Goal: Transaction & Acquisition: Purchase product/service

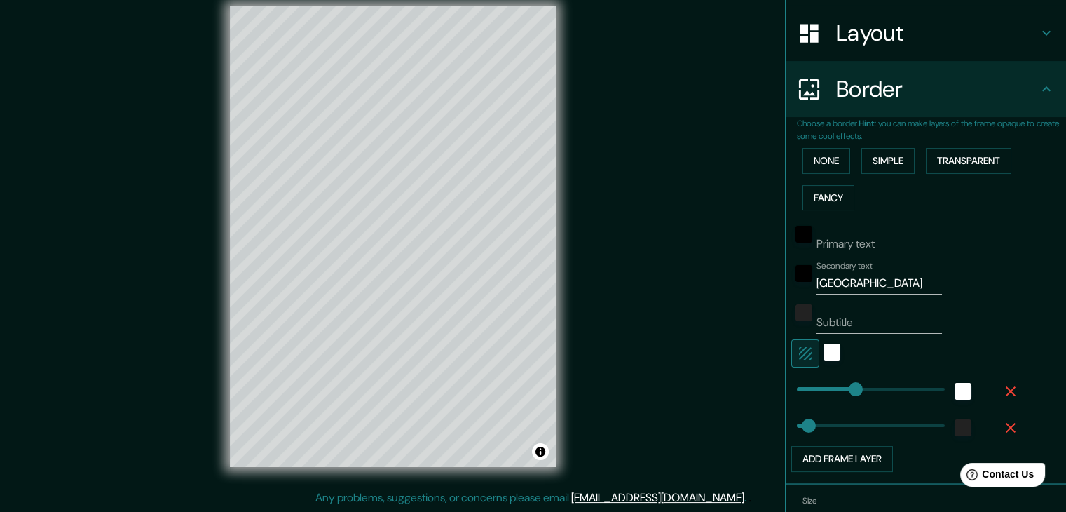
scroll to position [284, 0]
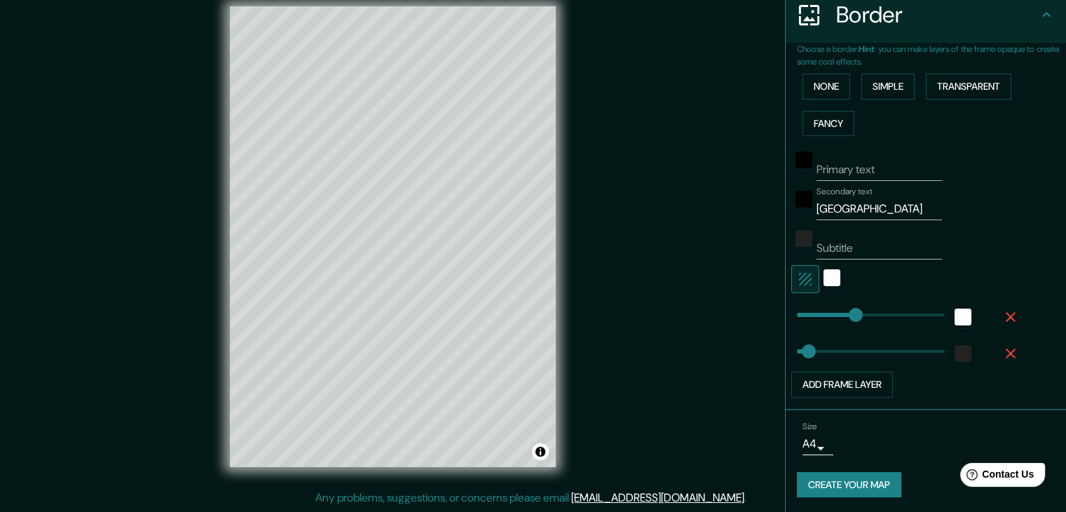
click at [836, 486] on button "Create your map" at bounding box center [849, 485] width 104 height 26
click at [540, 457] on button "Toggle attribution" at bounding box center [540, 451] width 17 height 17
click at [814, 481] on button "Create your map" at bounding box center [849, 485] width 104 height 26
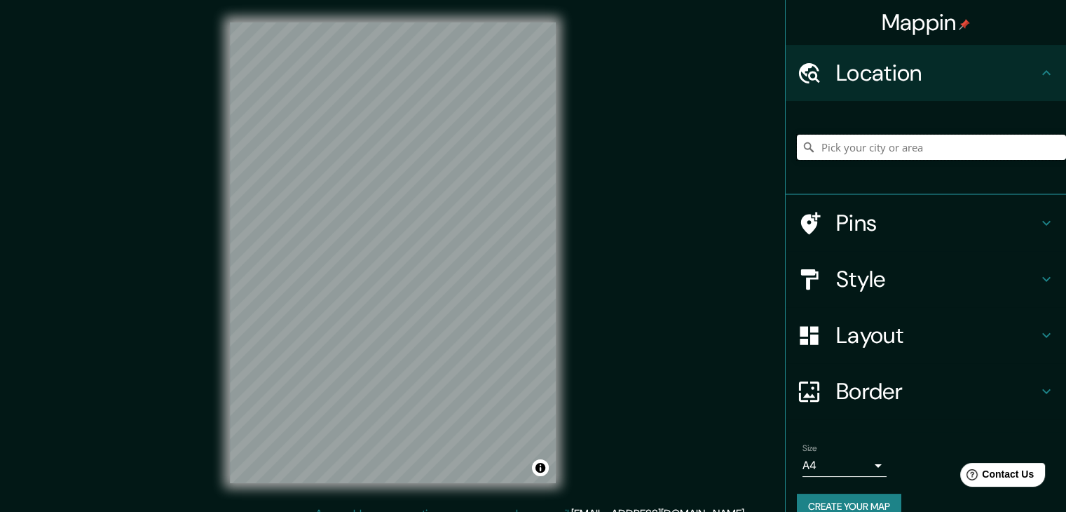
click at [918, 153] on input "Pick your city or area" at bounding box center [931, 147] width 269 height 25
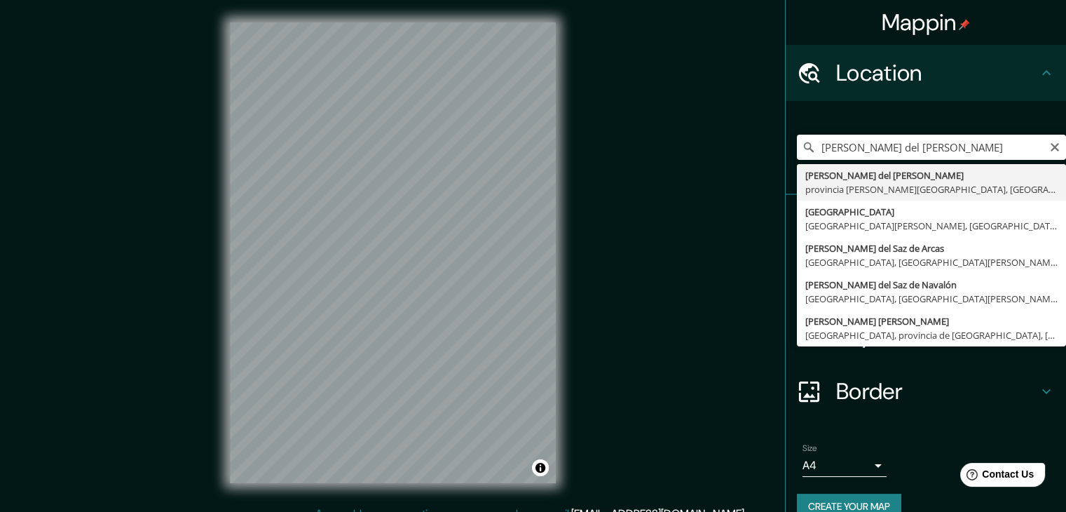
type input "[PERSON_NAME][GEOGRAPHIC_DATA][PERSON_NAME], [GEOGRAPHIC_DATA][PERSON_NAME], [G…"
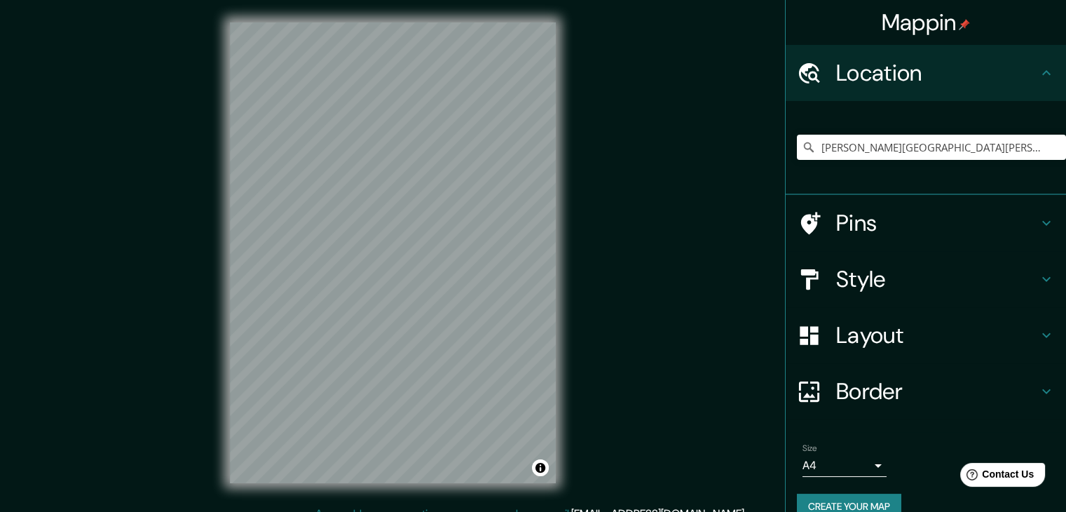
click at [1038, 269] on div "Style" at bounding box center [926, 279] width 280 height 56
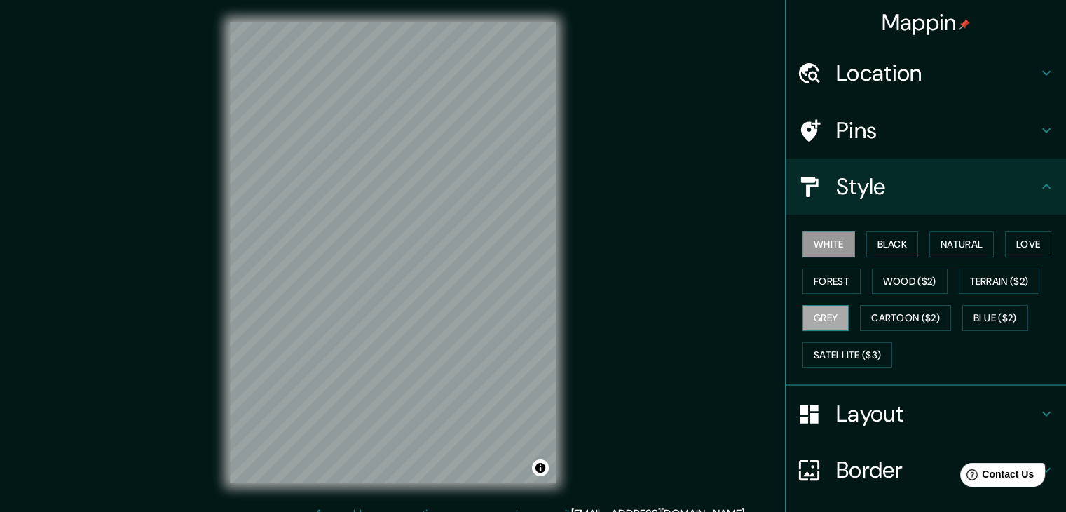
click at [824, 308] on button "Grey" at bounding box center [826, 318] width 46 height 26
click at [817, 290] on button "Forest" at bounding box center [832, 282] width 58 height 26
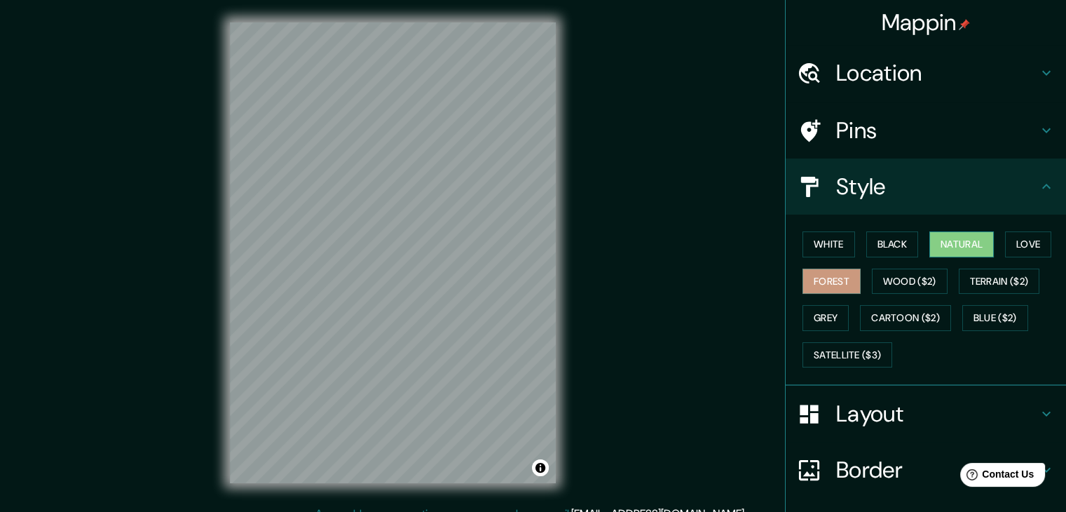
click at [944, 242] on button "Natural" at bounding box center [962, 244] width 65 height 26
click at [1012, 240] on button "Love" at bounding box center [1028, 244] width 46 height 26
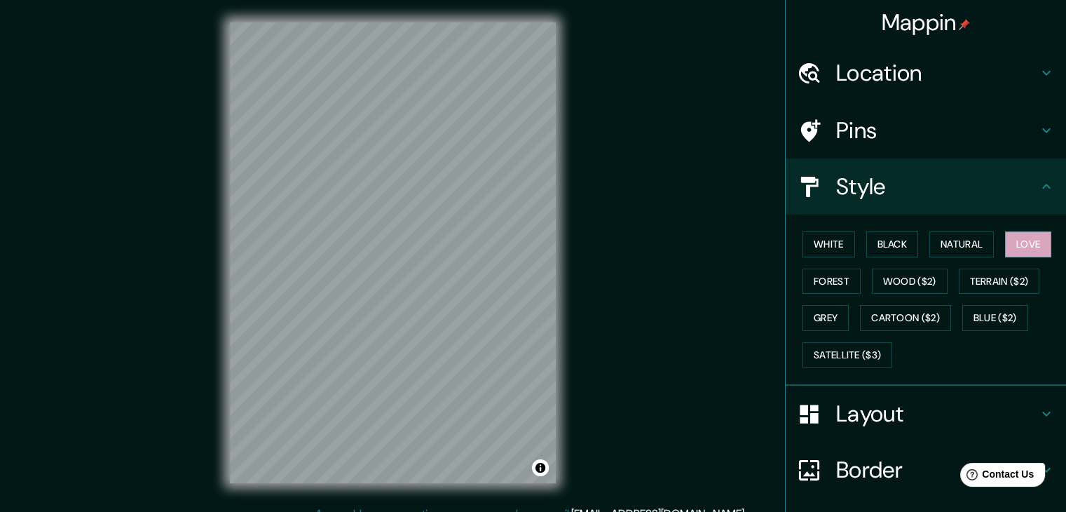
click at [1005, 265] on div "White Black Natural Love Forest Wood ($2) Terrain ($2) Grey Cartoon ($2) Blue (…" at bounding box center [931, 299] width 269 height 147
click at [860, 322] on button "Cartoon ($2)" at bounding box center [905, 318] width 91 height 26
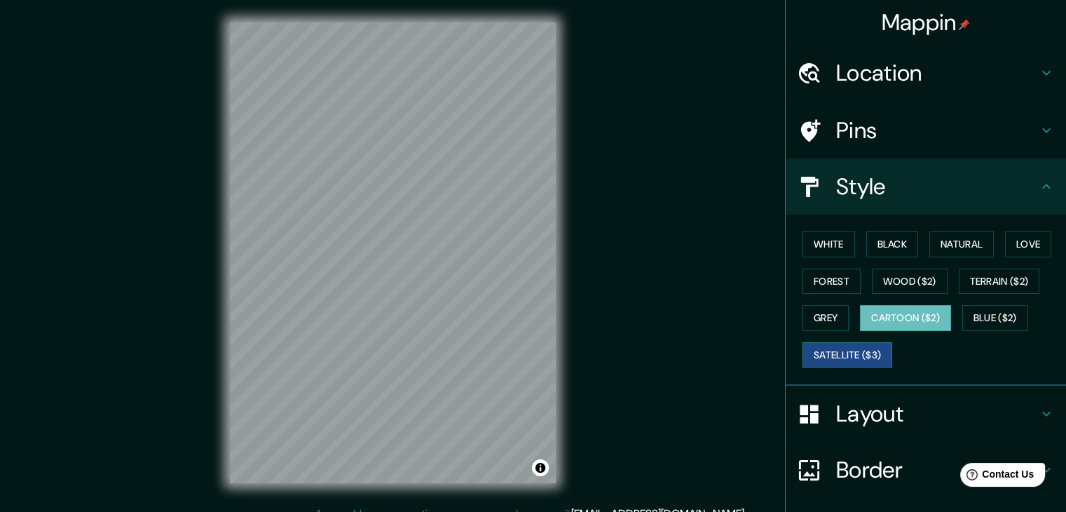
click at [824, 342] on button "Satellite ($3)" at bounding box center [848, 355] width 90 height 26
click at [833, 357] on button "Satellite ($3)" at bounding box center [848, 355] width 90 height 26
click at [986, 320] on button "Blue ($2)" at bounding box center [996, 318] width 66 height 26
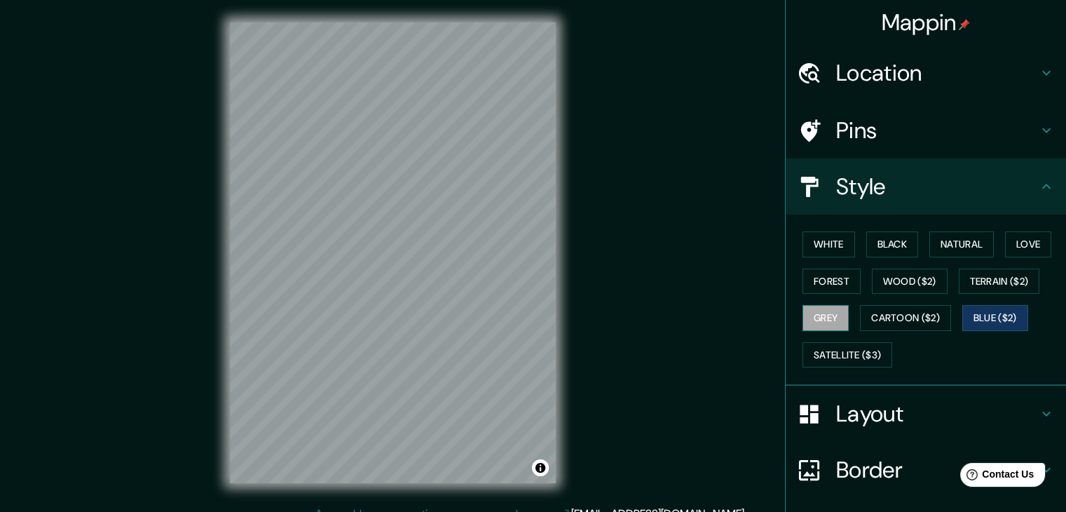
click at [817, 323] on button "Grey" at bounding box center [826, 318] width 46 height 26
click at [811, 285] on button "Forest" at bounding box center [832, 282] width 58 height 26
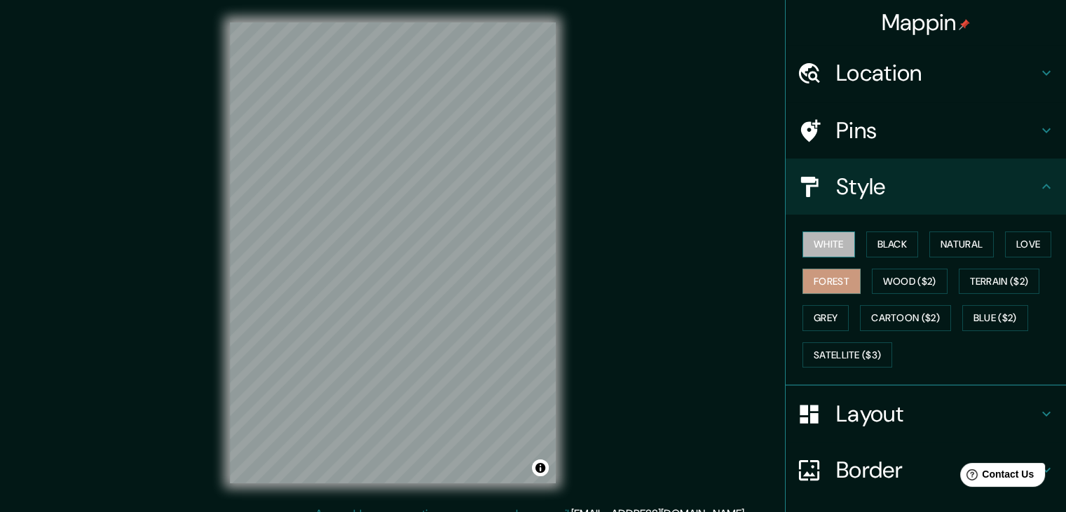
click at [811, 247] on button "White" at bounding box center [829, 244] width 53 height 26
click at [875, 242] on button "Black" at bounding box center [893, 244] width 53 height 26
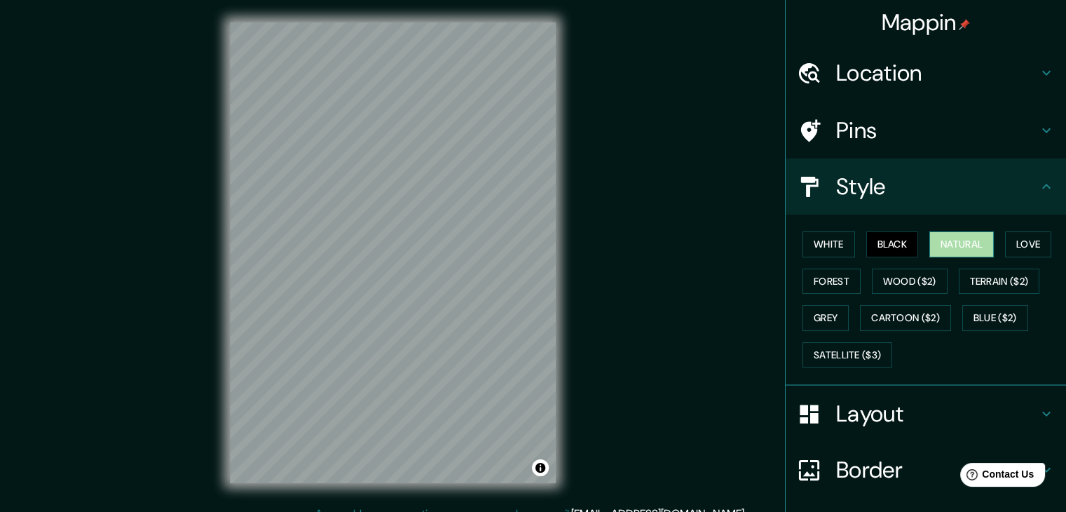
click at [930, 242] on button "Natural" at bounding box center [962, 244] width 65 height 26
click at [994, 243] on div "White Black Natural Love Forest Wood ($2) Terrain ($2) Grey Cartoon ($2) Blue (…" at bounding box center [931, 299] width 269 height 147
click at [1020, 245] on button "Love" at bounding box center [1028, 244] width 46 height 26
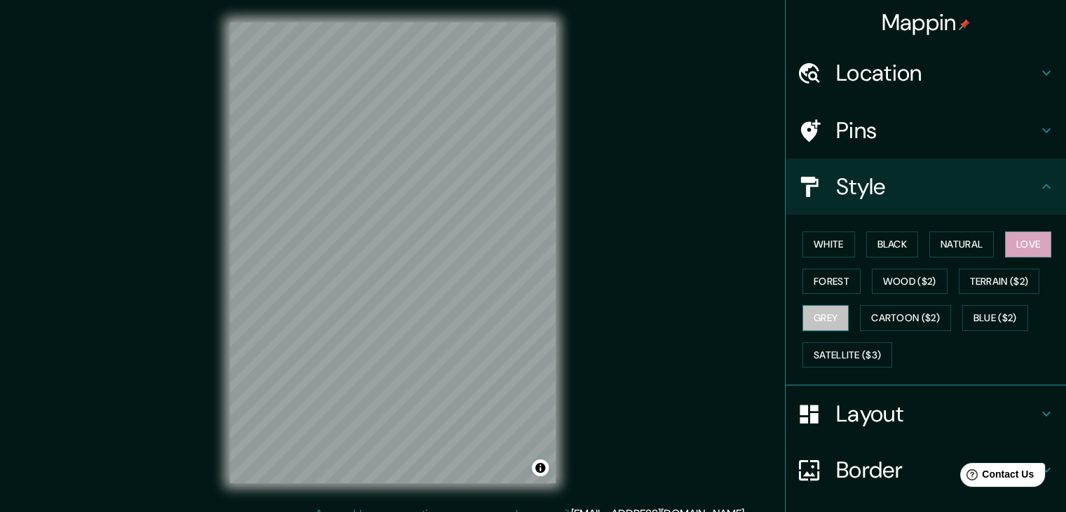
click at [814, 322] on button "Grey" at bounding box center [826, 318] width 46 height 26
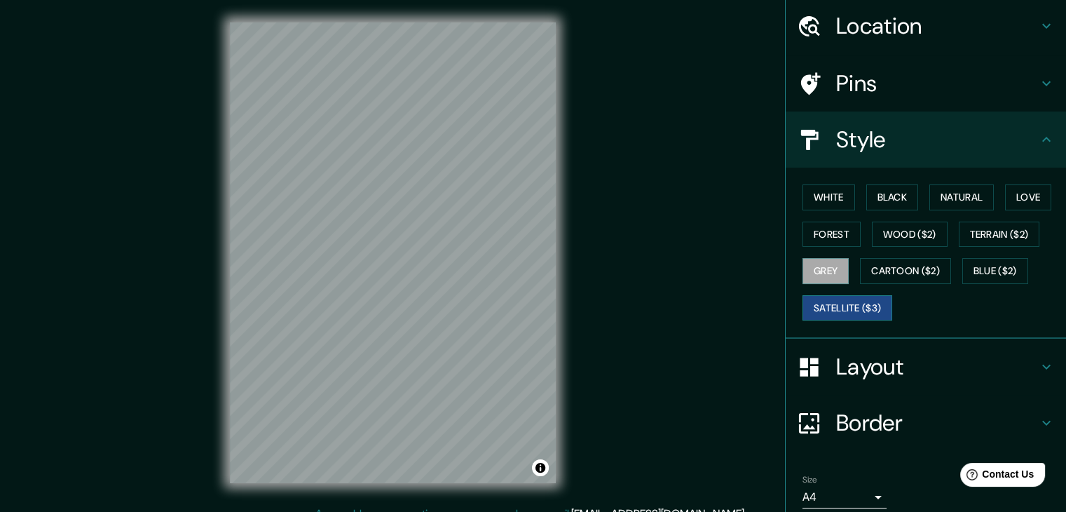
scroll to position [101, 0]
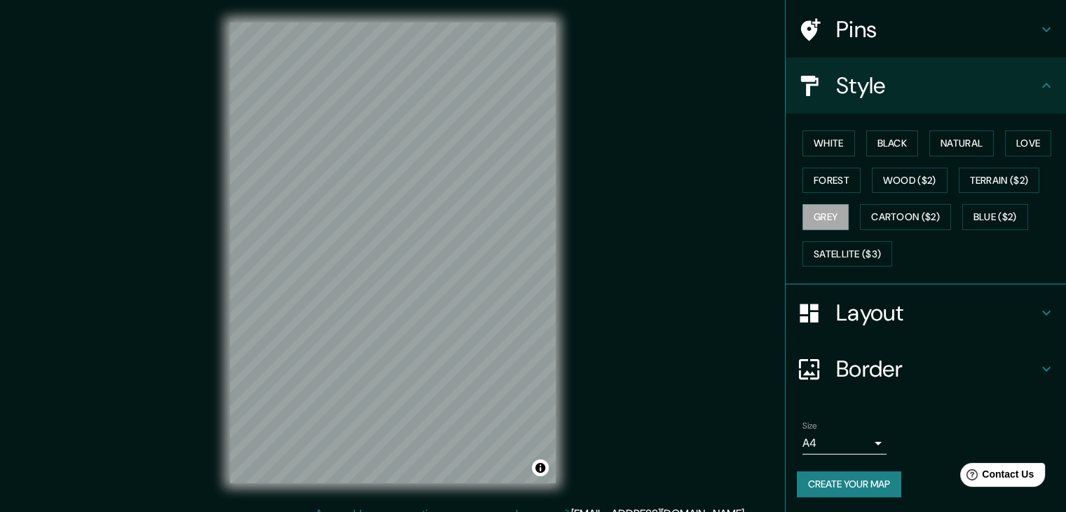
click at [1024, 362] on h4 "Border" at bounding box center [937, 369] width 202 height 28
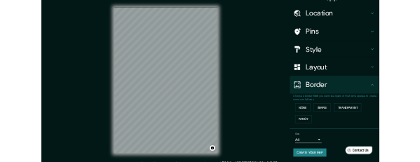
scroll to position [29, 0]
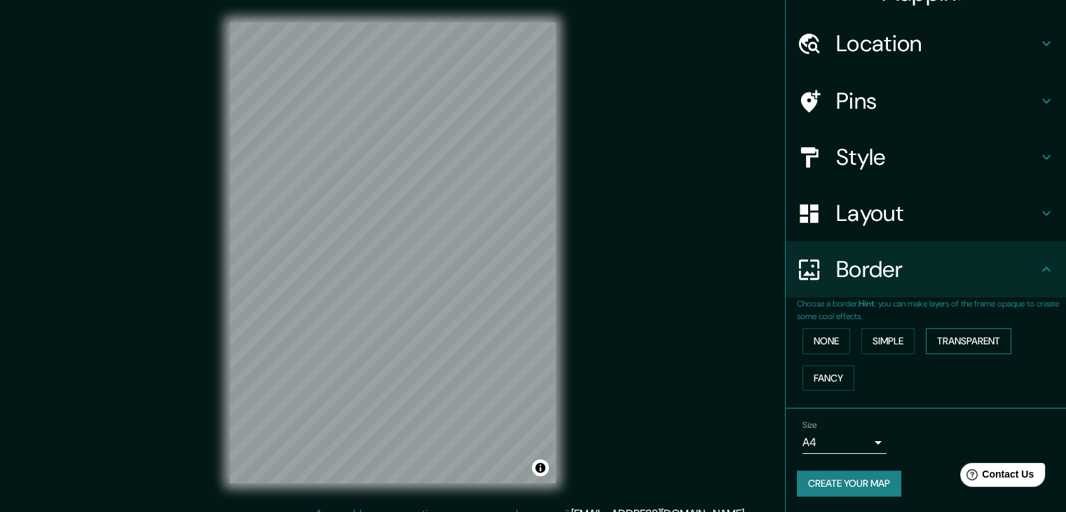
click at [939, 339] on button "Transparent" at bounding box center [969, 341] width 86 height 26
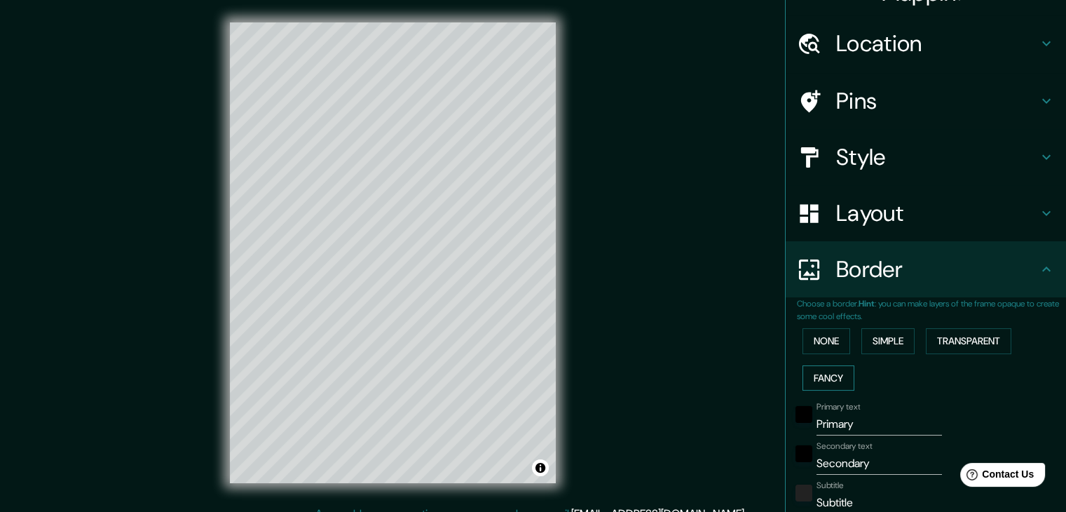
click at [819, 365] on button "Fancy" at bounding box center [829, 378] width 52 height 26
drag, startPoint x: 839, startPoint y: 424, endPoint x: 742, endPoint y: 424, distance: 96.0
click at [742, 424] on div "Mappin Location Villar del Salz, provincia de Teruel, España Pins Style Layout …" at bounding box center [533, 264] width 1066 height 528
type input "37"
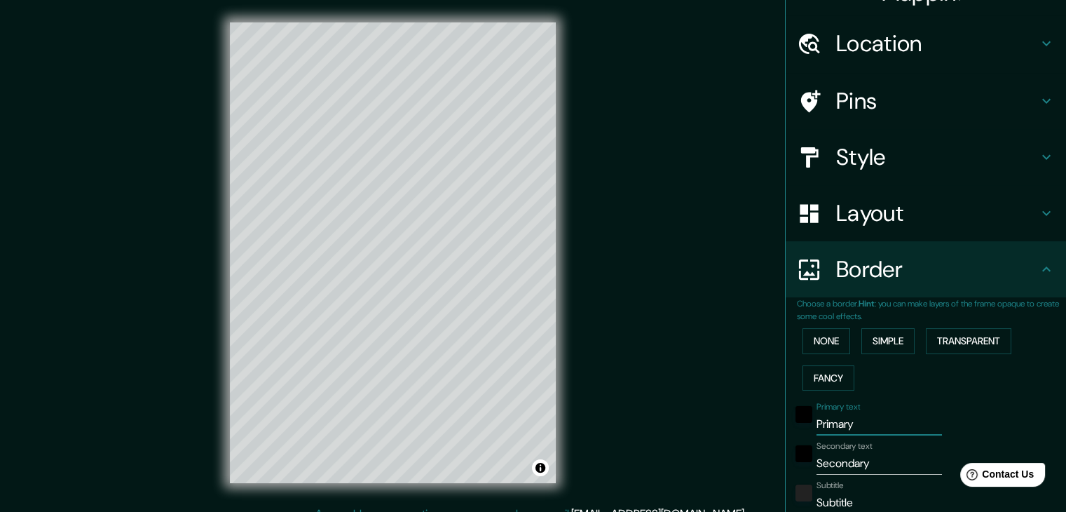
type input "19"
drag, startPoint x: 889, startPoint y: 457, endPoint x: 754, endPoint y: 471, distance: 135.3
click at [754, 471] on div "Mappin Location Villar del Salz, provincia de Teruel, España Pins Style Layout …" at bounding box center [533, 264] width 1066 height 528
type input "T"
type input "37"
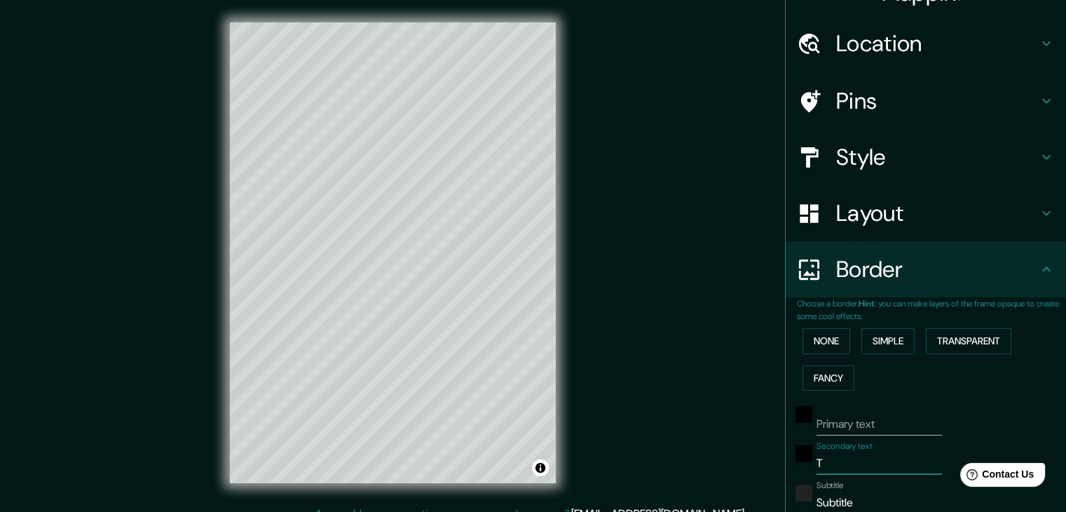
type input "37"
type input "19"
type input "Te"
type input "37"
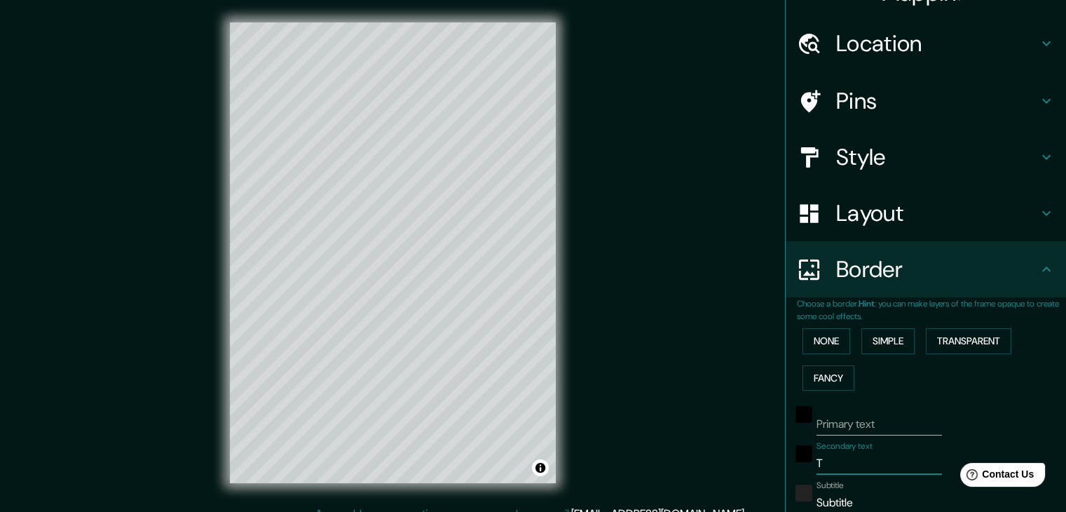
type input "19"
type input "Ter"
type input "37"
type input "19"
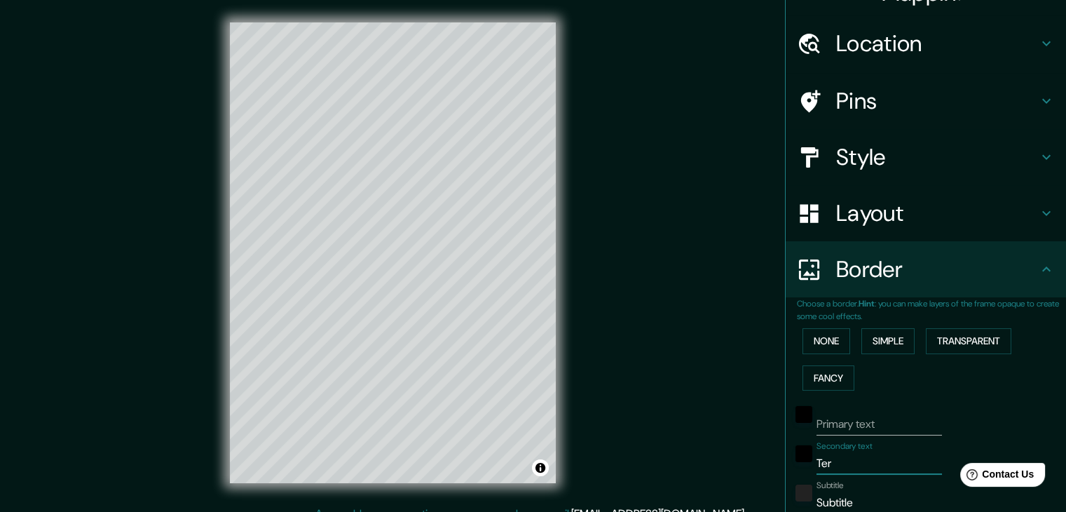
type input "Teru"
type input "37"
type input "19"
type input "Terue"
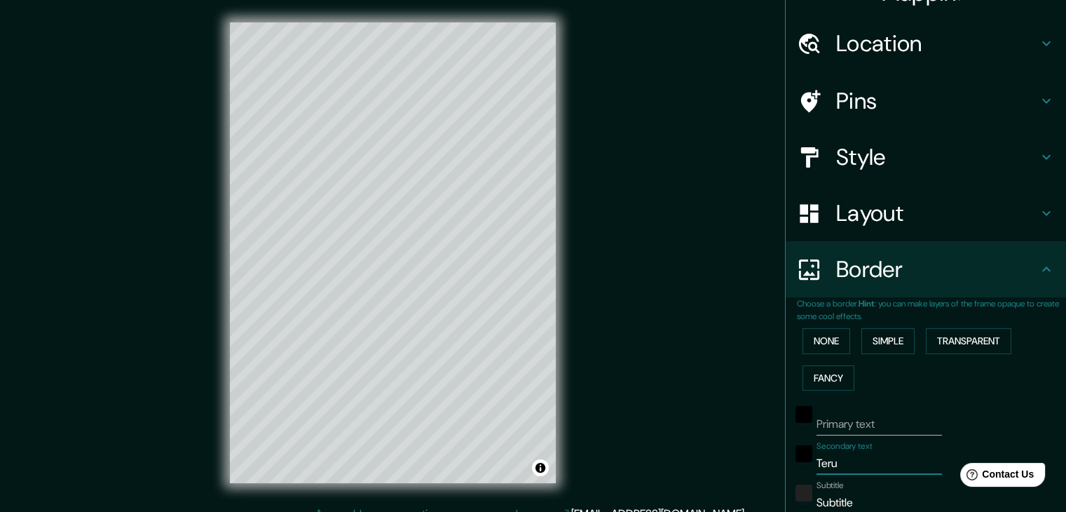
type input "37"
type input "19"
type input "Teruel"
type input "37"
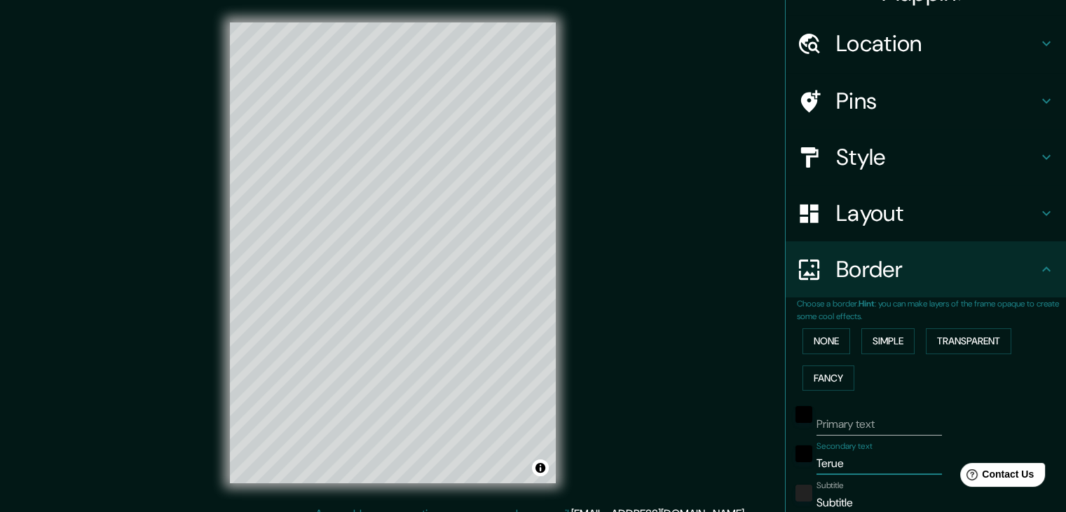
type input "37"
type input "19"
type input "37"
type input "19"
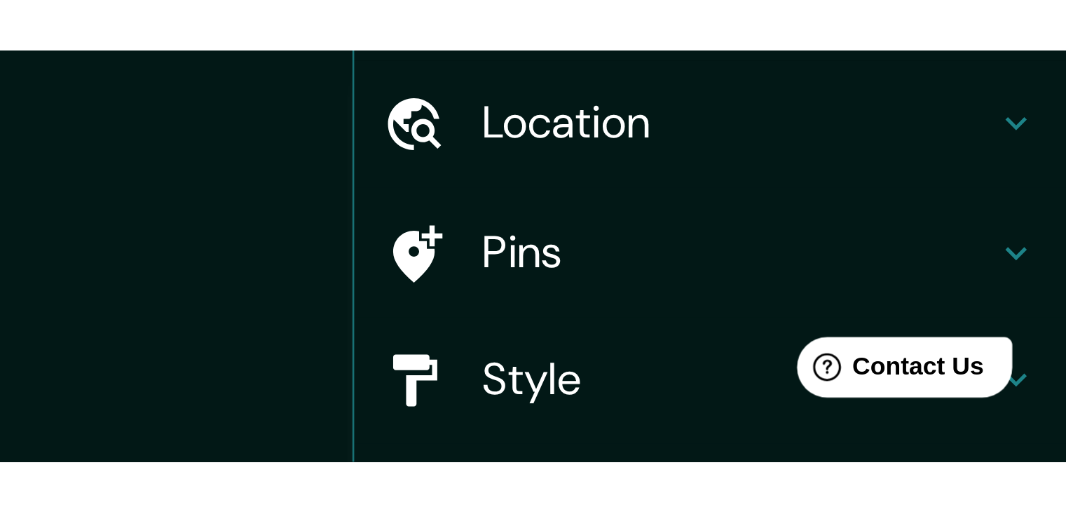
scroll to position [32, 0]
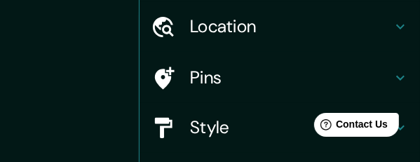
type input "37"
type input "19"
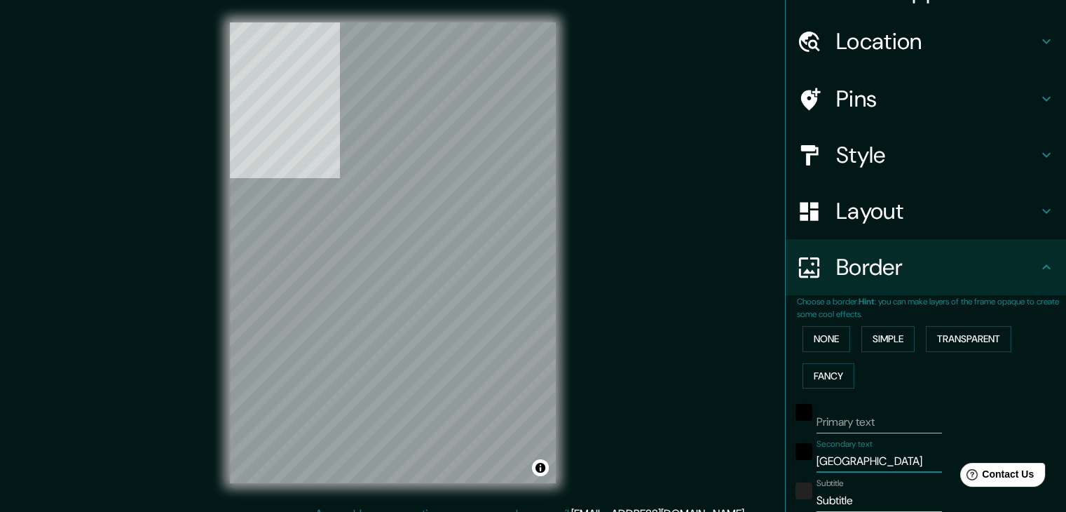
scroll to position [29, 0]
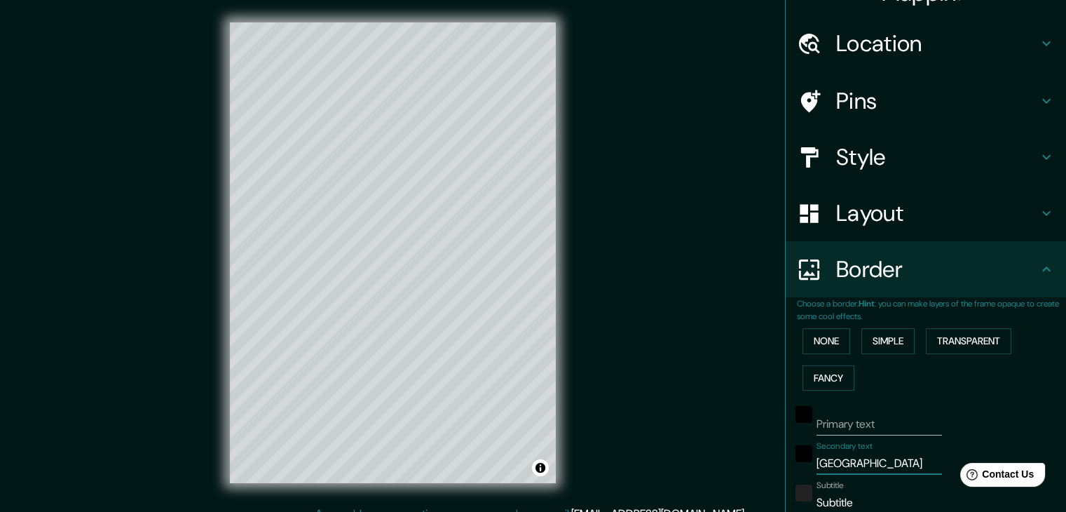
drag, startPoint x: 841, startPoint y: 458, endPoint x: 752, endPoint y: 452, distance: 89.3
click at [752, 452] on div "Mappin Location Villar del Salz, provincia de Teruel, España Pins Style Layout …" at bounding box center [533, 264] width 1066 height 528
type input "C"
type input "37"
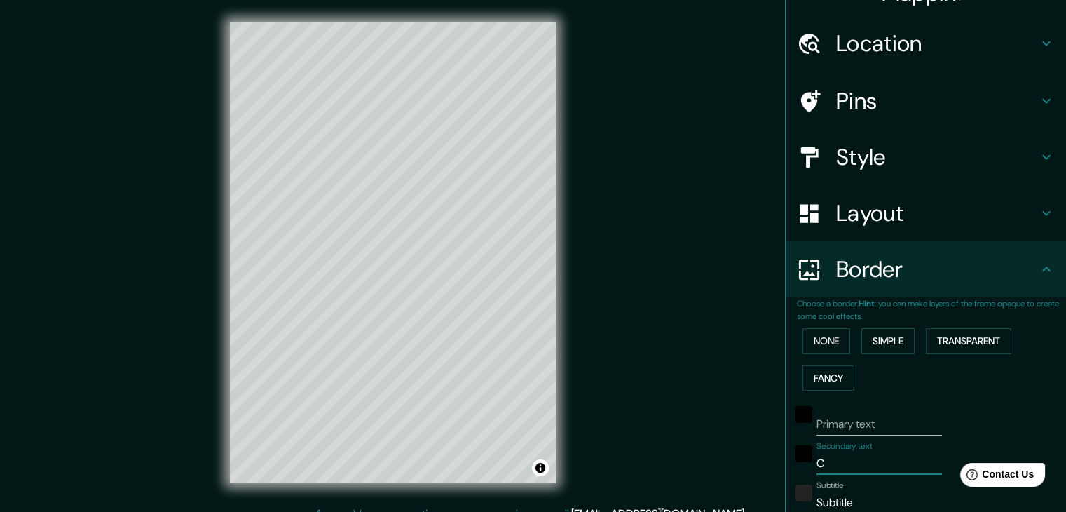
type input "19"
type input "Co"
type input "37"
type input "19"
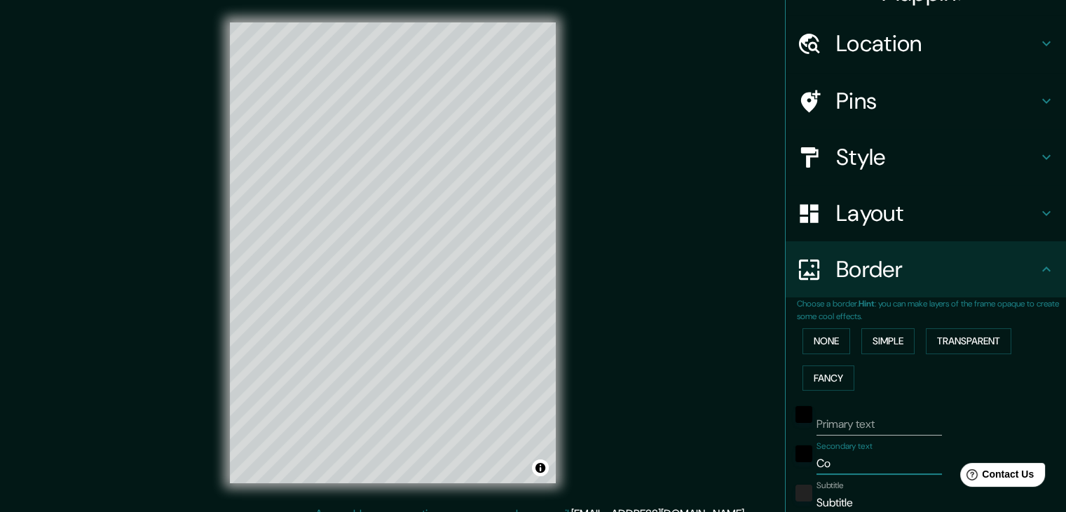
type input "Com"
type input "37"
type input "19"
type input "Coma"
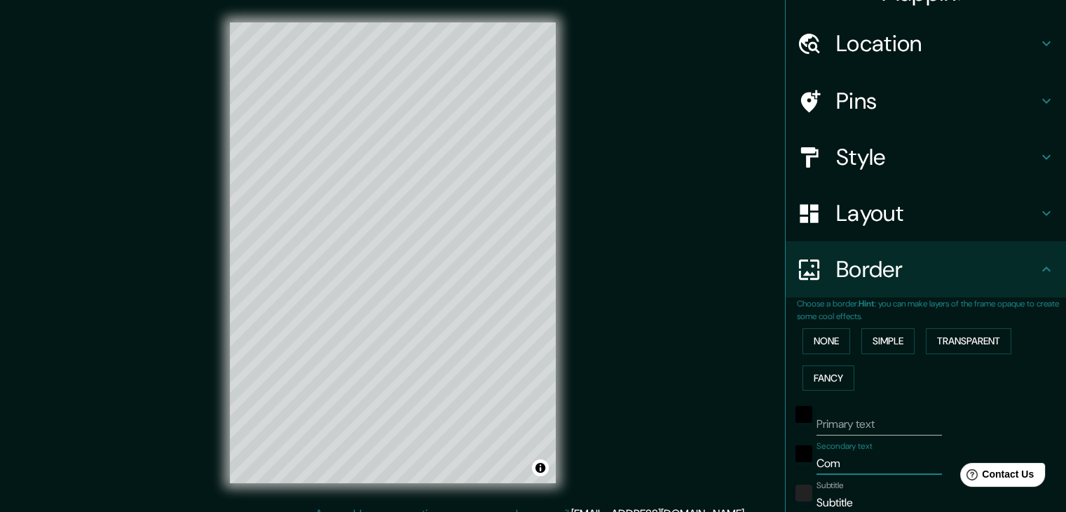
type input "37"
type input "19"
type input "Comar"
type input "37"
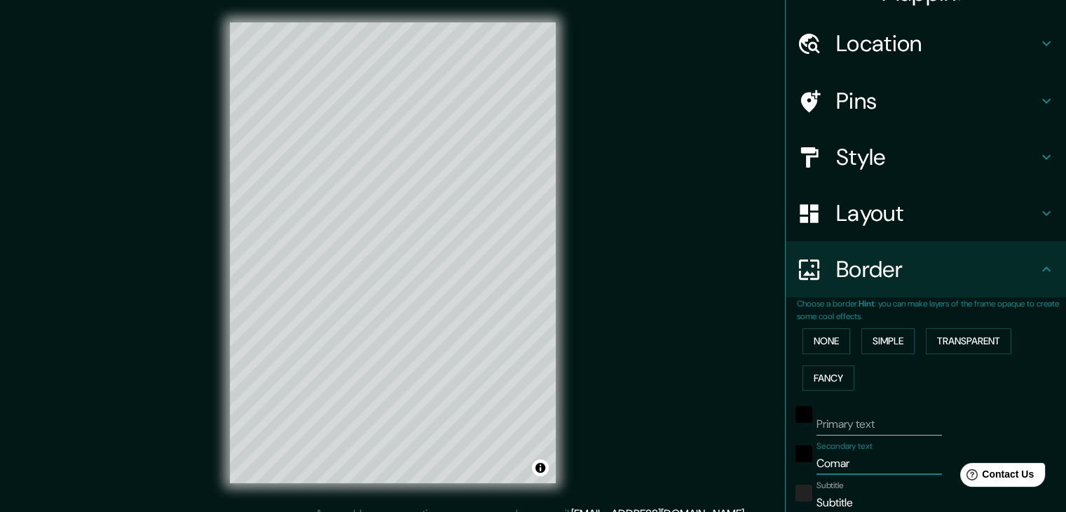
type input "37"
type input "19"
type input "Comarc"
type input "37"
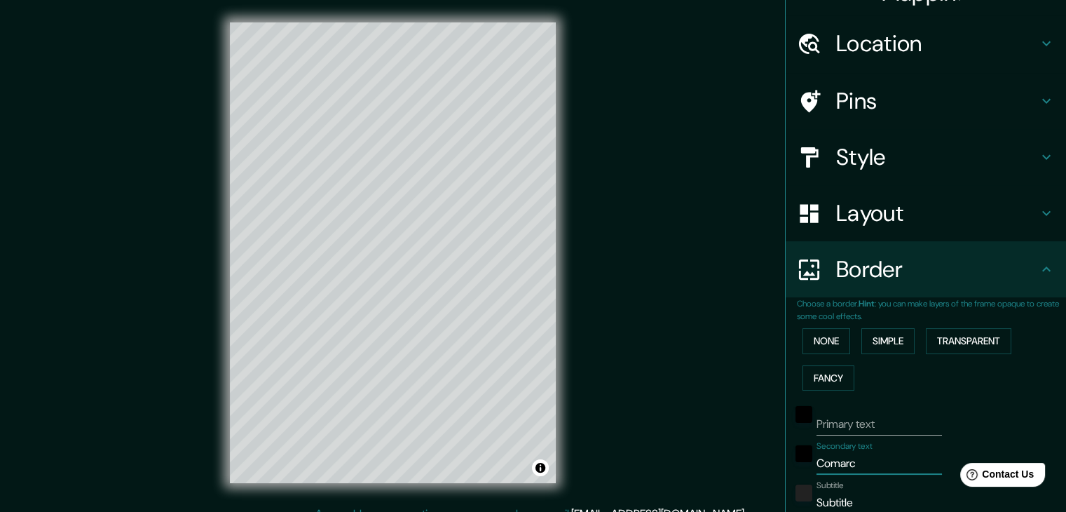
type input "19"
type input "Comarcc"
type input "37"
type input "19"
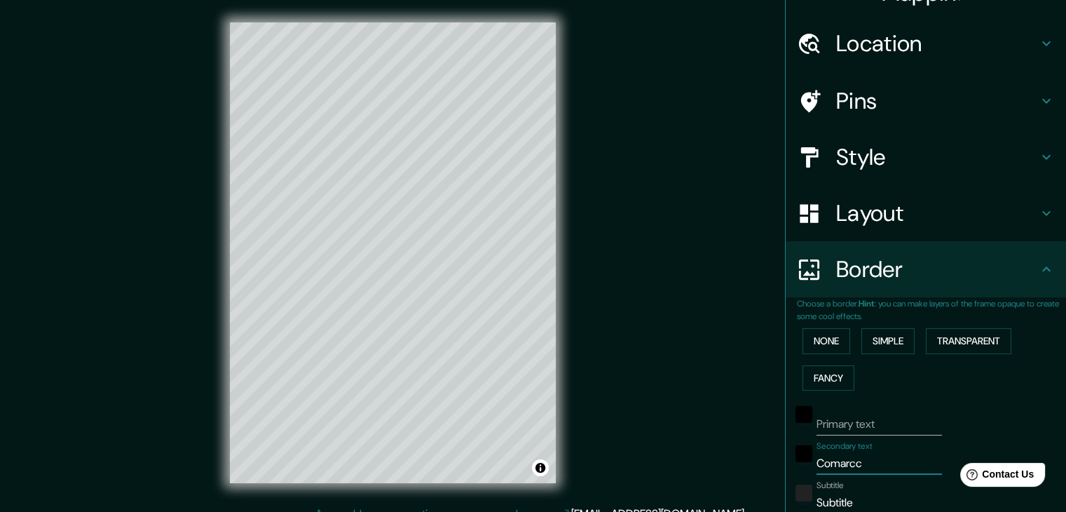
type input "Comarc"
type input "37"
type input "19"
type input "Comarca"
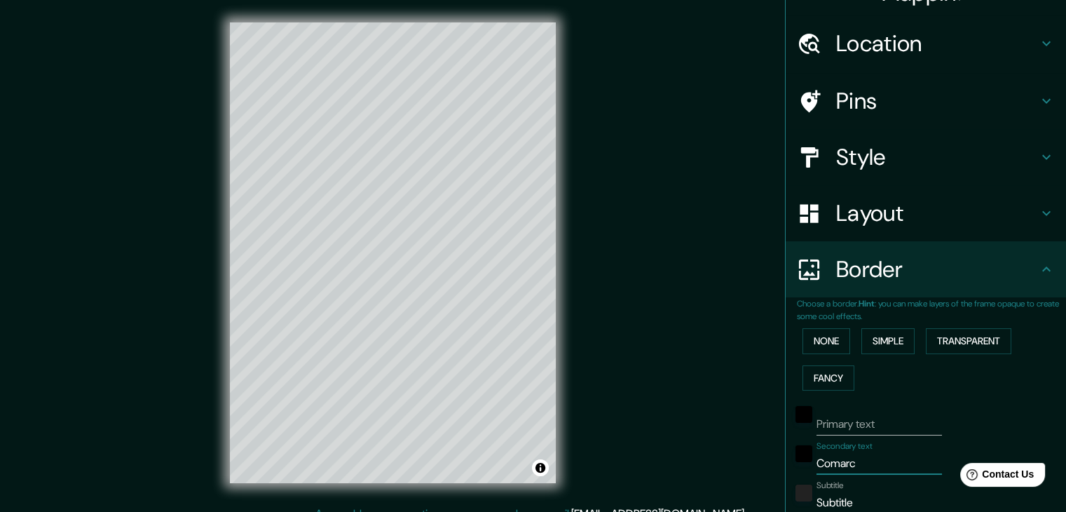
type input "37"
type input "19"
type input "Comarca"
type input "37"
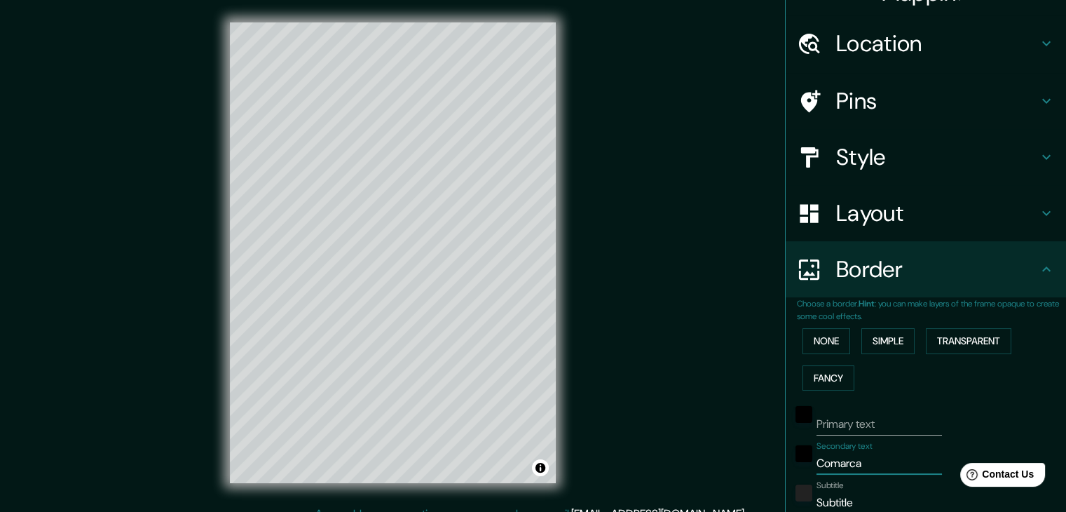
type input "37"
type input "19"
type input "Comarca d"
type input "37"
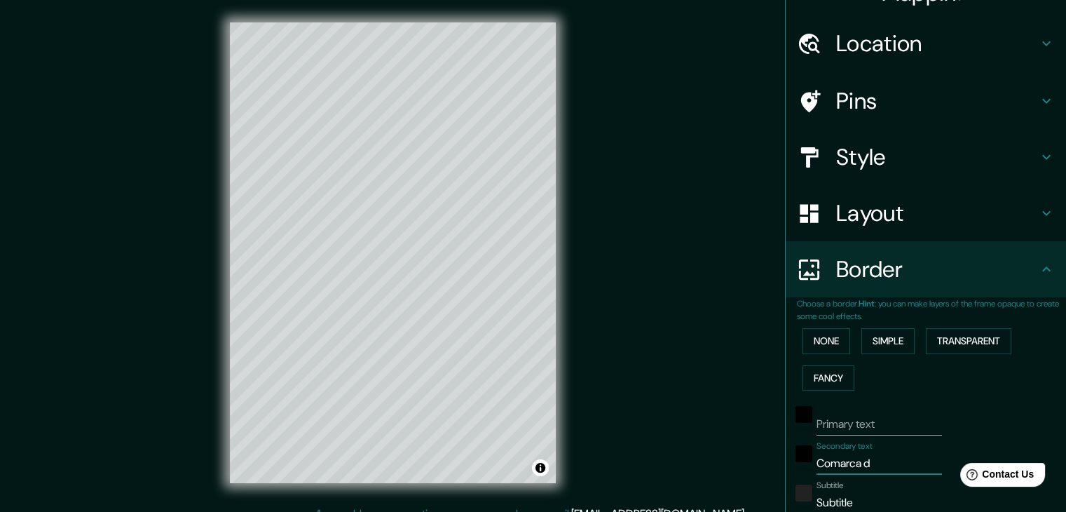
type input "19"
type input "Comarca de"
type input "37"
type input "19"
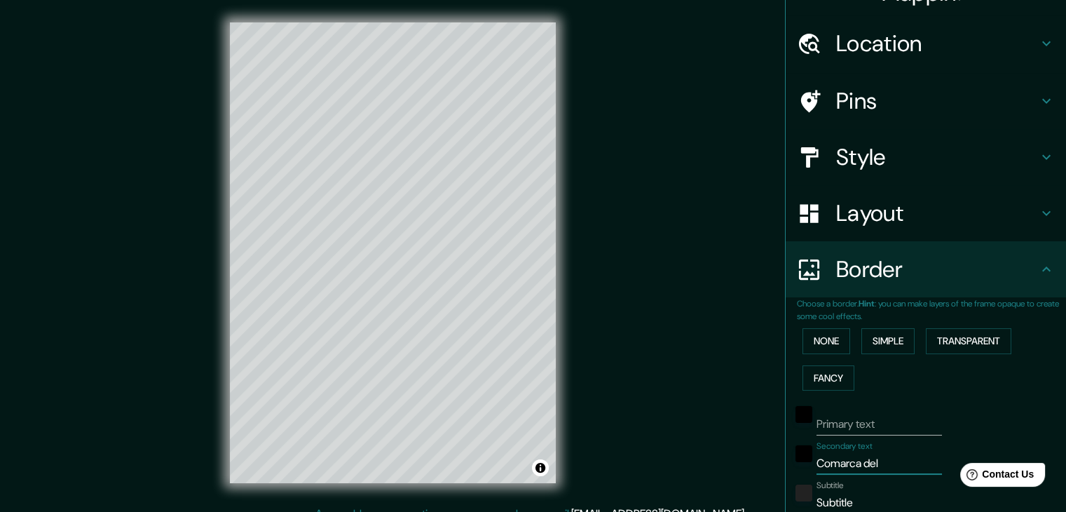
type input "Comarca del"
type input "37"
type input "19"
type input "Comarca del J"
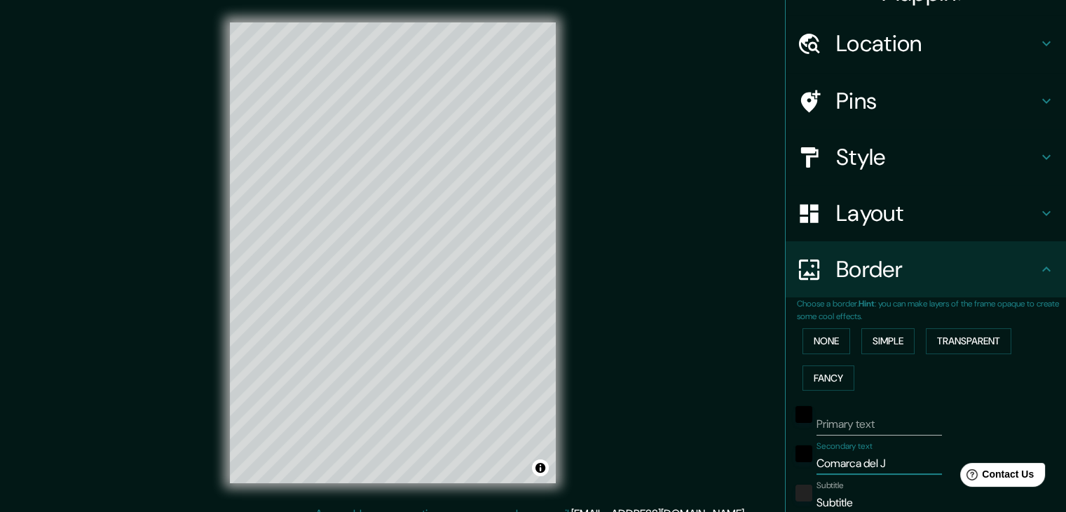
type input "37"
type input "19"
type input "Comarca del Ji"
type input "37"
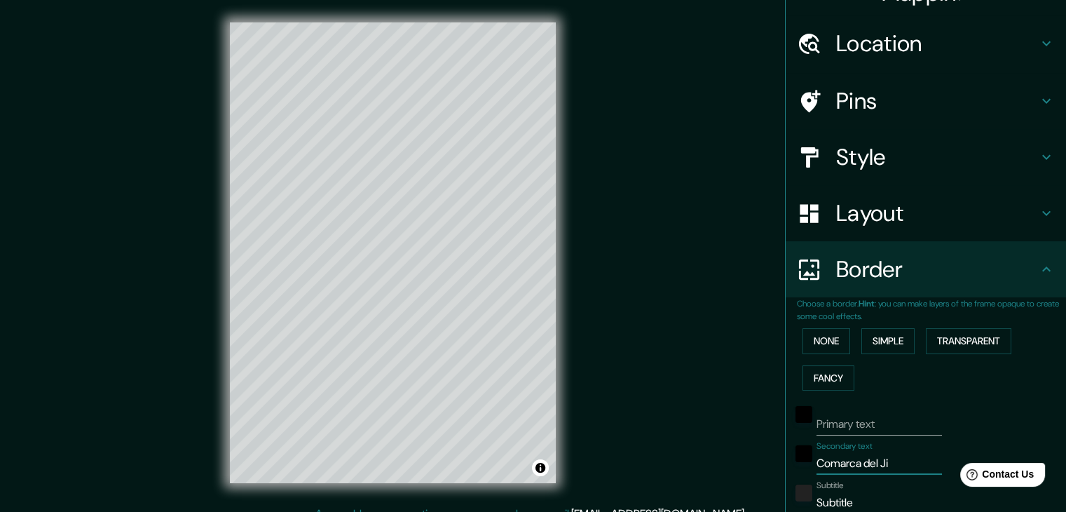
type input "37"
type input "19"
type input "Comarca del Jil"
type input "37"
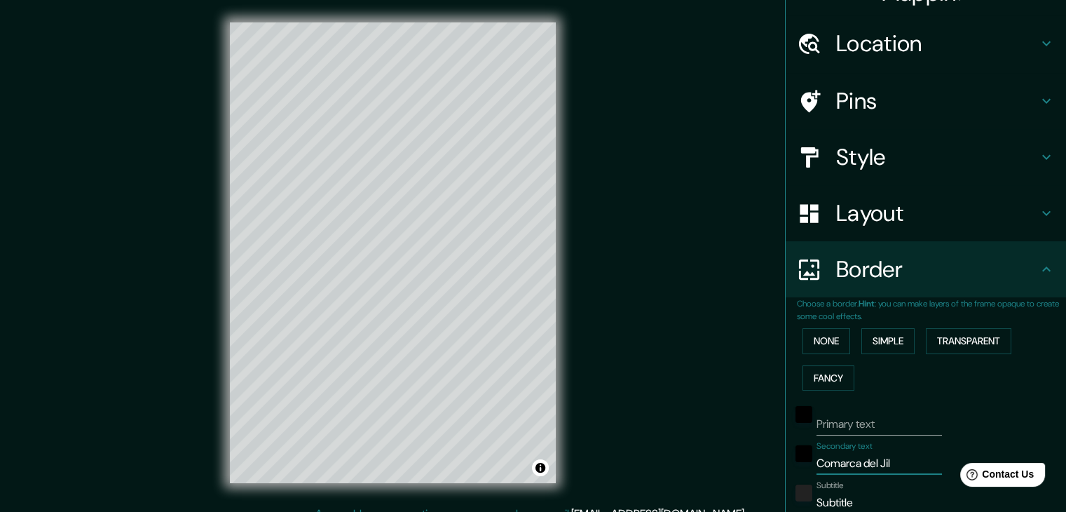
type input "19"
type input "Comarca del Jilo"
type input "37"
type input "19"
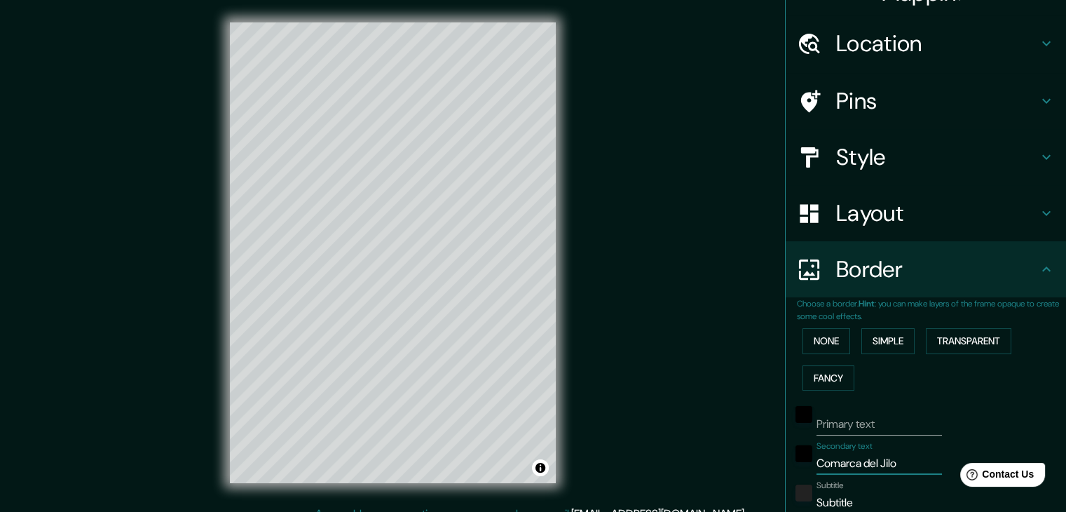
type input "Comarca del Jiloc"
type input "37"
type input "19"
type input "Comarca del Jiloca"
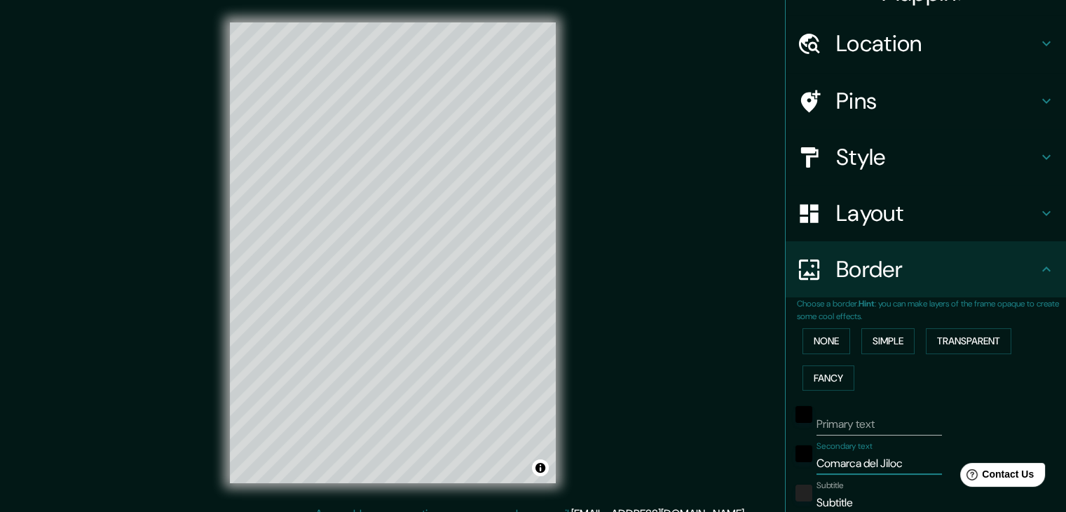
type input "37"
type input "19"
type input "Comarca del Jiloca"
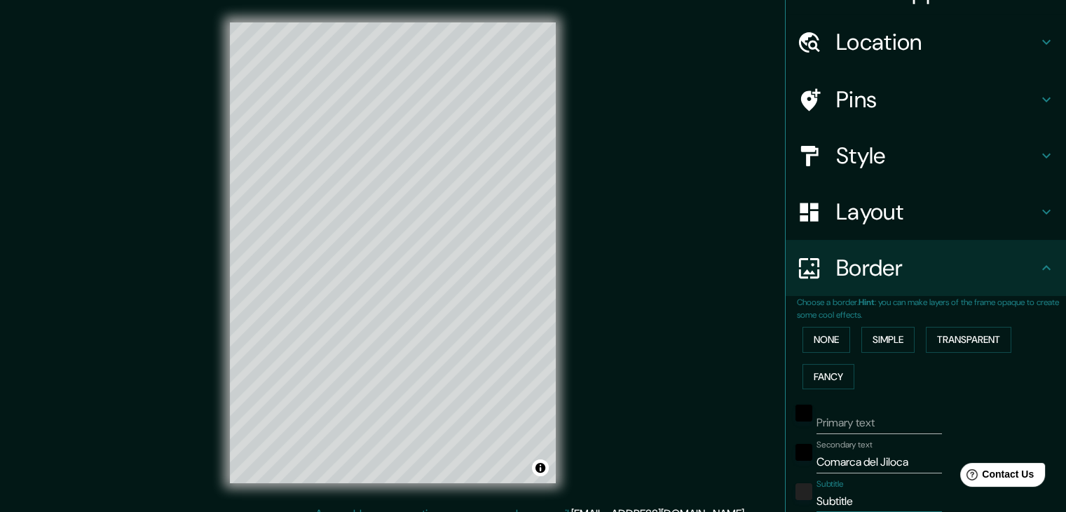
type input "T"
type input "37"
type input "19"
type input "Te"
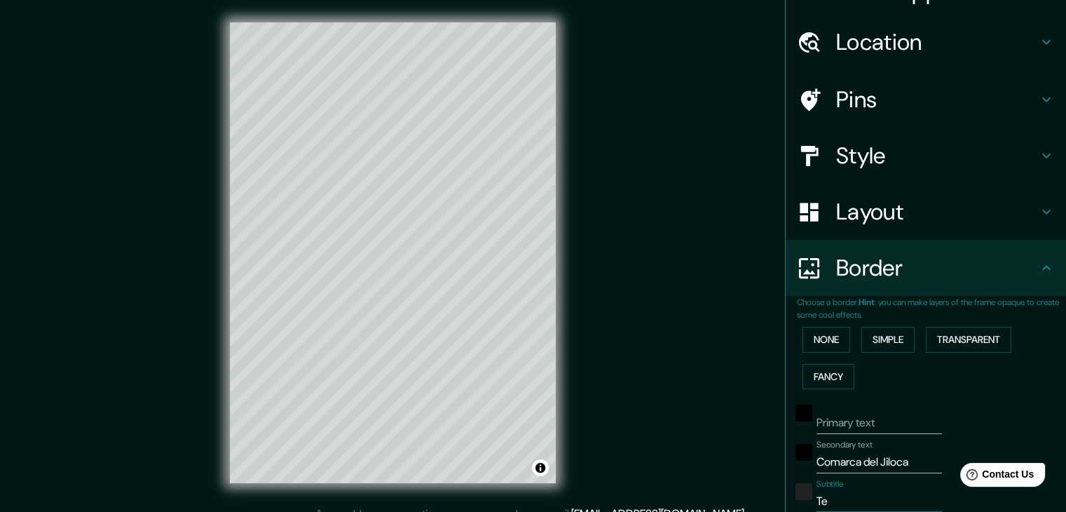
type input "37"
type input "19"
type input "Ter"
type input "37"
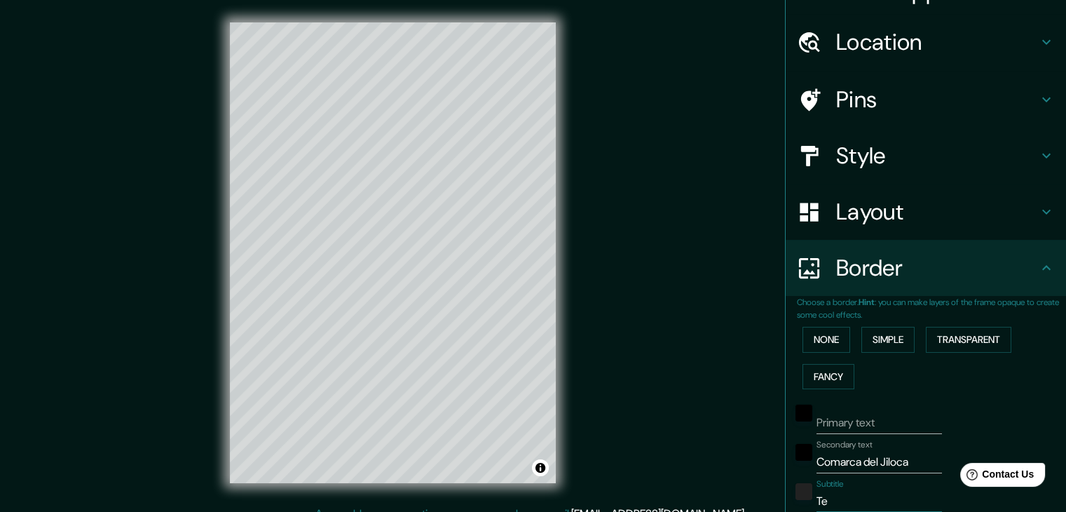
type input "37"
type input "19"
type input "Teru"
type input "37"
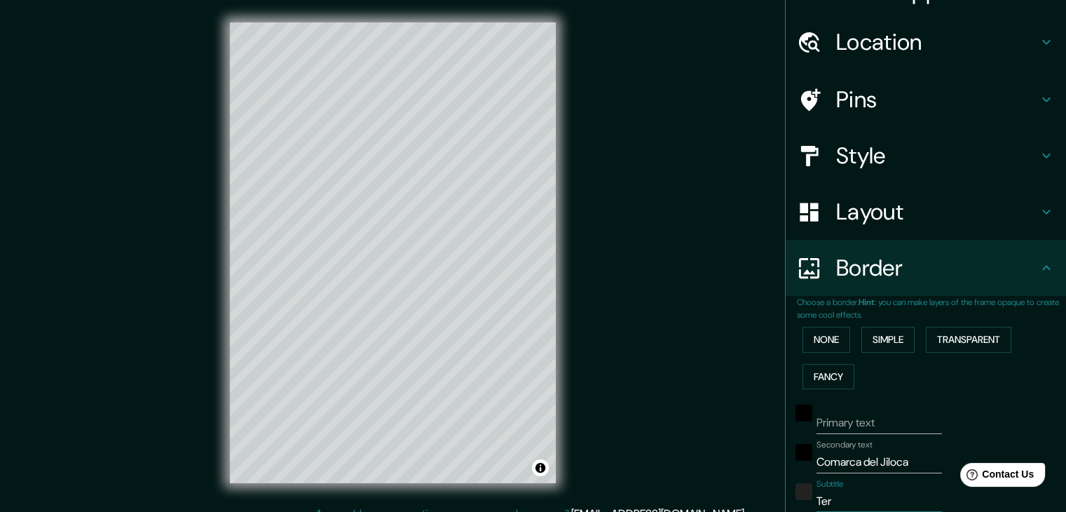
type input "19"
type input "Terue"
type input "37"
type input "19"
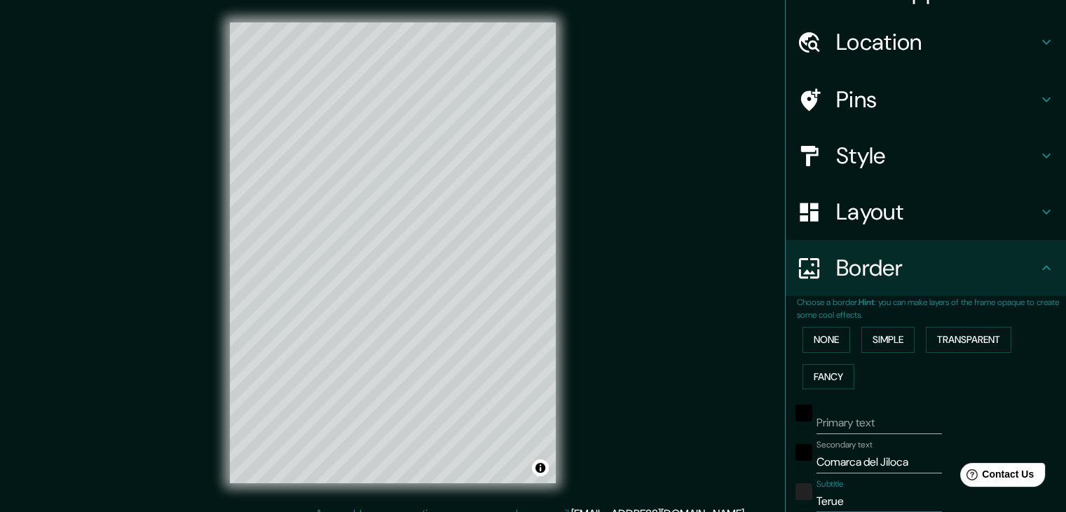
type input "Teruel"
type input "37"
type input "19"
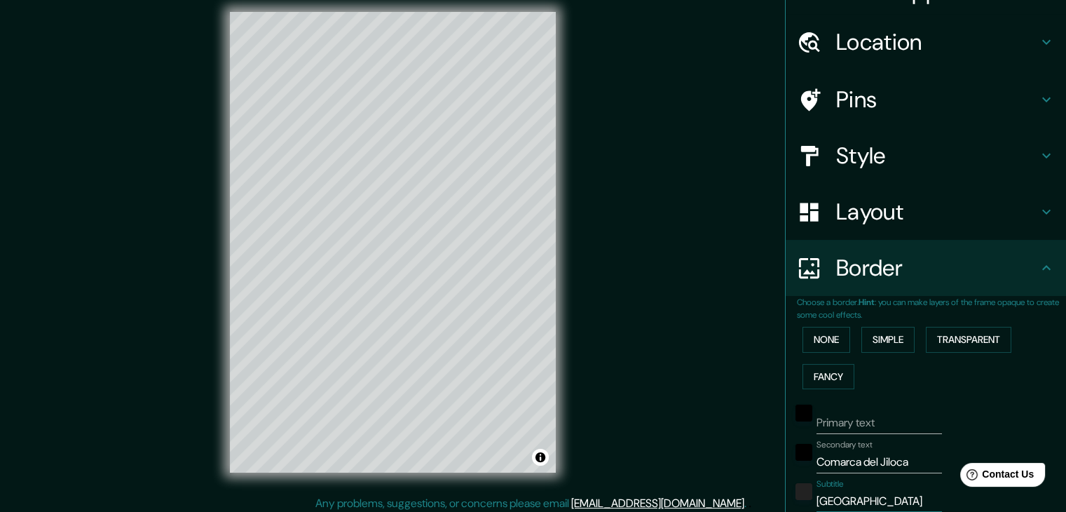
scroll to position [16, 0]
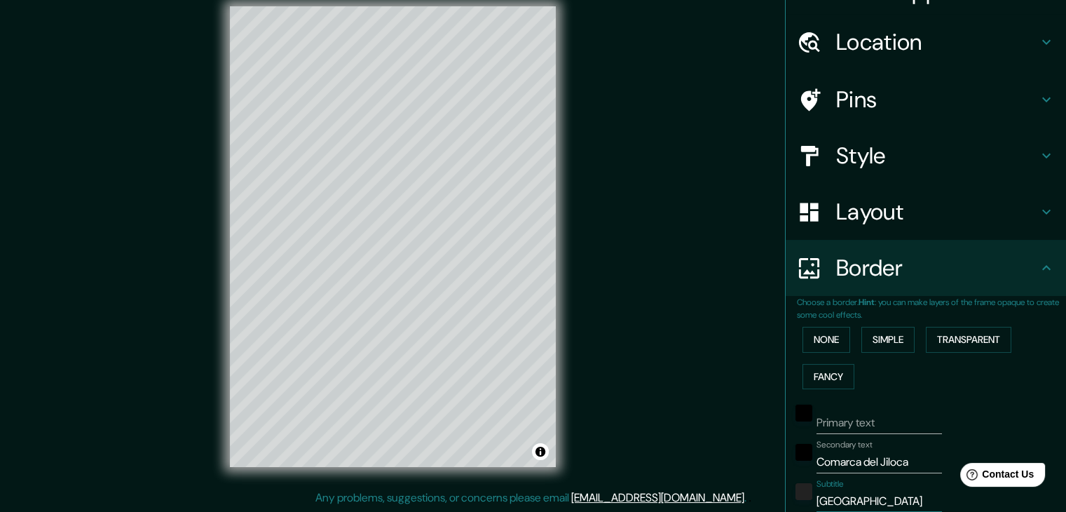
type input "Teruel"
click at [837, 418] on input "Primary text" at bounding box center [879, 423] width 125 height 22
type input "V"
type input "37"
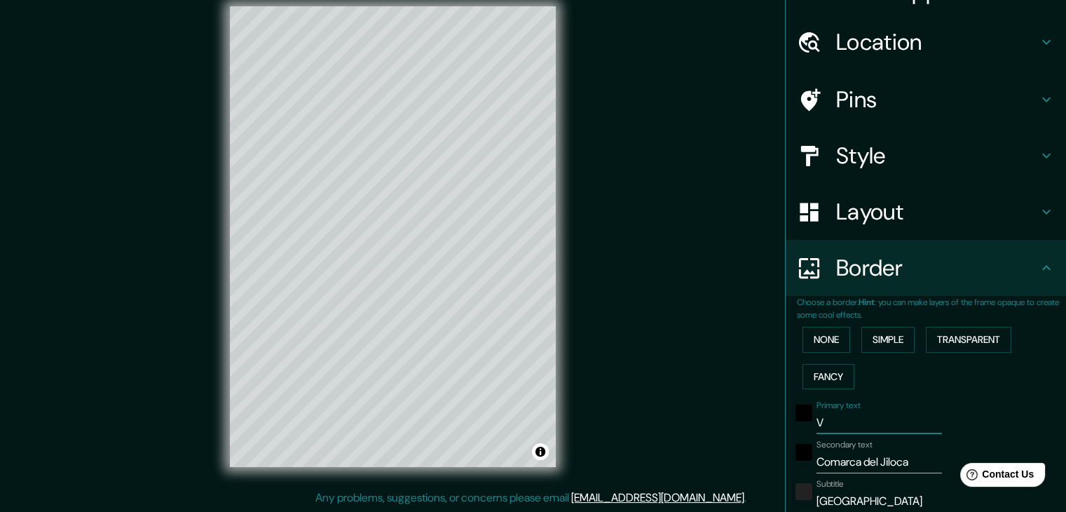
type input "19"
type input "Vi"
type input "37"
type input "19"
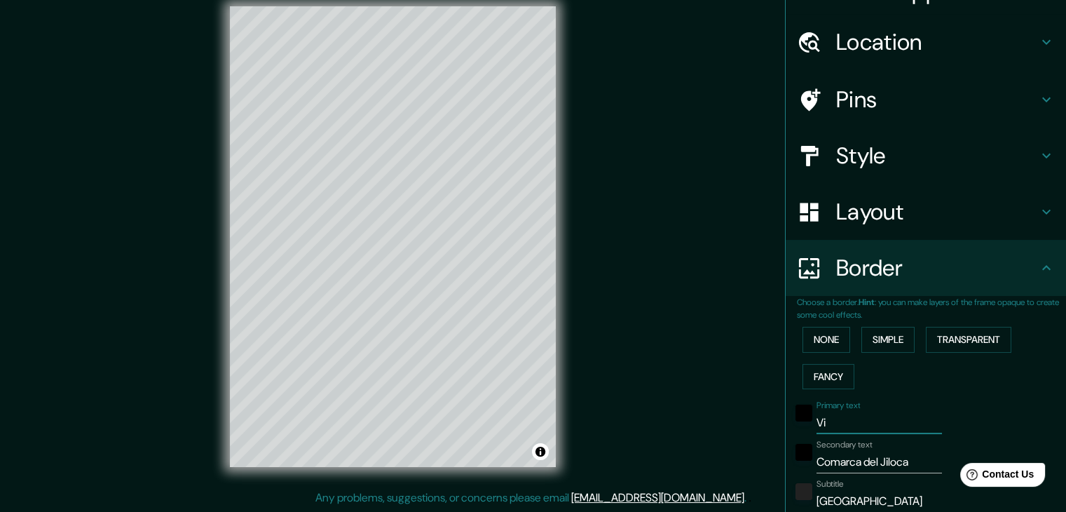
type input "Vil"
type input "37"
type input "19"
type input "Vill"
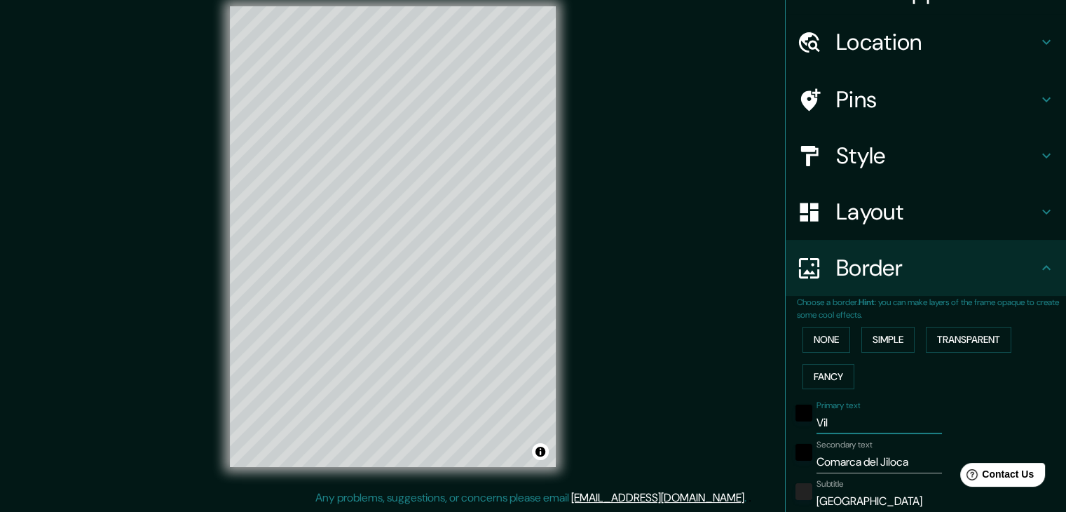
type input "37"
type input "19"
type input "Villa"
type input "37"
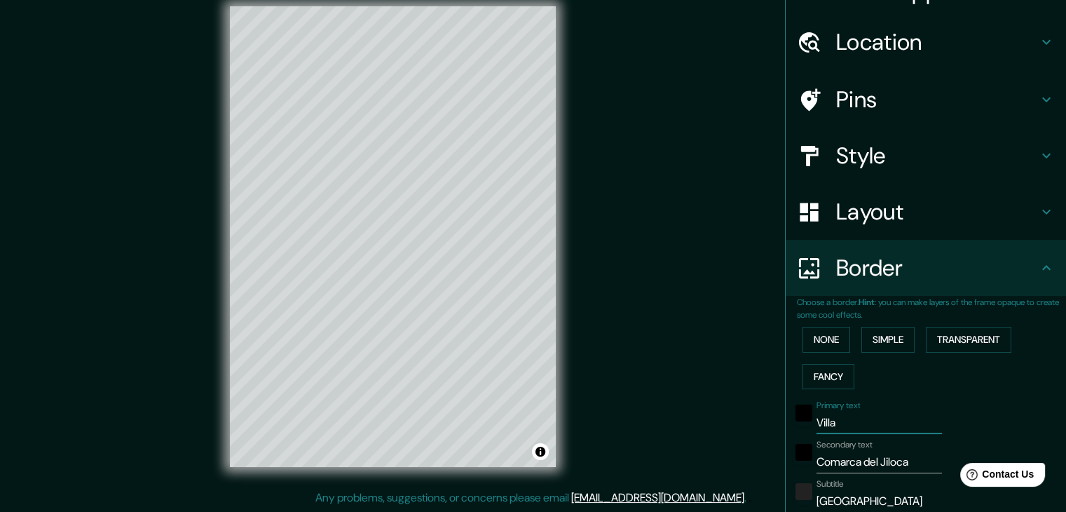
type input "37"
type input "19"
type input "Villar"
type input "37"
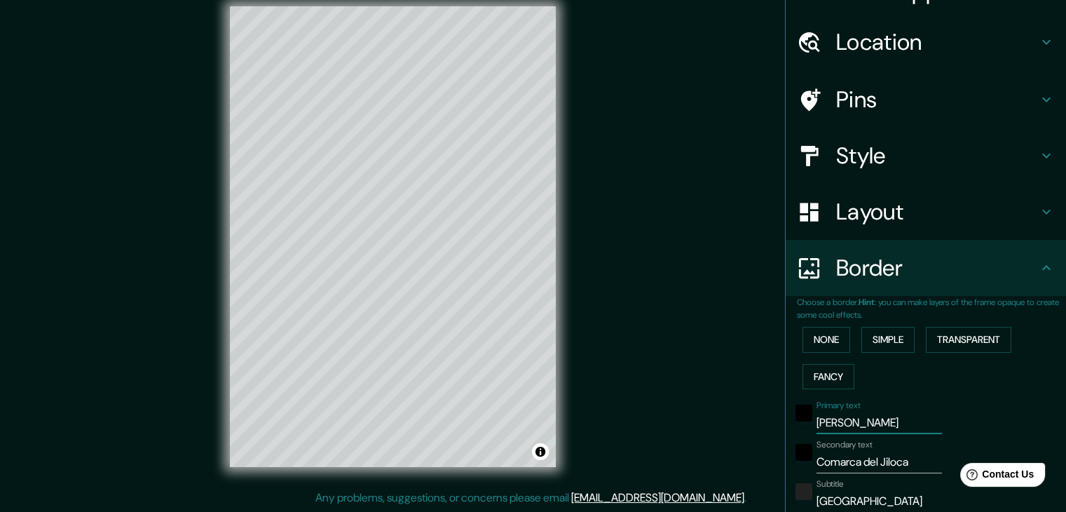
type input "19"
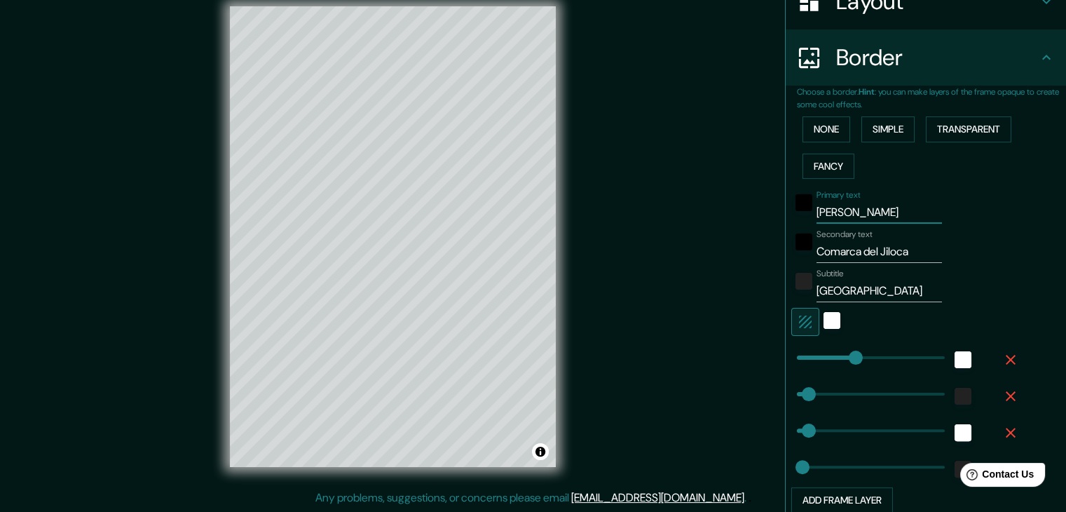
scroll to position [357, 0]
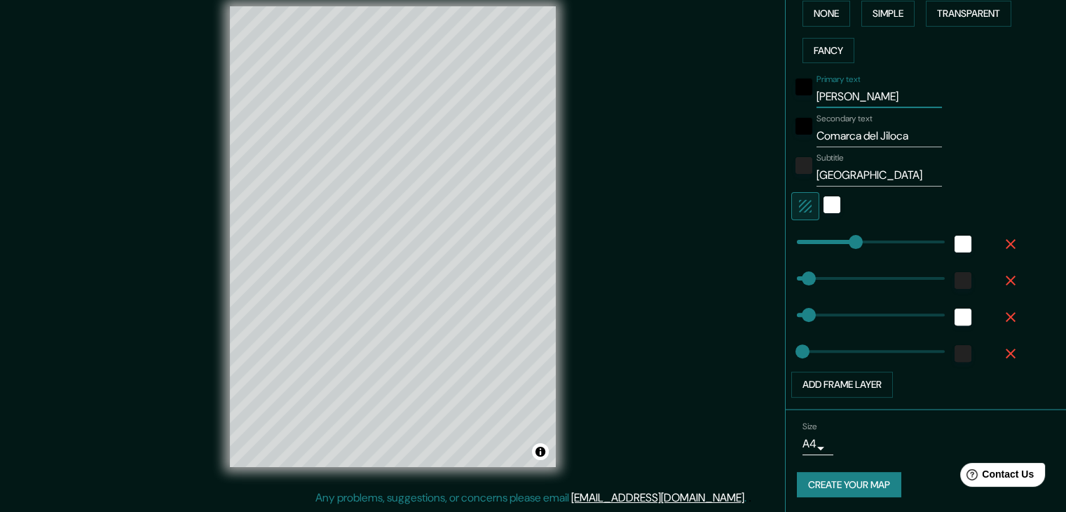
type input "Villar"
click at [851, 477] on button "Create your map" at bounding box center [849, 485] width 104 height 26
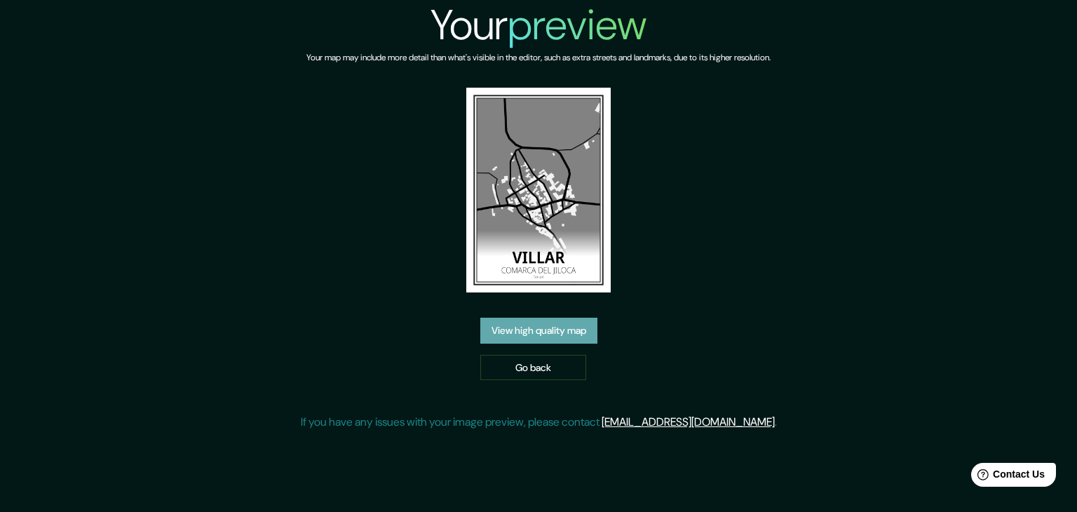
click at [543, 330] on link "View high quality map" at bounding box center [538, 331] width 117 height 26
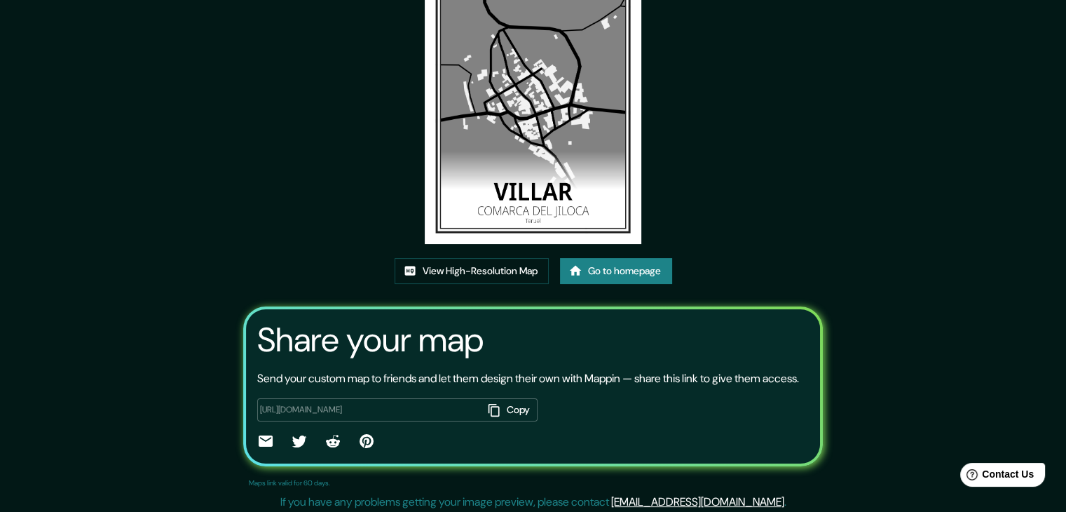
scroll to position [146, 0]
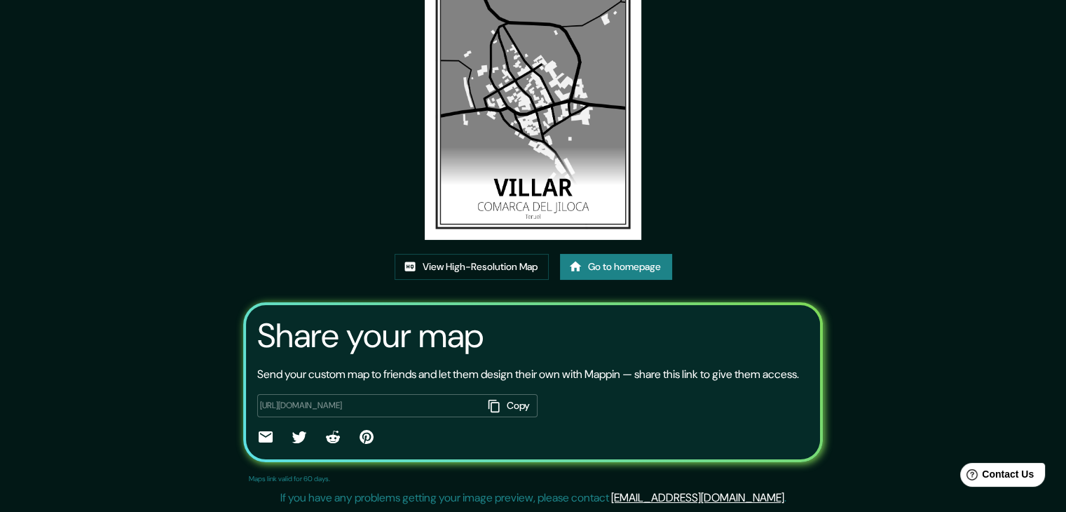
click at [259, 437] on icon at bounding box center [266, 436] width 14 height 11
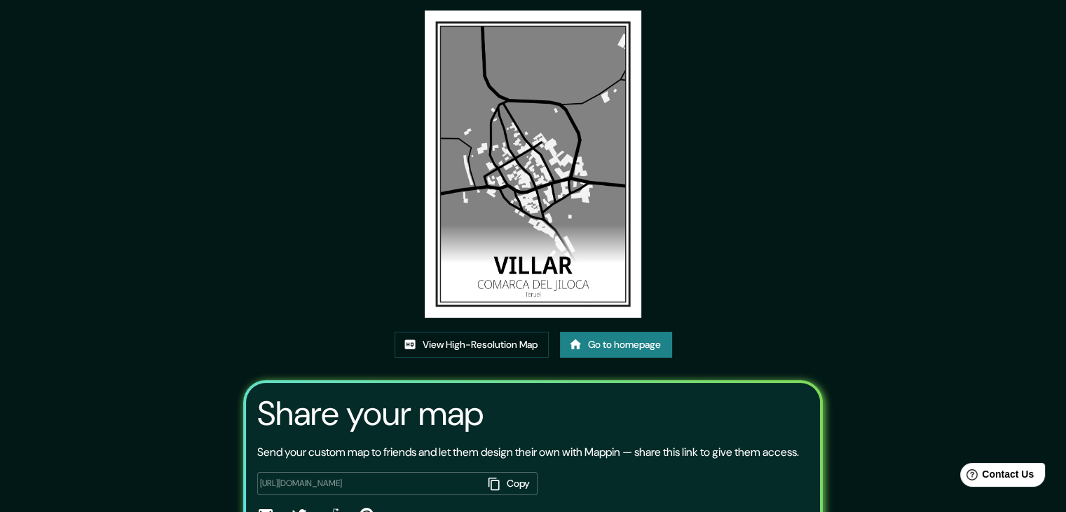
scroll to position [0, 0]
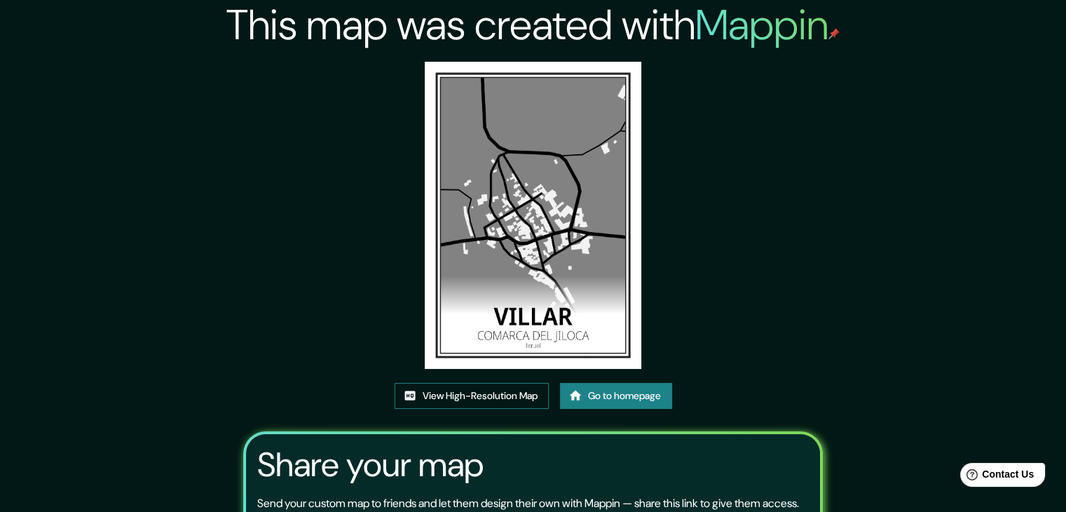
click at [459, 388] on link "View High-Resolution Map" at bounding box center [472, 396] width 154 height 26
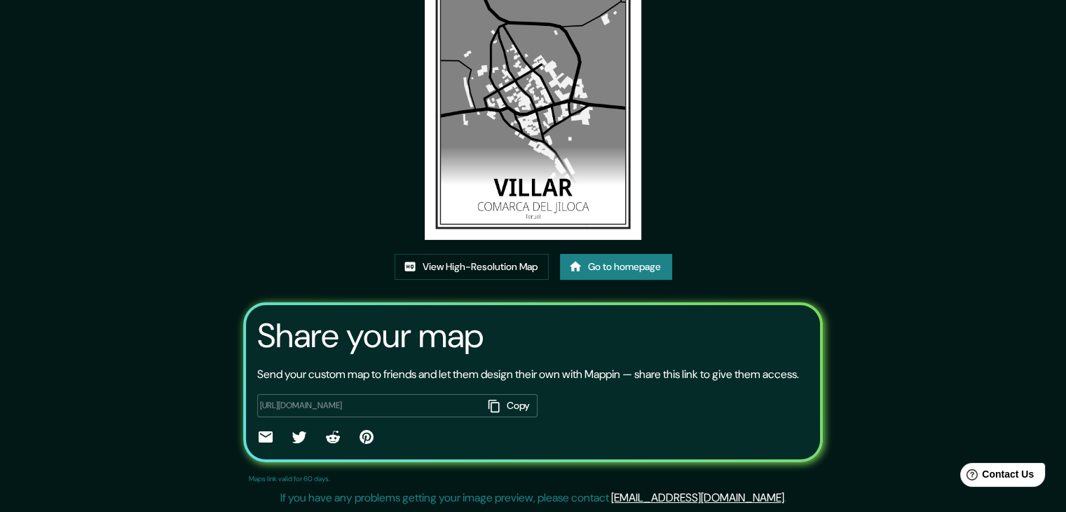
scroll to position [146, 0]
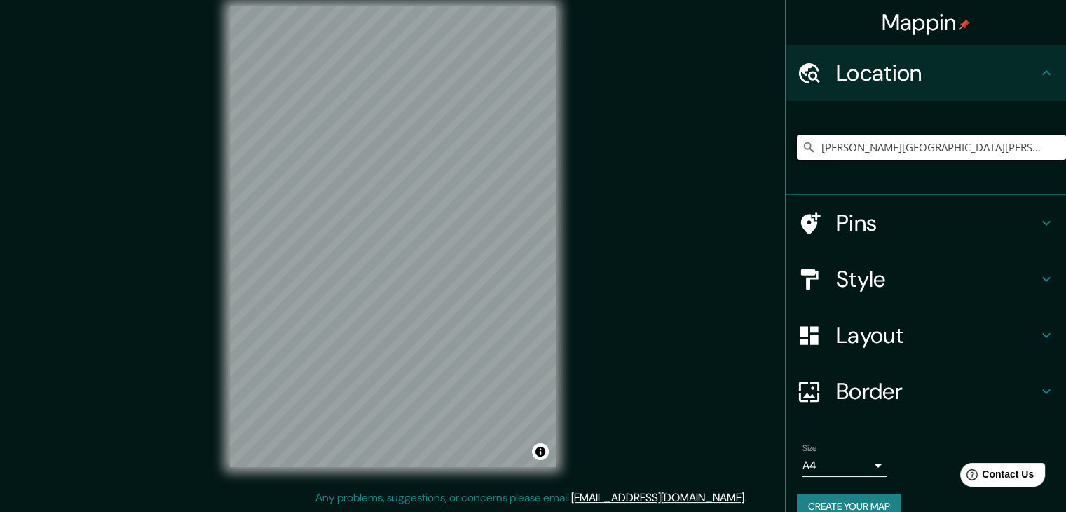
click at [915, 154] on input "[PERSON_NAME][GEOGRAPHIC_DATA][PERSON_NAME], [GEOGRAPHIC_DATA][PERSON_NAME], [G…" at bounding box center [931, 147] width 269 height 25
click at [1015, 152] on input "[PERSON_NAME][GEOGRAPHIC_DATA][PERSON_NAME], [GEOGRAPHIC_DATA][PERSON_NAME], [G…" at bounding box center [931, 147] width 269 height 25
drag, startPoint x: 1021, startPoint y: 153, endPoint x: 785, endPoint y: 154, distance: 235.6
click at [786, 154] on div "[PERSON_NAME][GEOGRAPHIC_DATA][PERSON_NAME], [GEOGRAPHIC_DATA][PERSON_NAME], [G…" at bounding box center [926, 148] width 280 height 94
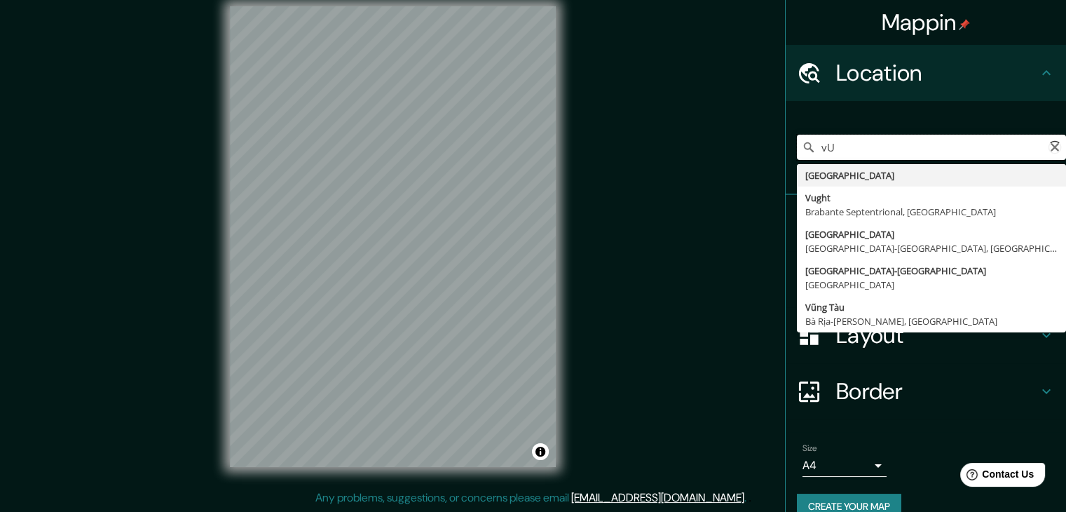
type input "v"
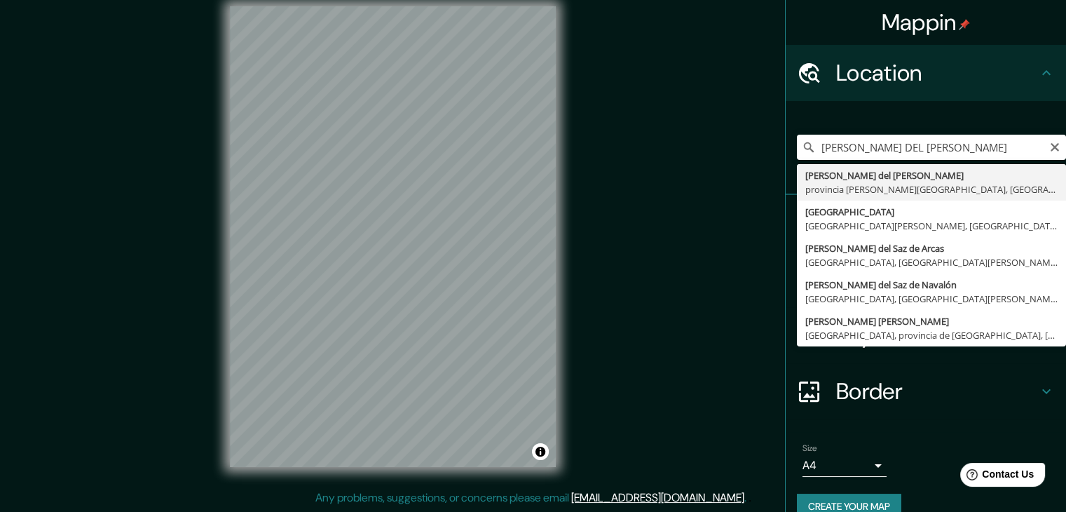
type input "[PERSON_NAME][GEOGRAPHIC_DATA][PERSON_NAME], [GEOGRAPHIC_DATA][PERSON_NAME], [G…"
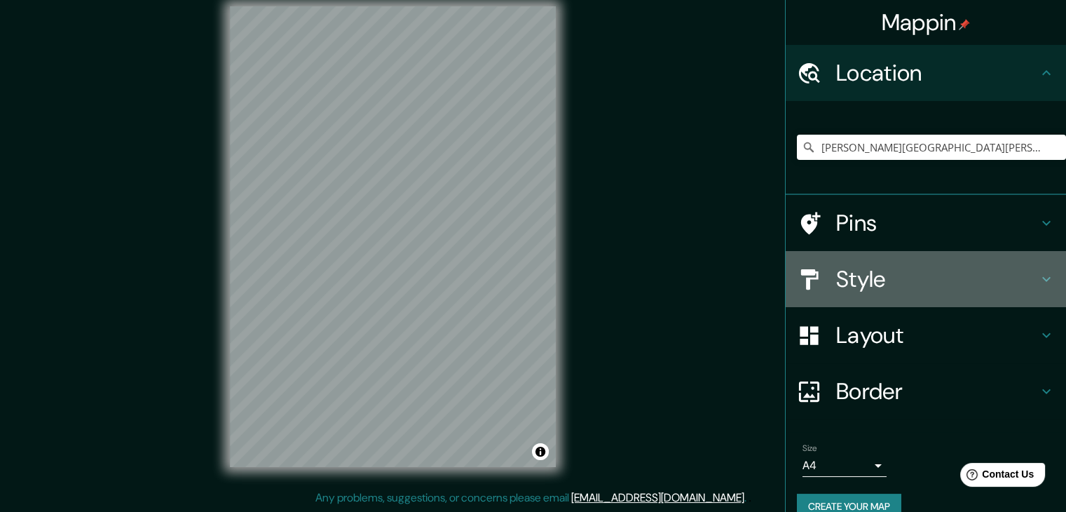
click at [976, 268] on h4 "Style" at bounding box center [937, 279] width 202 height 28
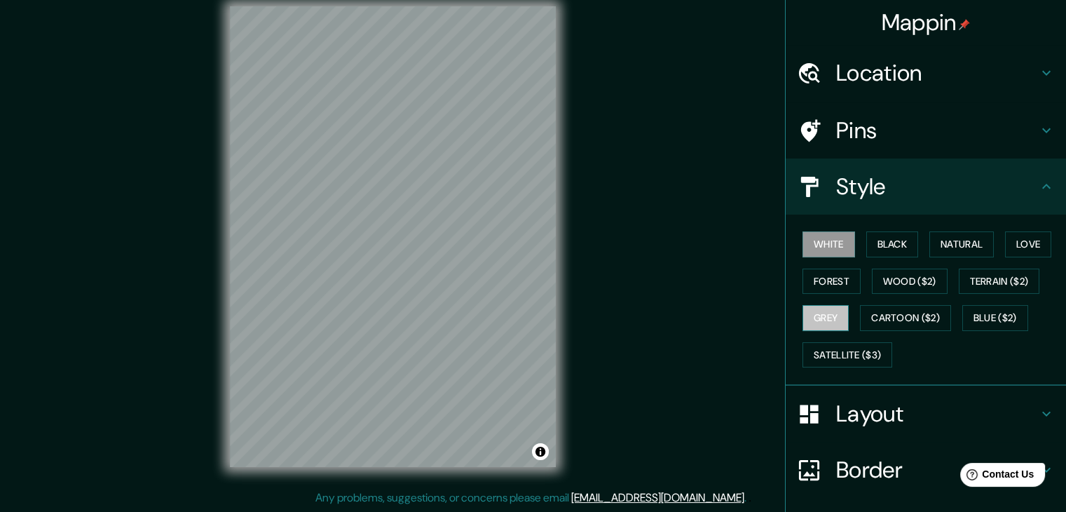
click at [819, 305] on button "Grey" at bounding box center [826, 318] width 46 height 26
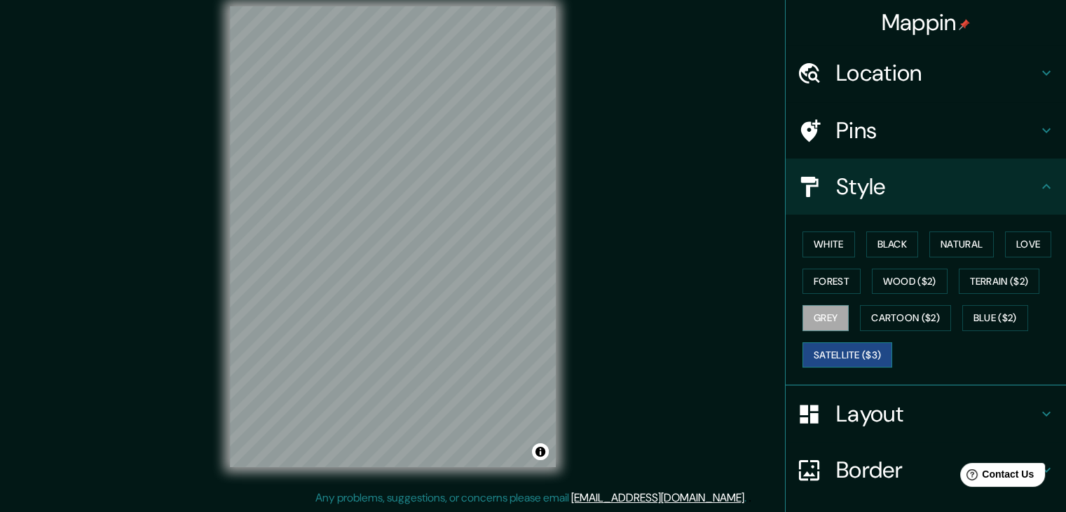
click at [824, 349] on button "Satellite ($3)" at bounding box center [848, 355] width 90 height 26
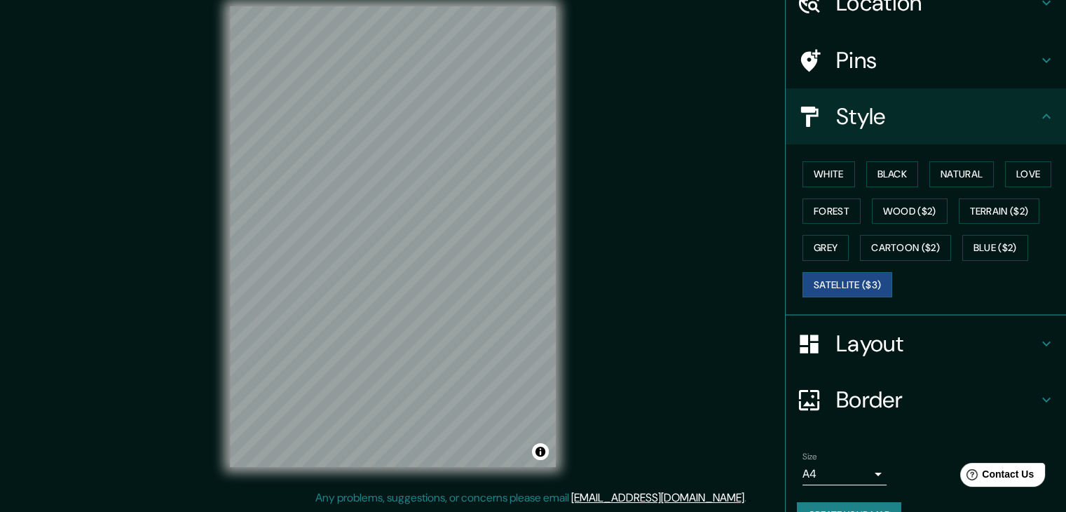
click at [1026, 340] on h4 "Layout" at bounding box center [937, 344] width 202 height 28
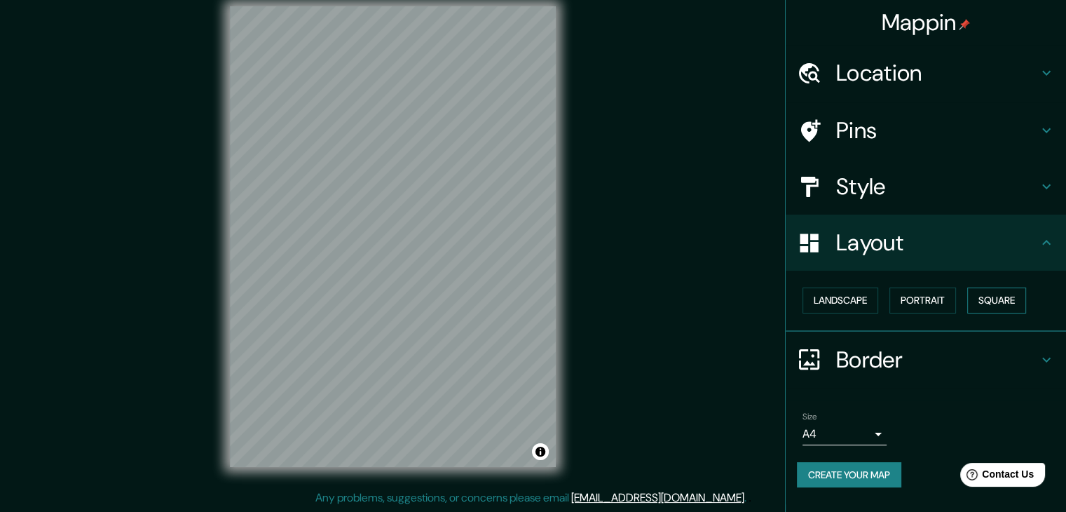
click at [994, 304] on button "Square" at bounding box center [997, 300] width 59 height 26
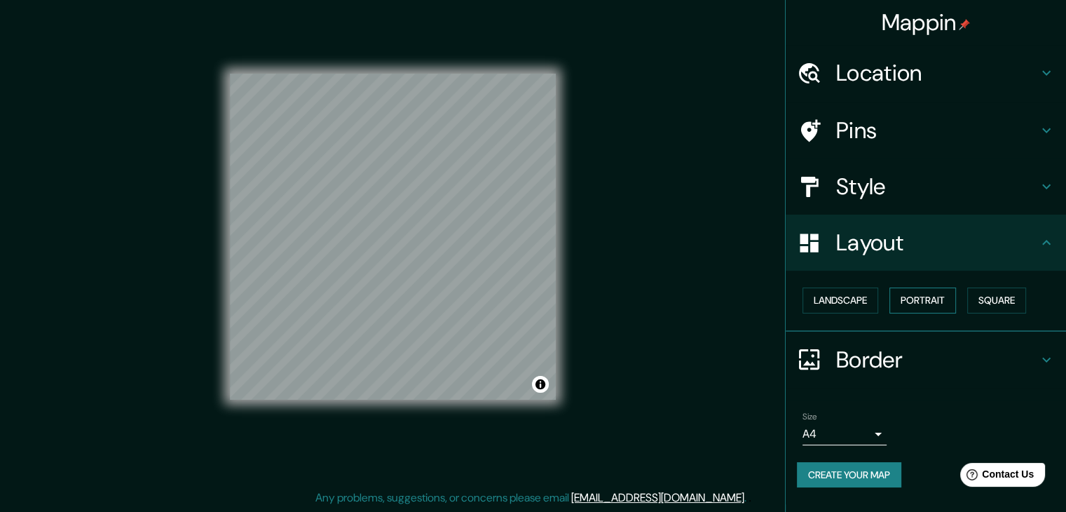
click at [914, 301] on button "Portrait" at bounding box center [923, 300] width 67 height 26
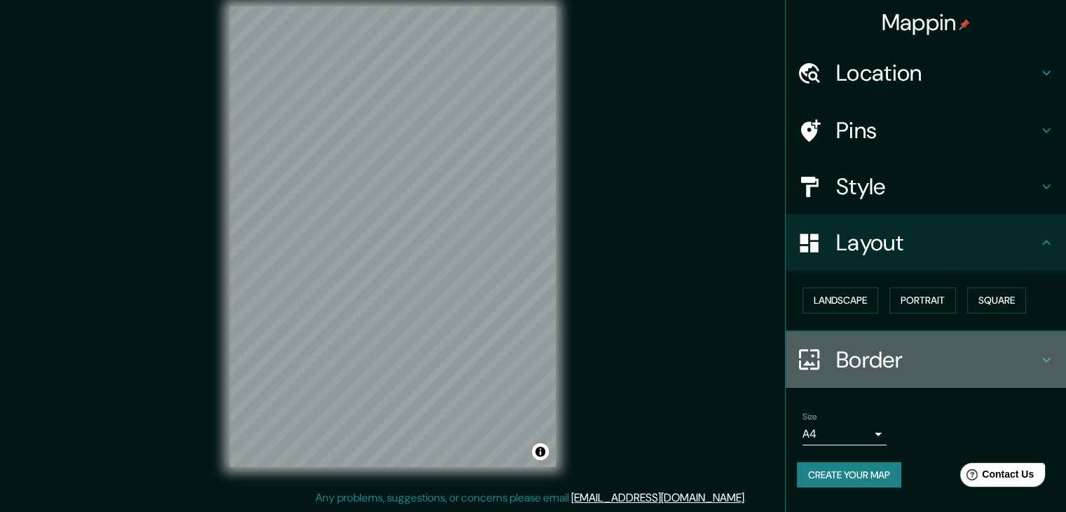
click at [1010, 350] on h4 "Border" at bounding box center [937, 360] width 202 height 28
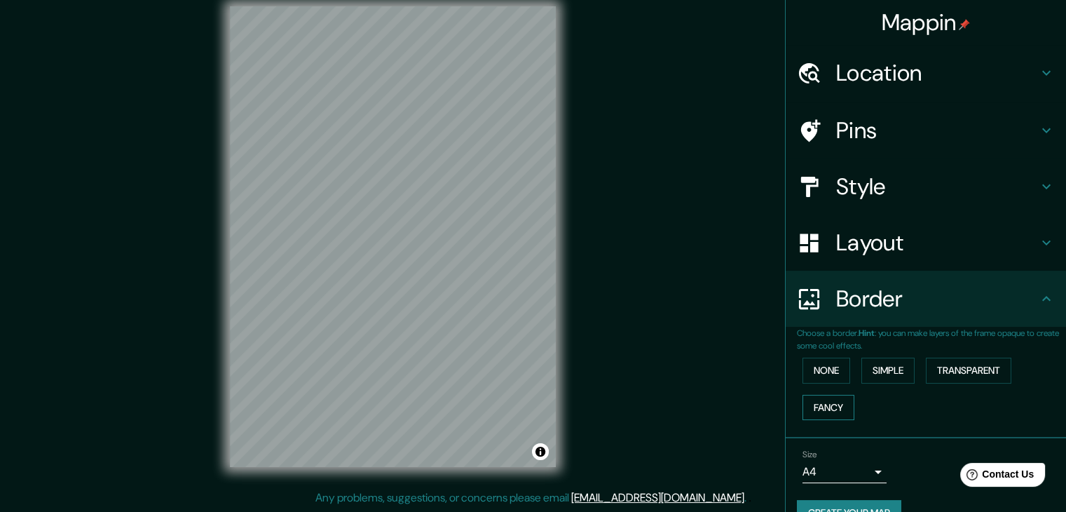
click at [836, 405] on button "Fancy" at bounding box center [829, 408] width 52 height 26
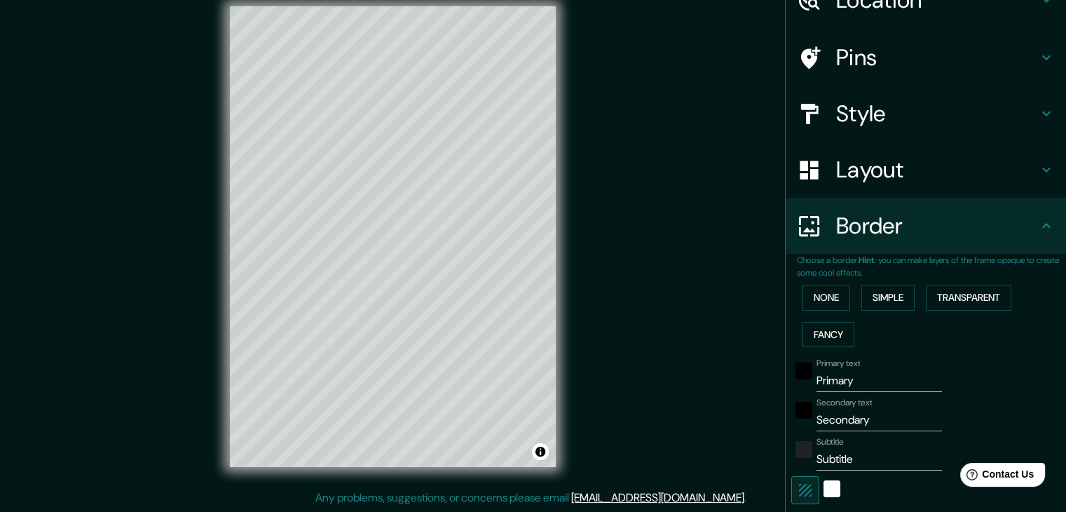
scroll to position [140, 0]
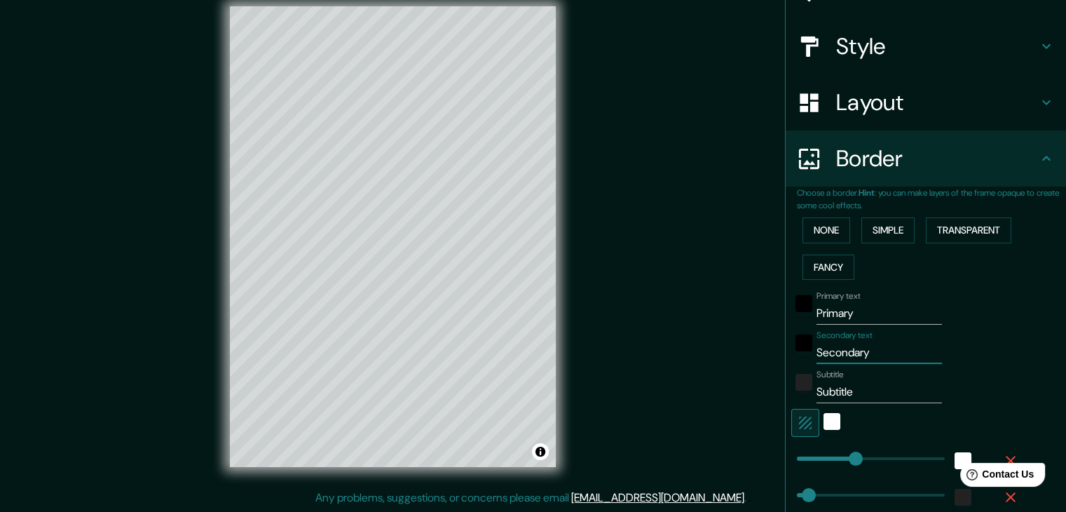
drag, startPoint x: 874, startPoint y: 345, endPoint x: 782, endPoint y: 353, distance: 91.5
click at [792, 353] on div "Secondary text Secondary" at bounding box center [907, 347] width 230 height 34
type input "v"
type input "37"
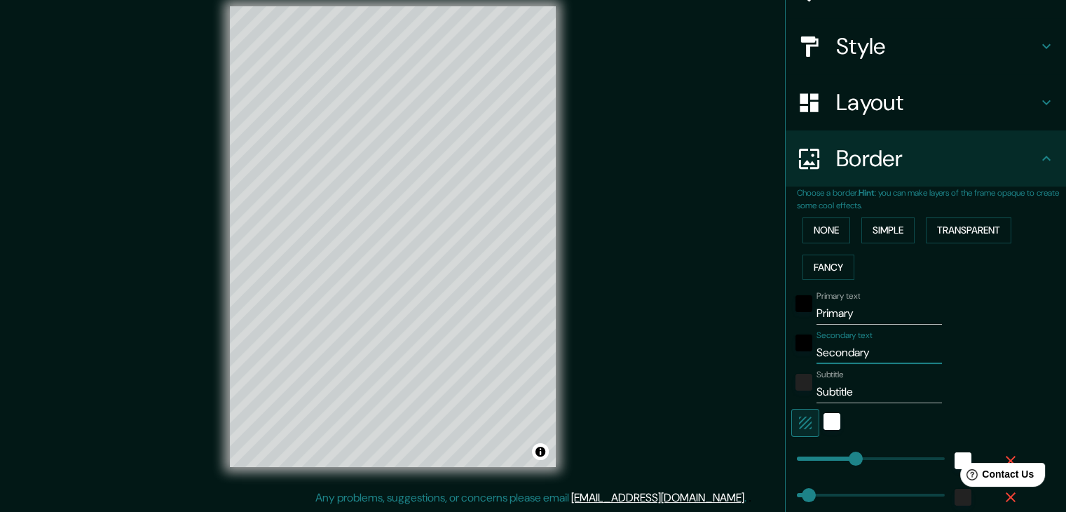
type input "19"
type input "vI"
type input "37"
type input "19"
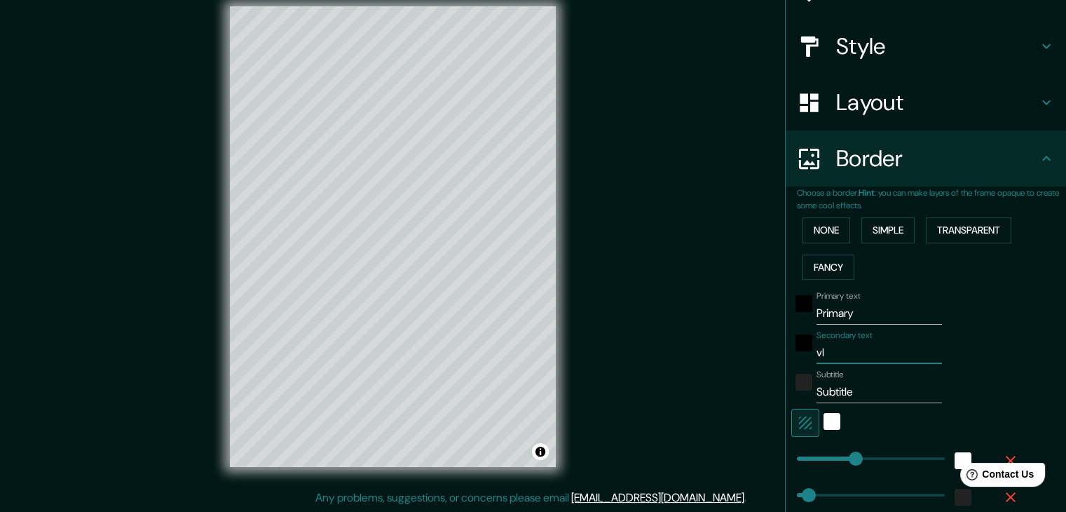
type input "vIL"
type input "37"
type input "19"
type input "vILL"
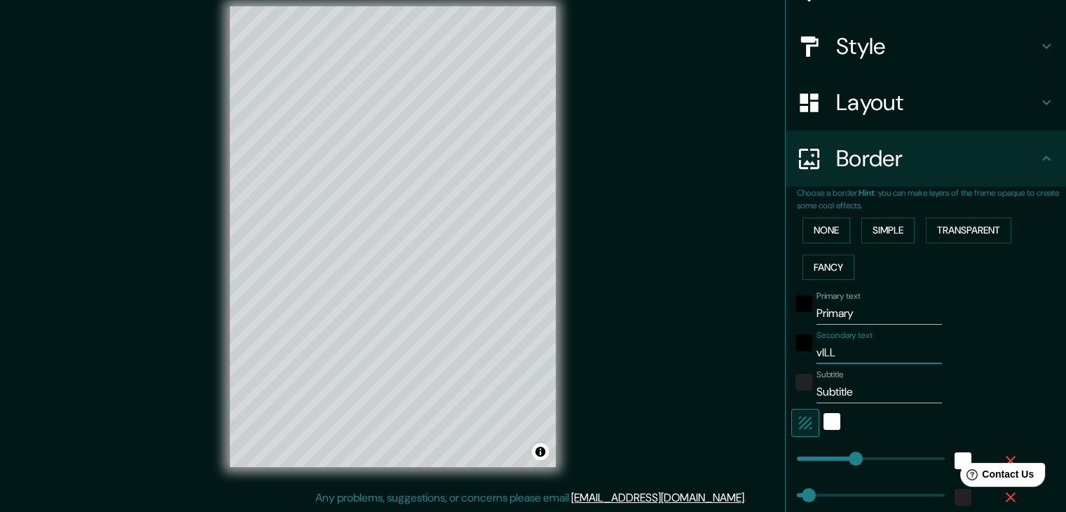
type input "37"
type input "19"
type input "vILLA"
type input "37"
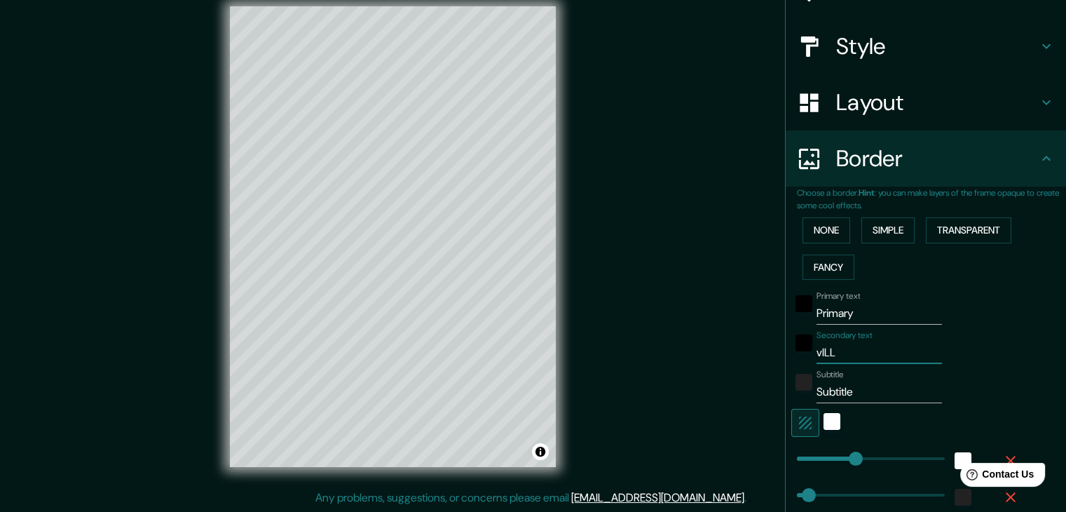
type input "37"
type input "19"
type input "vILL"
type input "37"
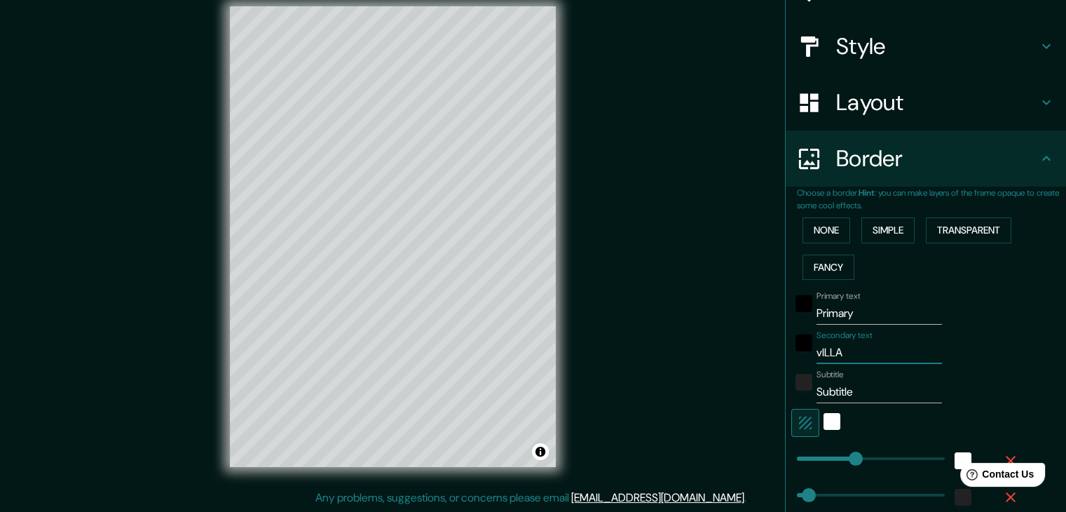
type input "19"
type input "vIL"
type input "37"
type input "19"
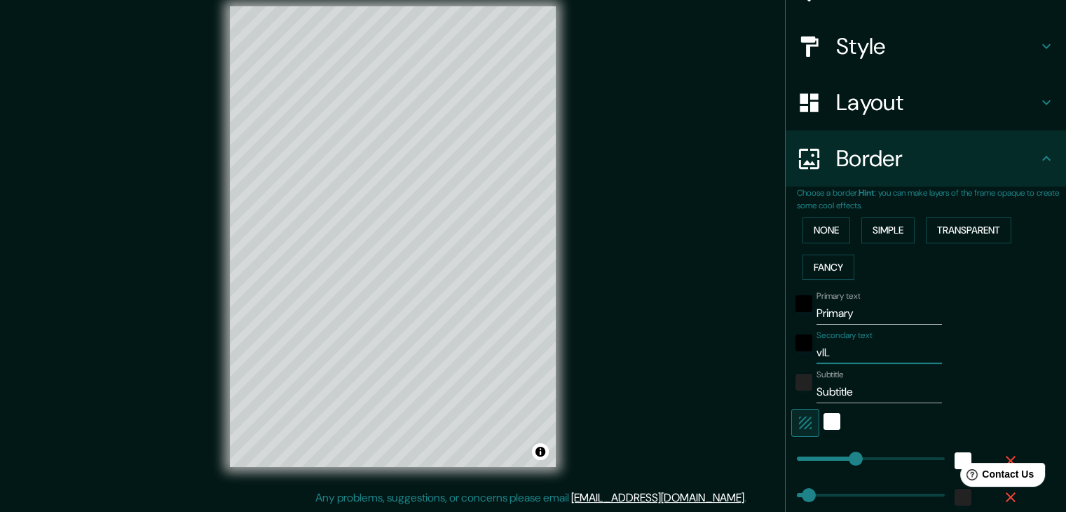
type input "vI"
type input "37"
type input "19"
type input "v"
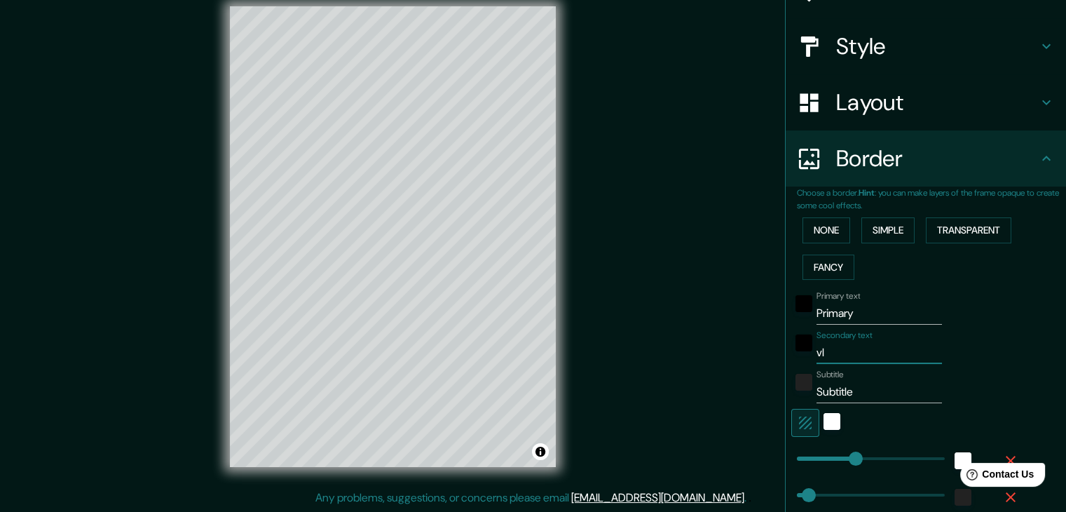
type input "37"
type input "19"
type input "37"
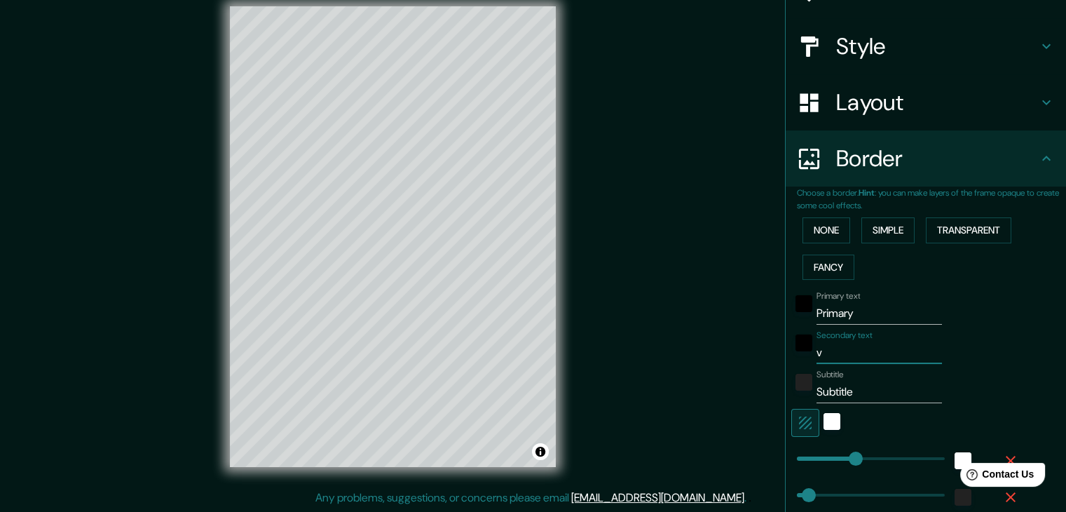
type input "19"
type input "V"
type input "37"
type input "19"
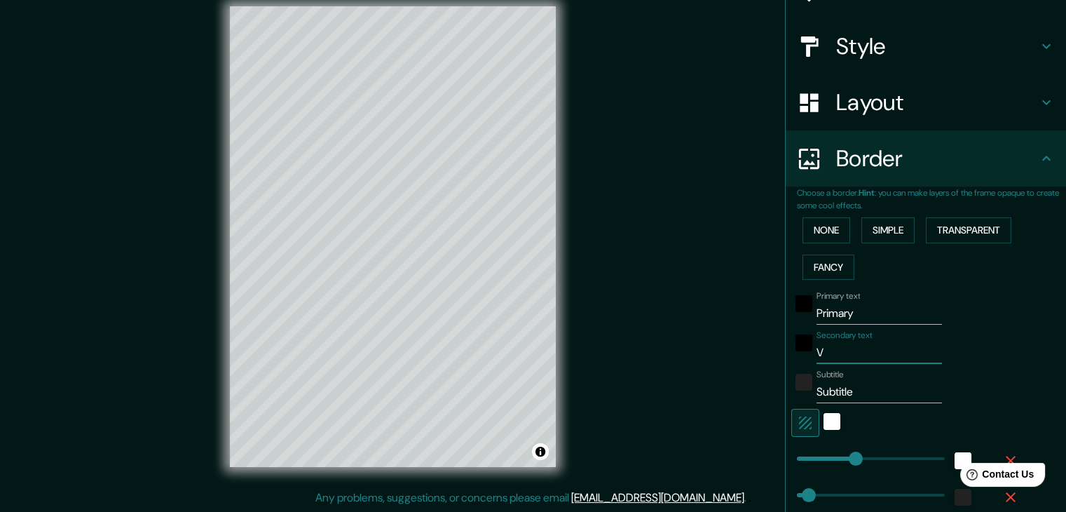
type input "Vi"
type input "37"
type input "19"
type input "Vil"
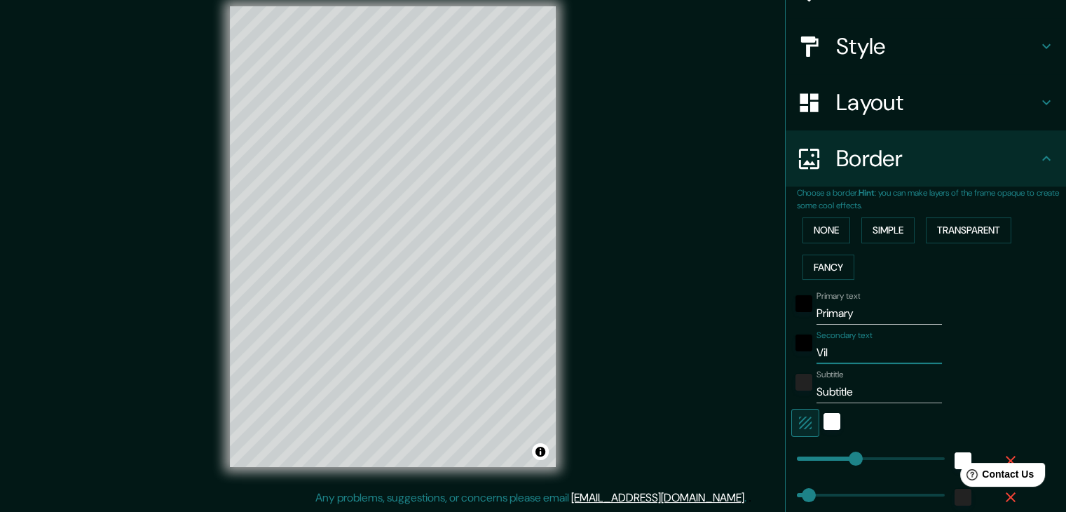
type input "37"
type input "19"
type input "Villa"
type input "37"
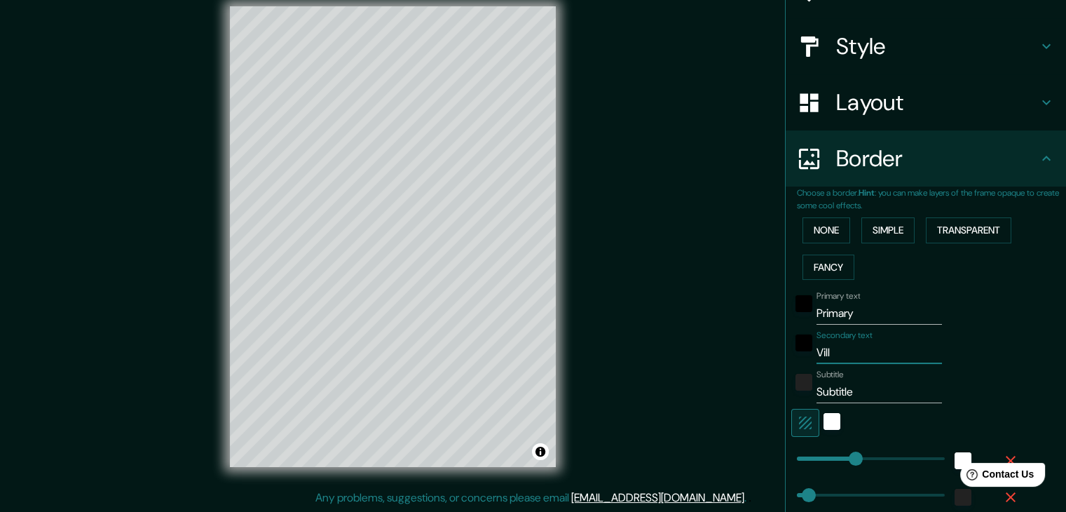
type input "37"
type input "19"
type input "Villar"
type input "37"
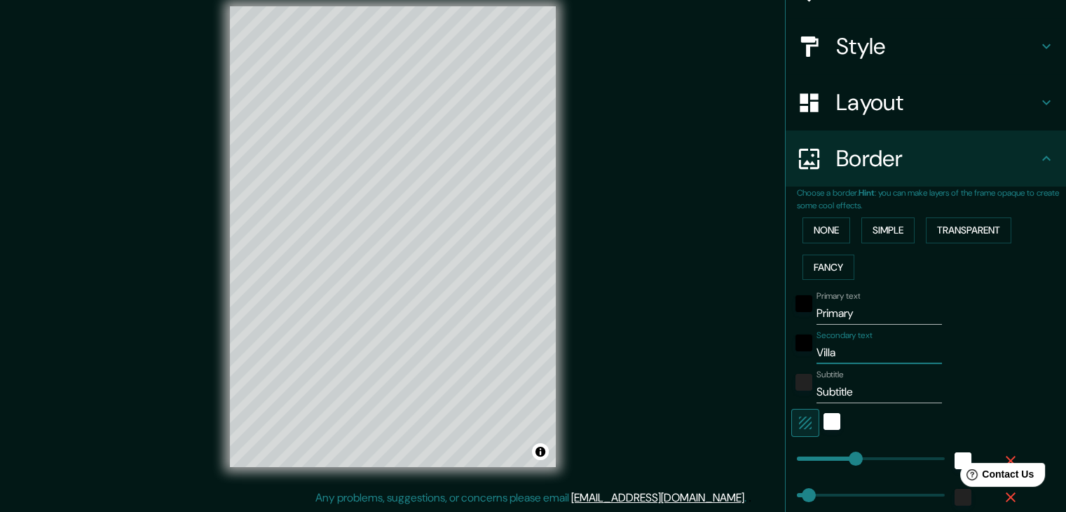
type input "19"
type input "Villar"
type input "37"
type input "19"
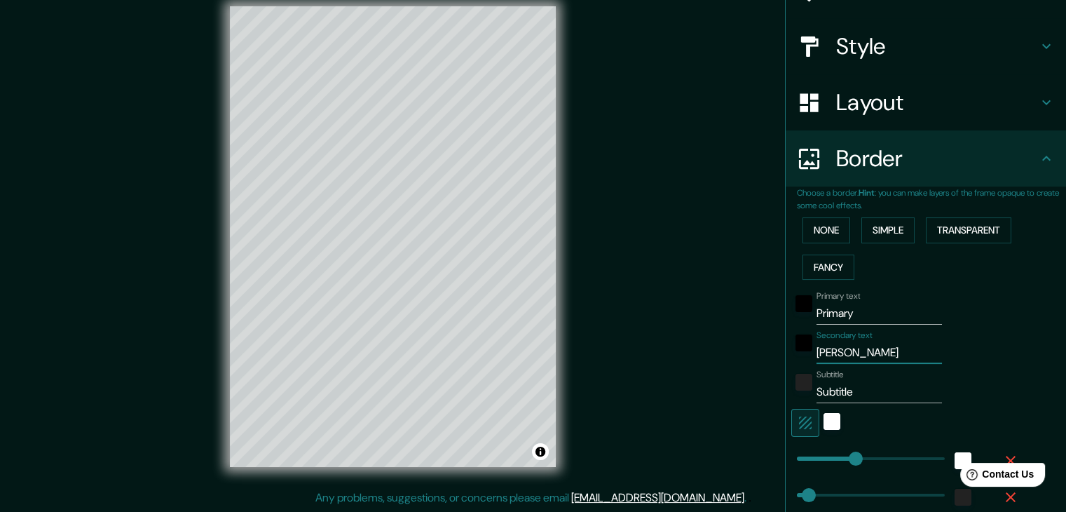
type input "Villar d"
type input "37"
type input "19"
type input "Villar del"
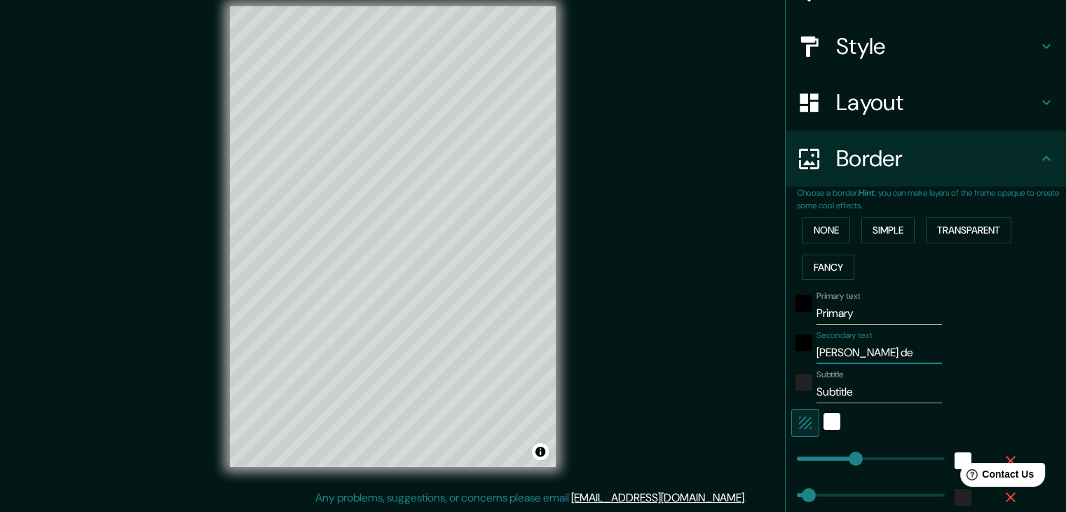
type input "37"
type input "19"
type input "Villar del"
type input "37"
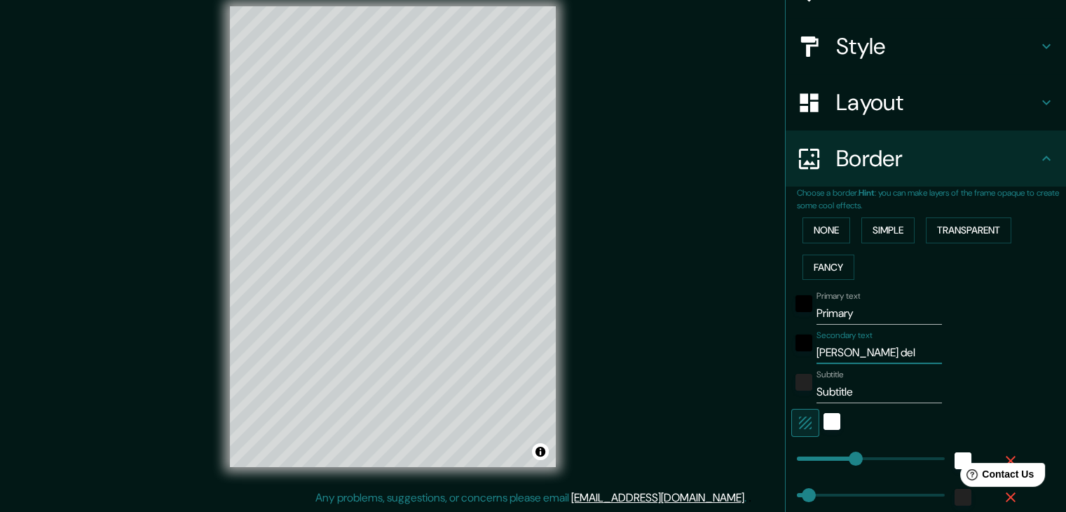
type input "37"
type input "19"
type input "Villar del s"
type input "37"
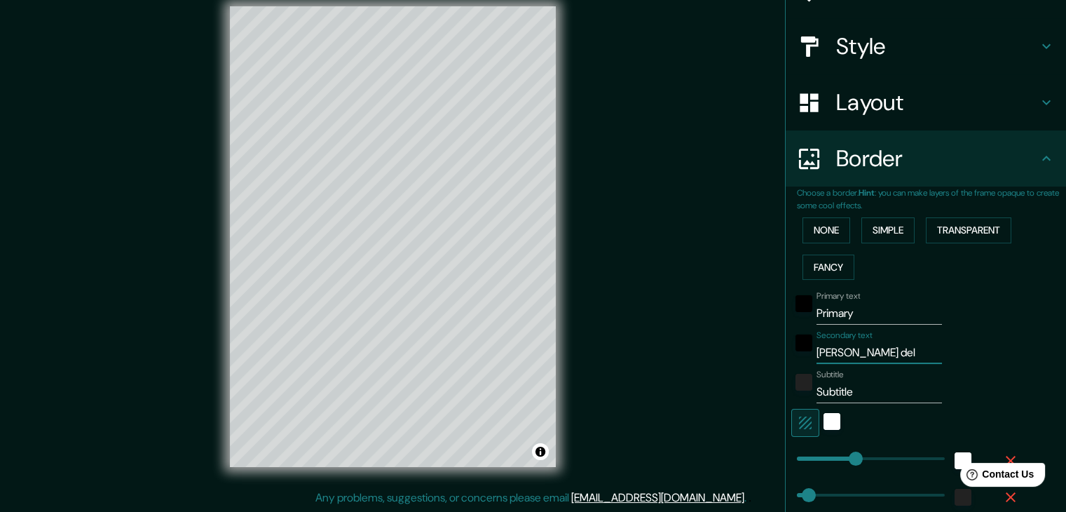
type input "19"
type input "Villar del sa"
type input "37"
type input "19"
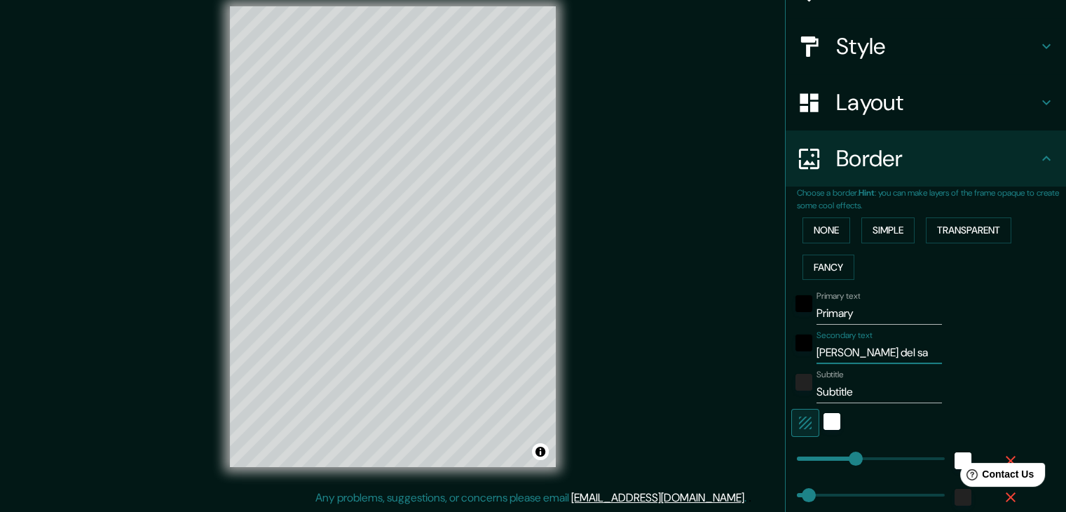
type input "Villar del sal"
type input "37"
type input "19"
type input "Villar del salz"
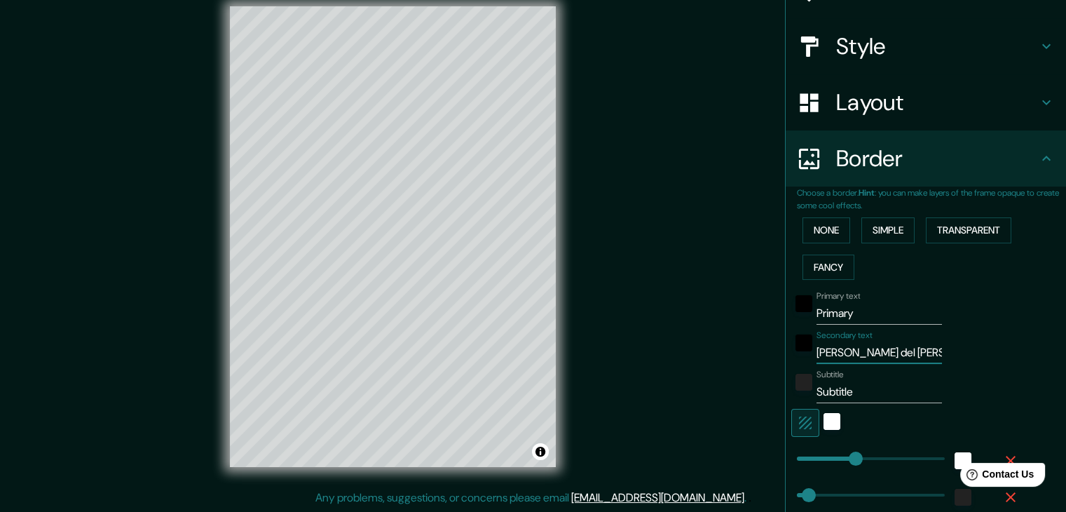
type input "37"
type input "19"
type input "Villar del salz"
drag, startPoint x: 860, startPoint y: 386, endPoint x: 770, endPoint y: 390, distance: 89.1
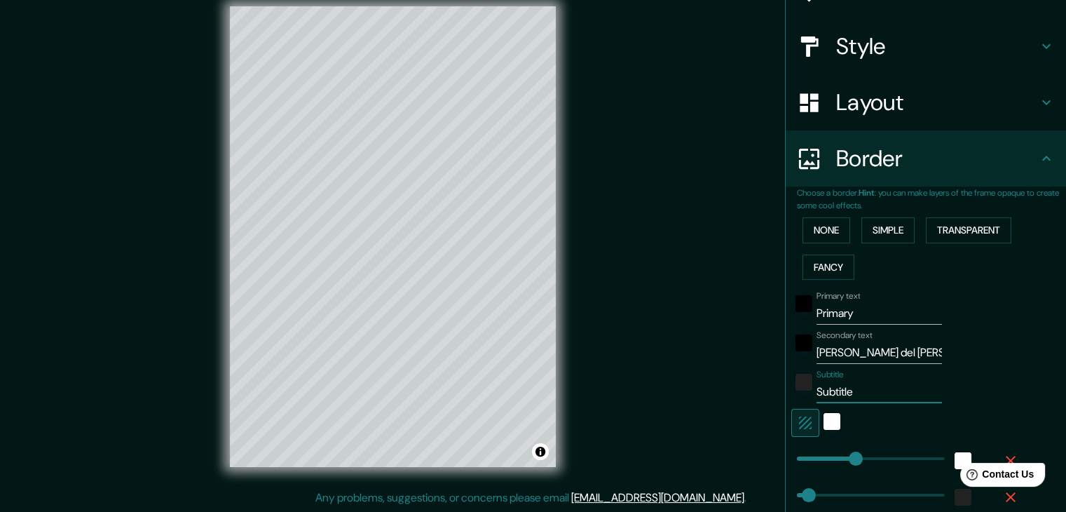
click at [770, 390] on div "Mappin Location Villar del Salz, provincia de Teruel, España Pins Style Layout …" at bounding box center [533, 248] width 1066 height 528
type input "T"
type input "37"
type input "19"
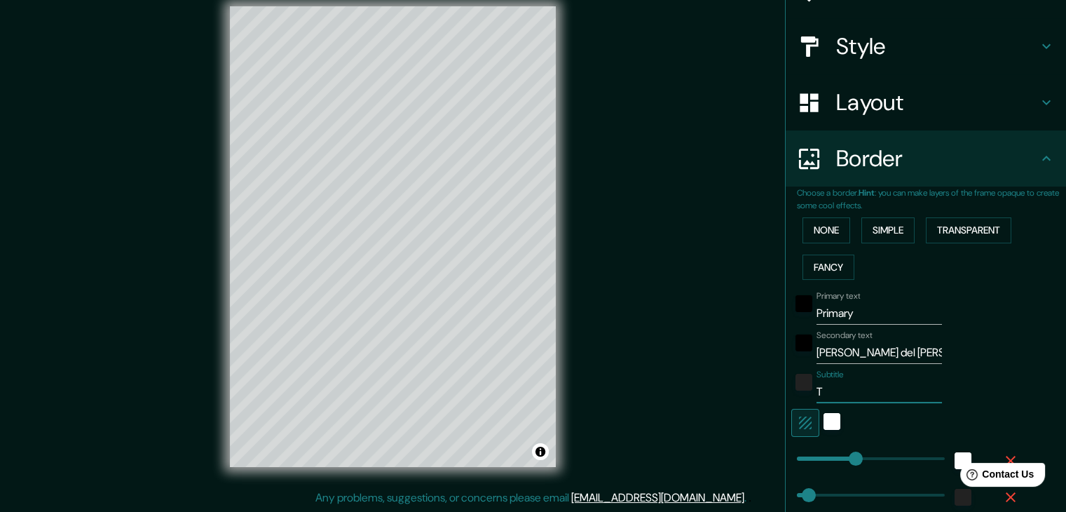
type input "Te"
type input "37"
type input "19"
type input "Ter"
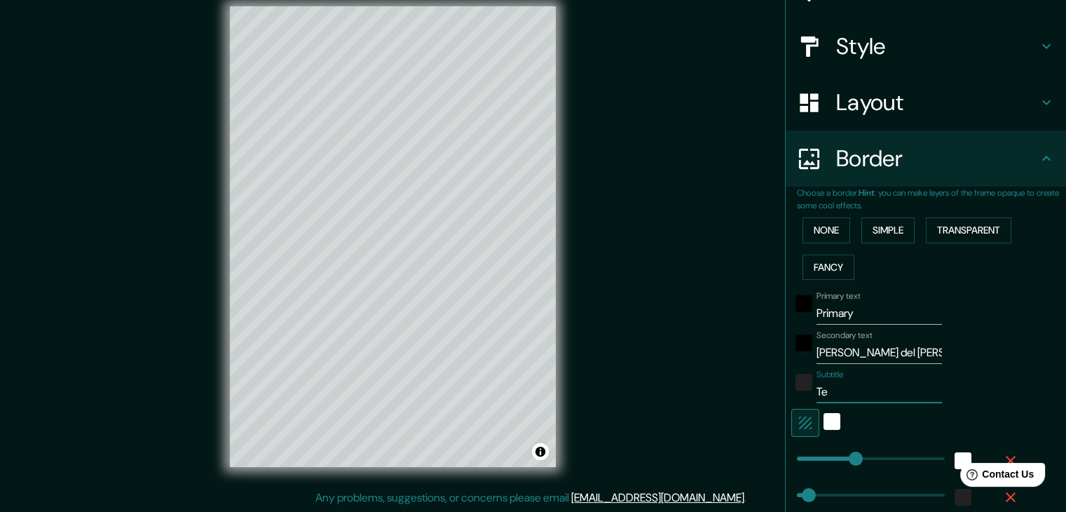
type input "37"
type input "19"
type input "Teru"
type input "37"
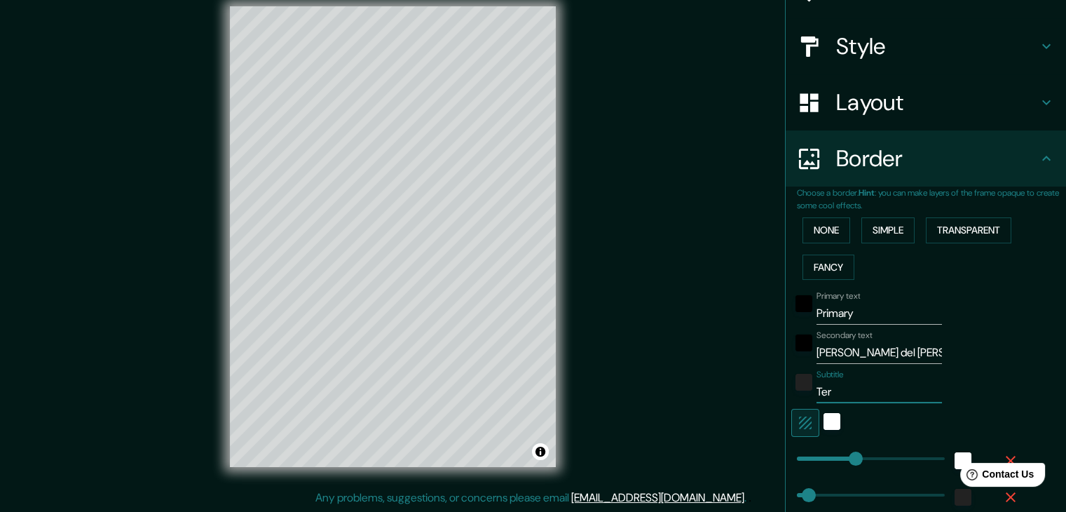
type input "37"
type input "19"
type input "Terue"
type input "37"
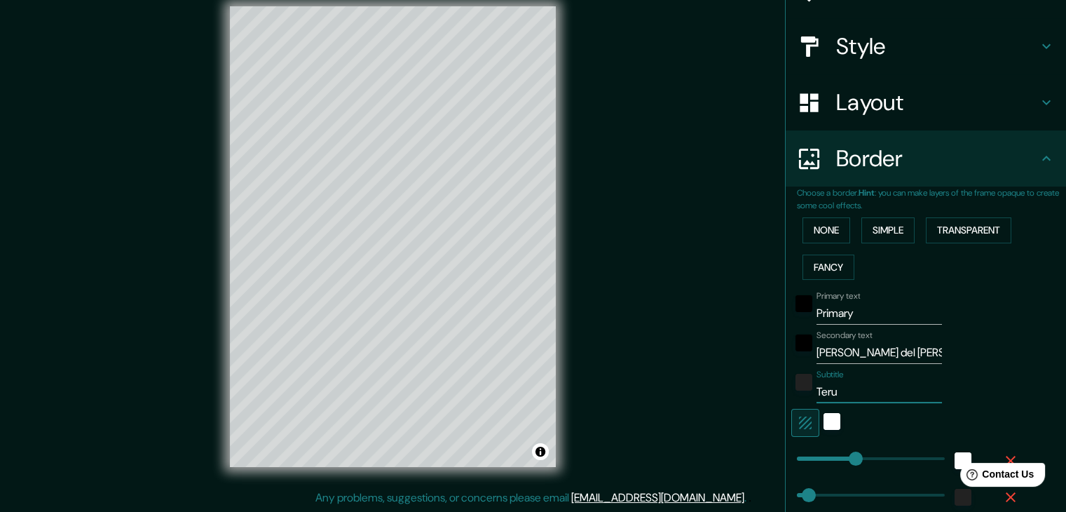
type input "19"
type input "Teruel"
type input "37"
type input "19"
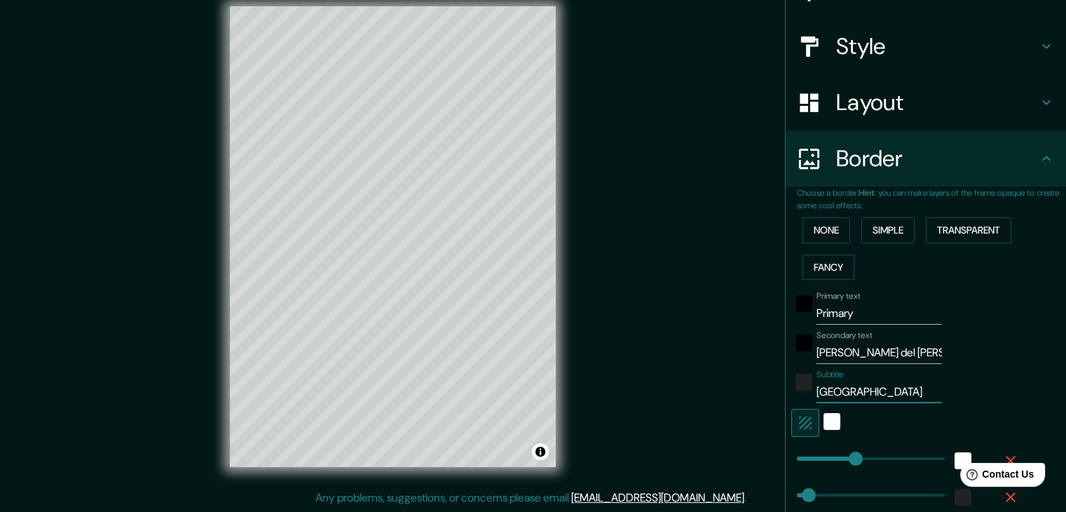
type input "Teruel"
drag, startPoint x: 850, startPoint y: 302, endPoint x: 771, endPoint y: 307, distance: 78.7
click at [771, 307] on div "Mappin Location Villar del Salz, provincia de Teruel, España Pins Style Layout …" at bounding box center [533, 248] width 1066 height 528
type input "37"
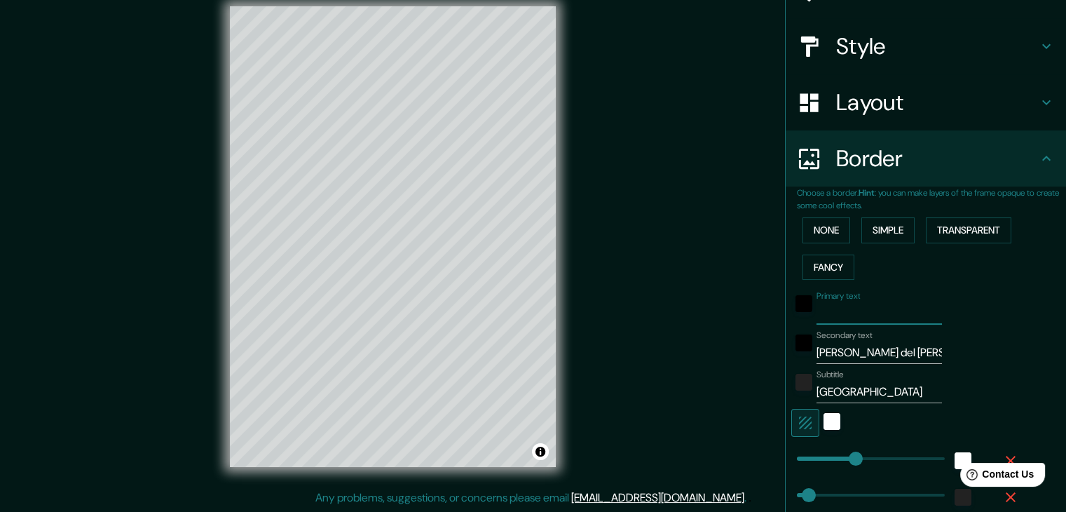
type input "19"
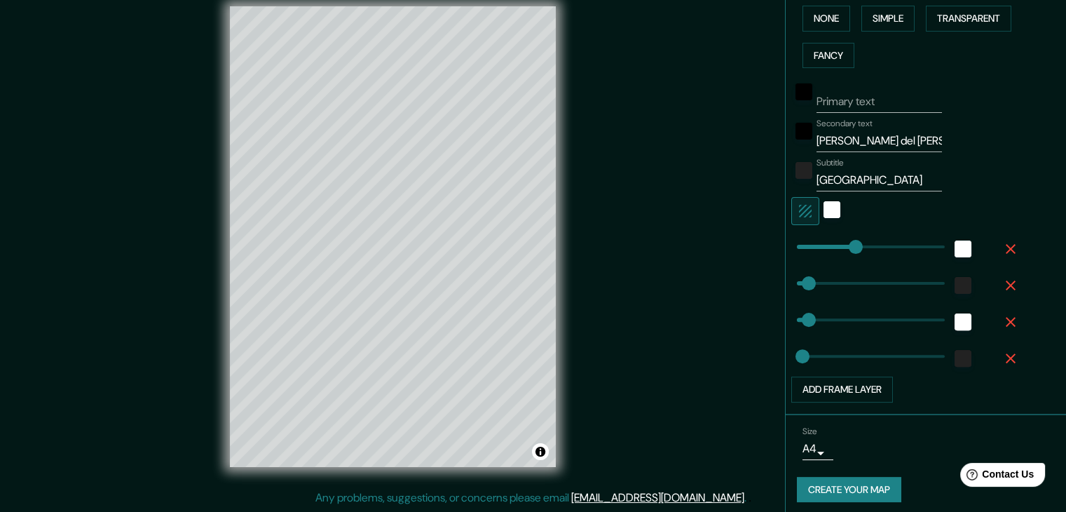
scroll to position [357, 0]
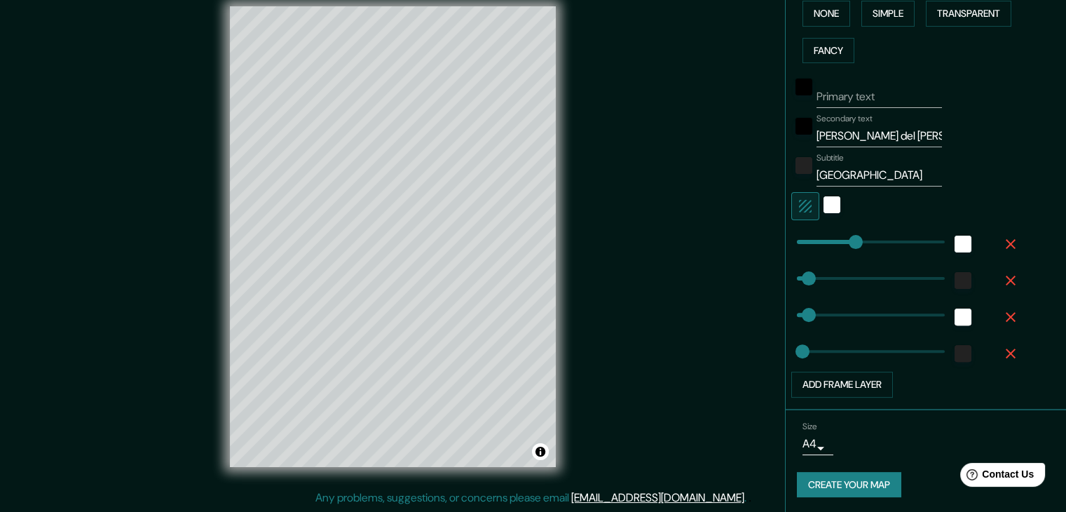
click at [815, 436] on body "Mappin Location Villar del Salz, provincia de Teruel, España Pins Style Layout …" at bounding box center [533, 240] width 1066 height 512
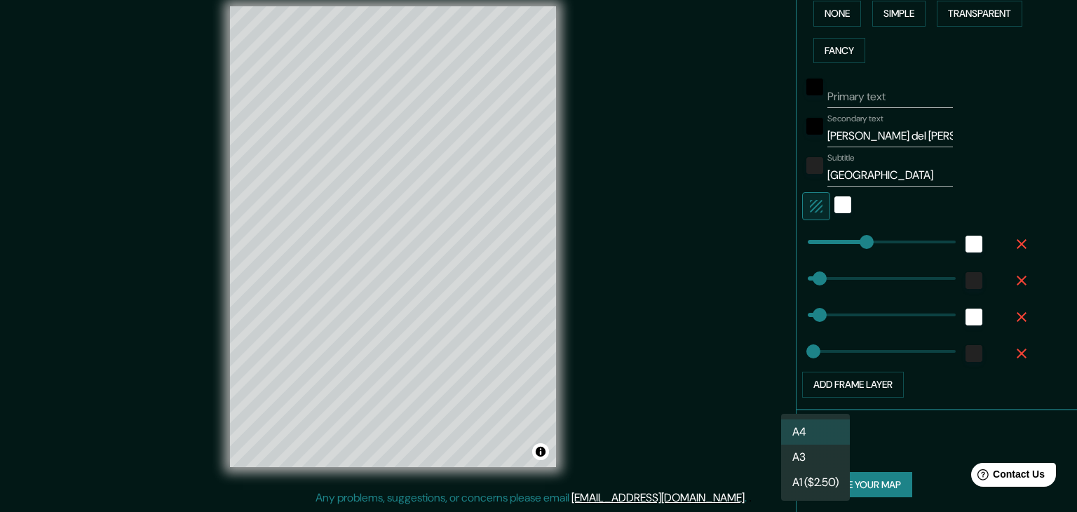
click at [876, 439] on div at bounding box center [538, 256] width 1077 height 512
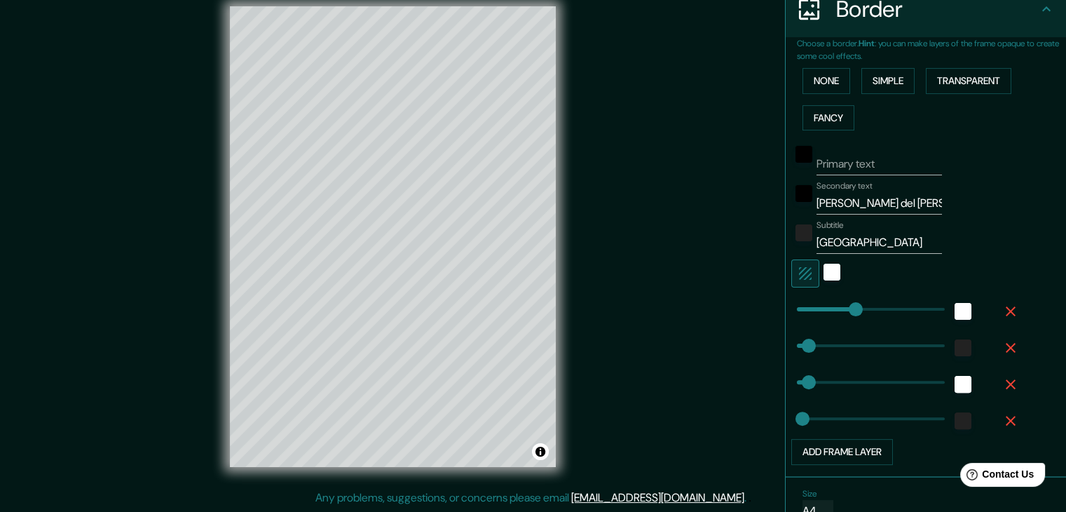
scroll to position [76, 0]
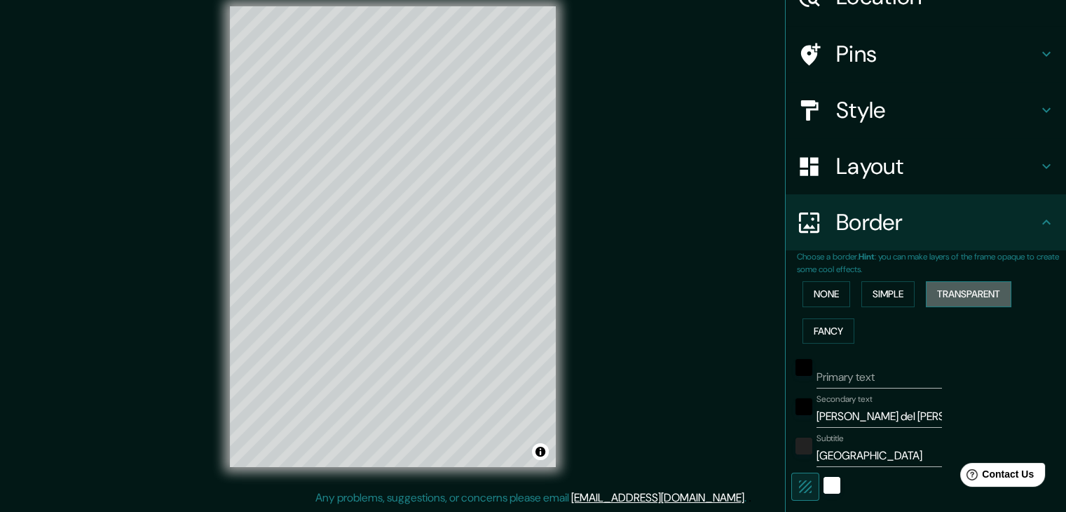
click at [951, 287] on button "Transparent" at bounding box center [969, 294] width 86 height 26
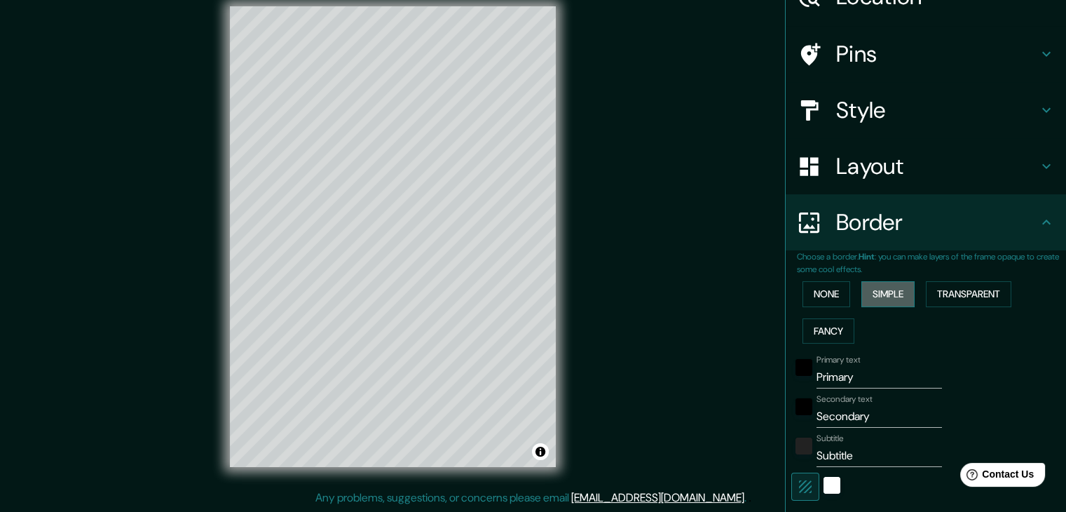
click at [888, 292] on button "Simple" at bounding box center [888, 294] width 53 height 26
click at [813, 326] on button "Fancy" at bounding box center [829, 331] width 52 height 26
click at [816, 299] on button "None" at bounding box center [827, 294] width 48 height 26
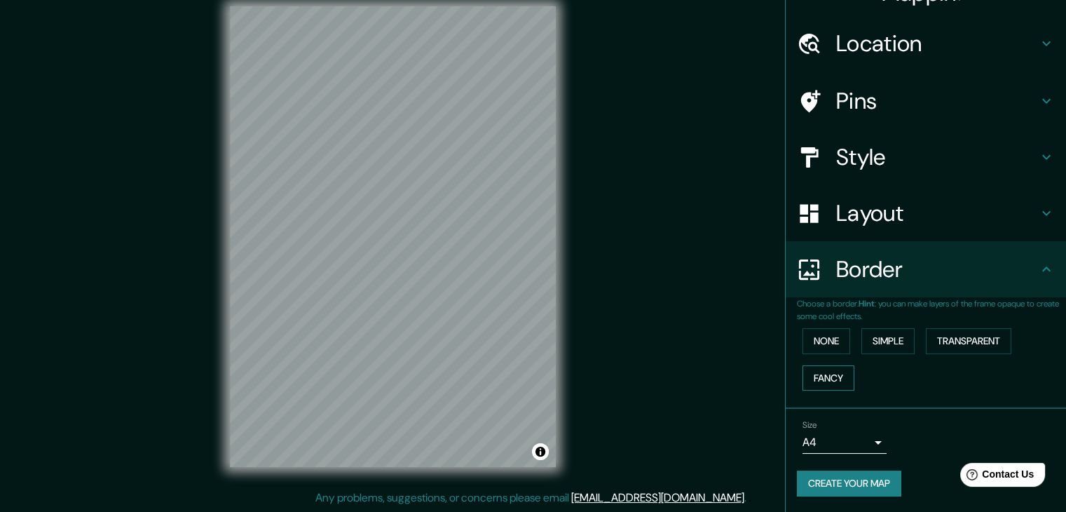
click at [833, 372] on button "Fancy" at bounding box center [829, 378] width 52 height 26
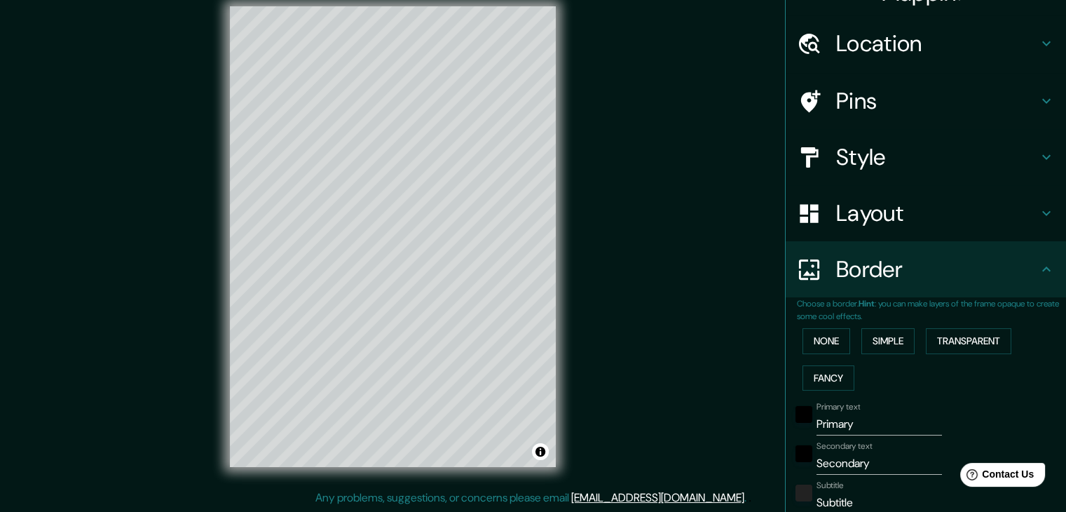
click at [1031, 222] on div "Layout" at bounding box center [926, 213] width 280 height 56
type input "37"
type input "19"
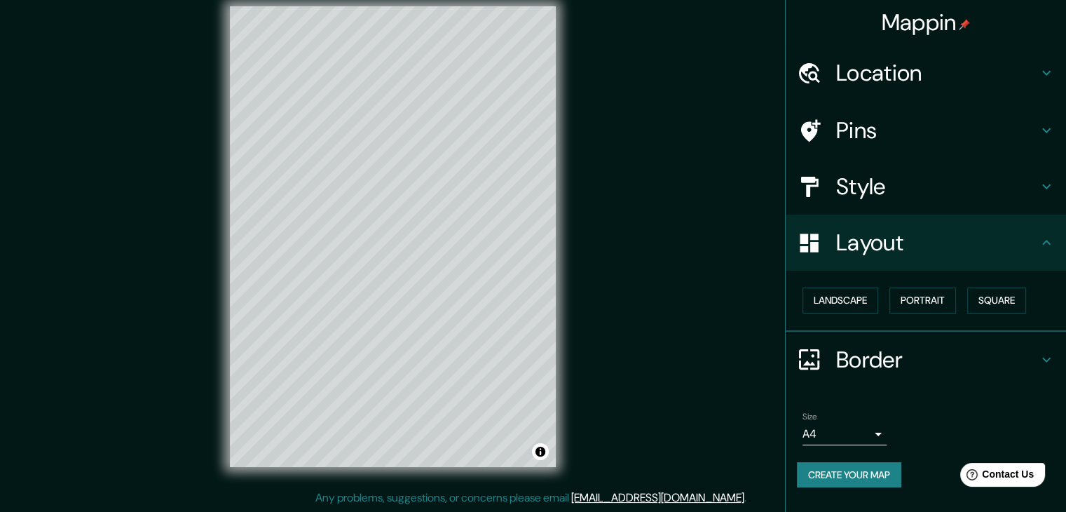
scroll to position [0, 0]
click at [1027, 240] on h4 "Layout" at bounding box center [937, 243] width 202 height 28
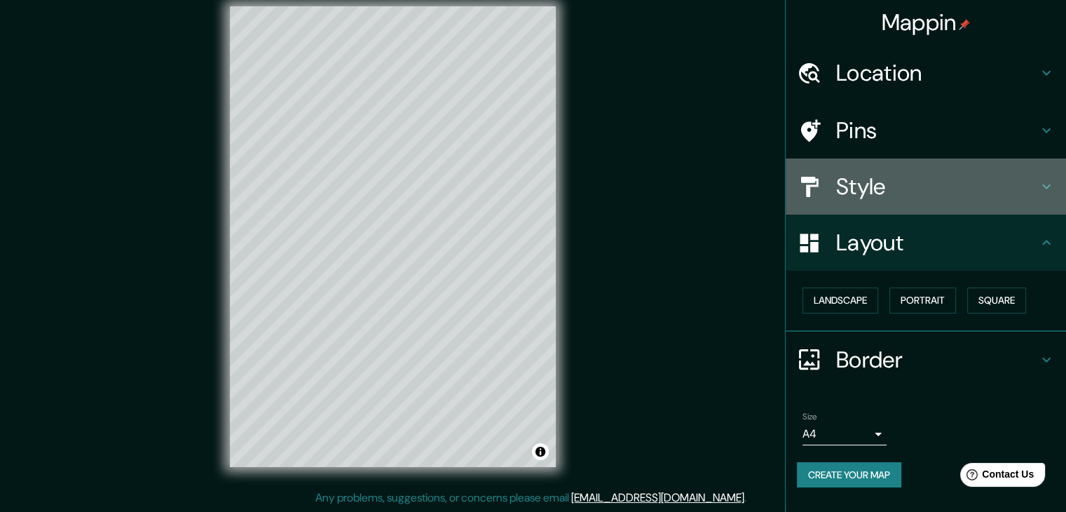
click at [895, 180] on h4 "Style" at bounding box center [937, 186] width 202 height 28
type input "37"
type input "19"
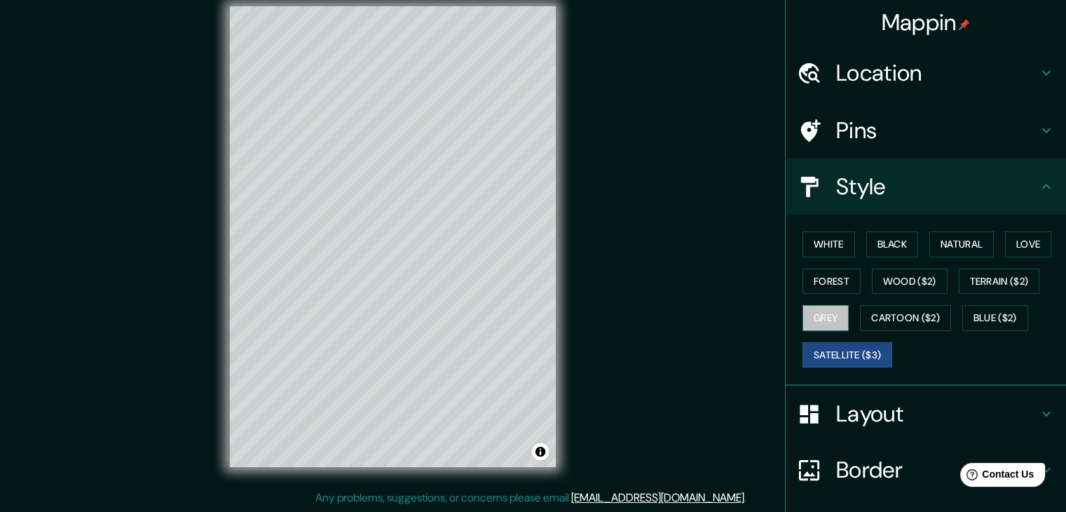
click at [809, 308] on button "Grey" at bounding box center [826, 318] width 46 height 26
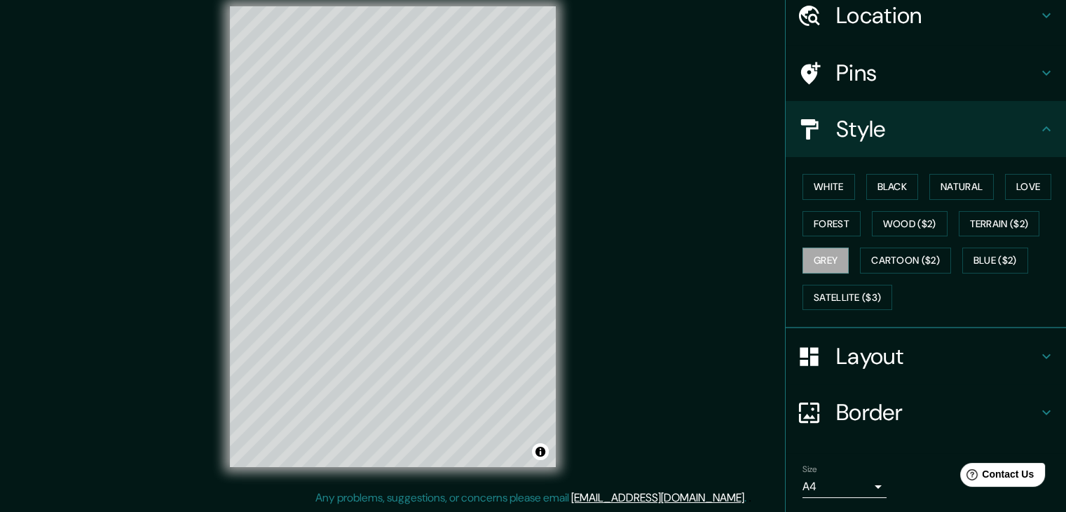
scroll to position [101, 0]
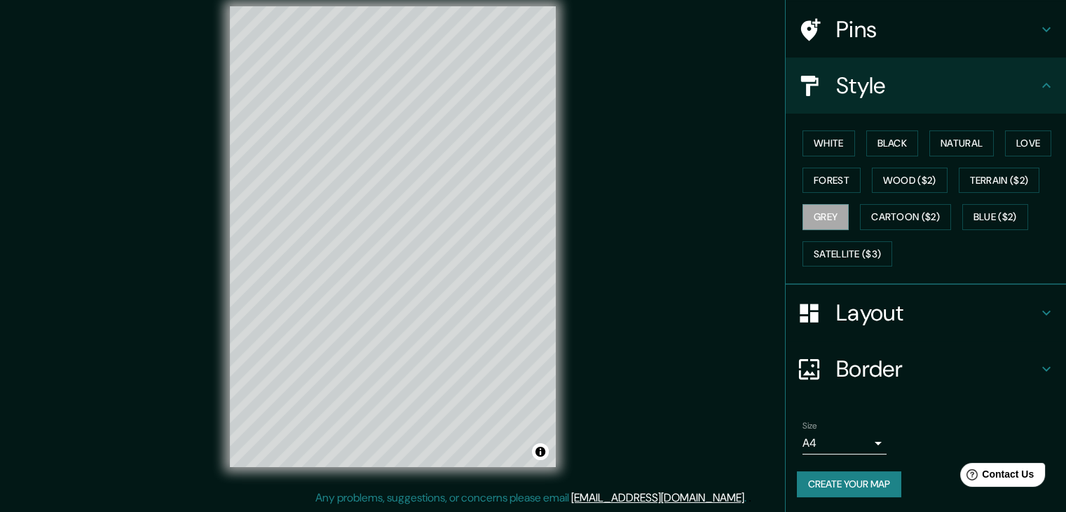
click at [981, 365] on h4 "Border" at bounding box center [937, 369] width 202 height 28
type input "37"
type input "19"
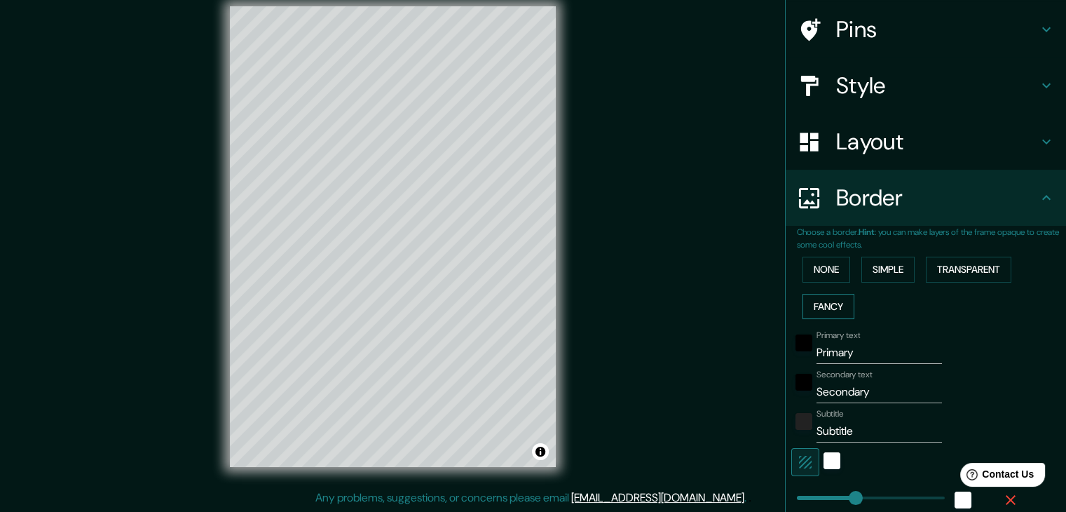
click at [822, 303] on button "Fancy" at bounding box center [829, 307] width 52 height 26
type input "37"
type input "19"
drag, startPoint x: 876, startPoint y: 391, endPoint x: 800, endPoint y: 391, distance: 76.4
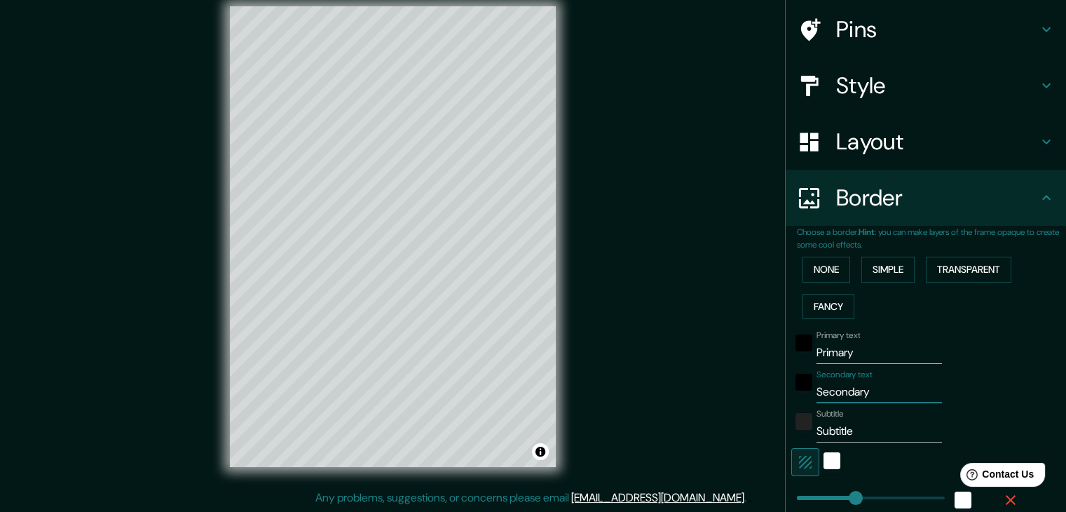
click at [800, 391] on div "Secondary text Secondary" at bounding box center [907, 386] width 230 height 34
type input "v"
type input "37"
type input "19"
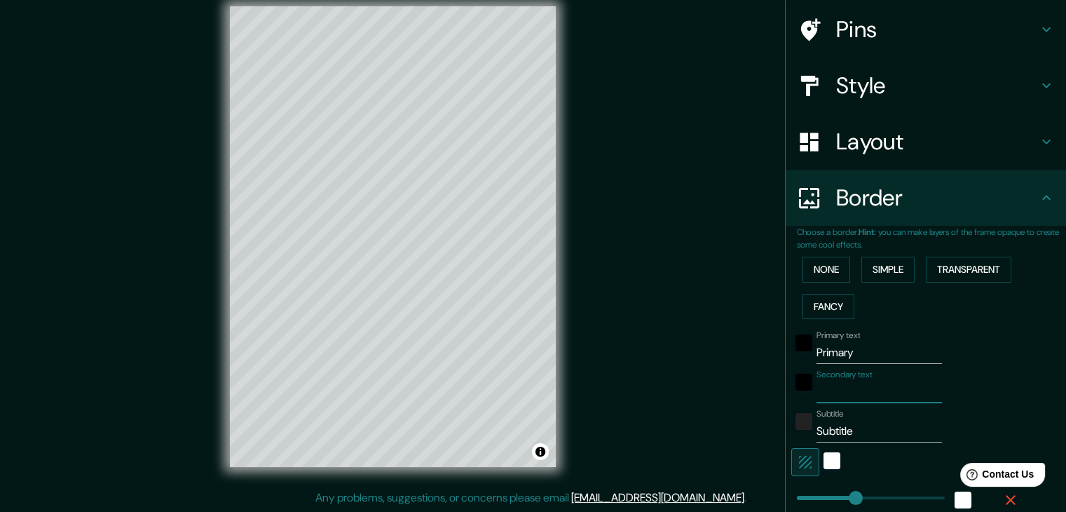
type input "37"
type input "19"
type input "V"
type input "37"
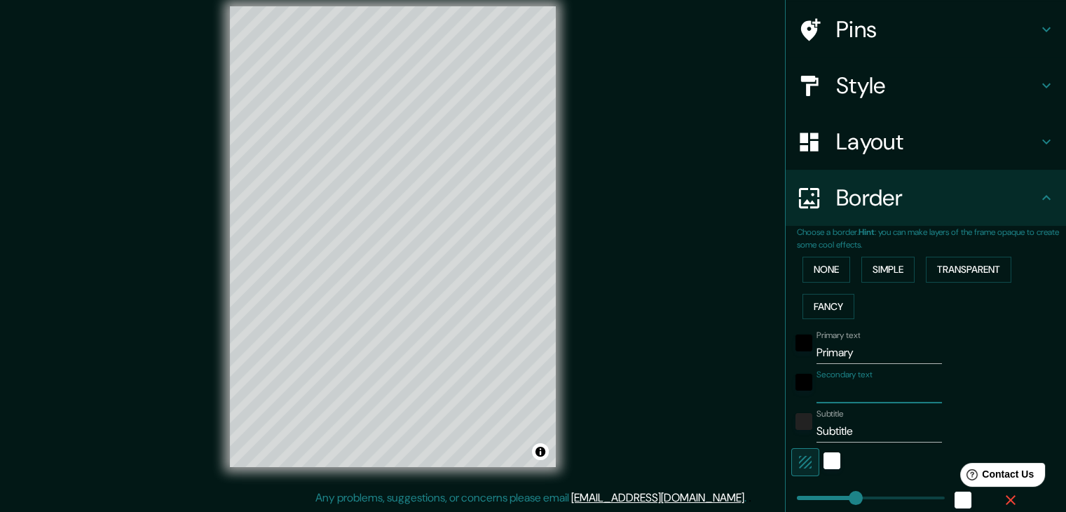
type input "37"
type input "19"
type input "Vi"
type input "37"
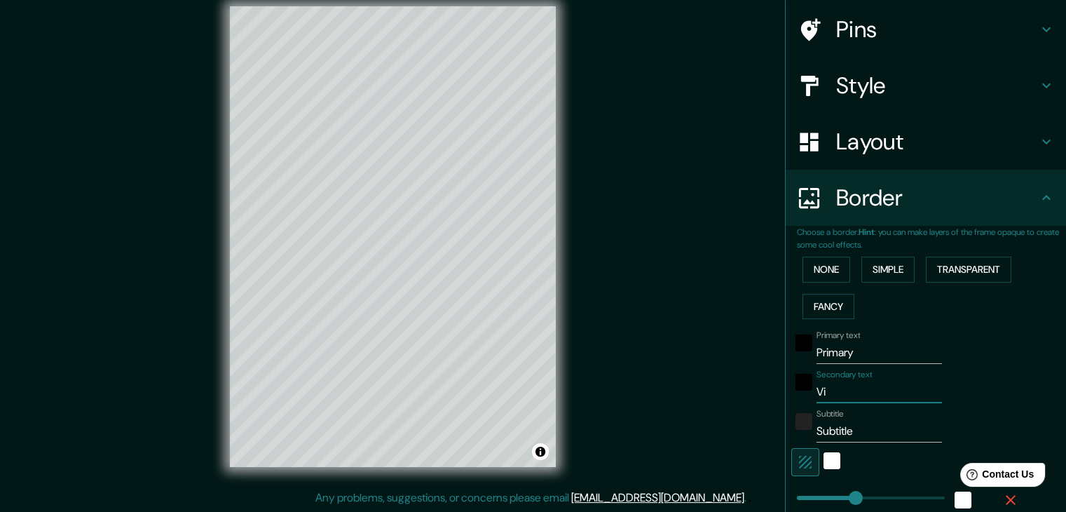
type input "19"
type input "Vil"
type input "37"
type input "19"
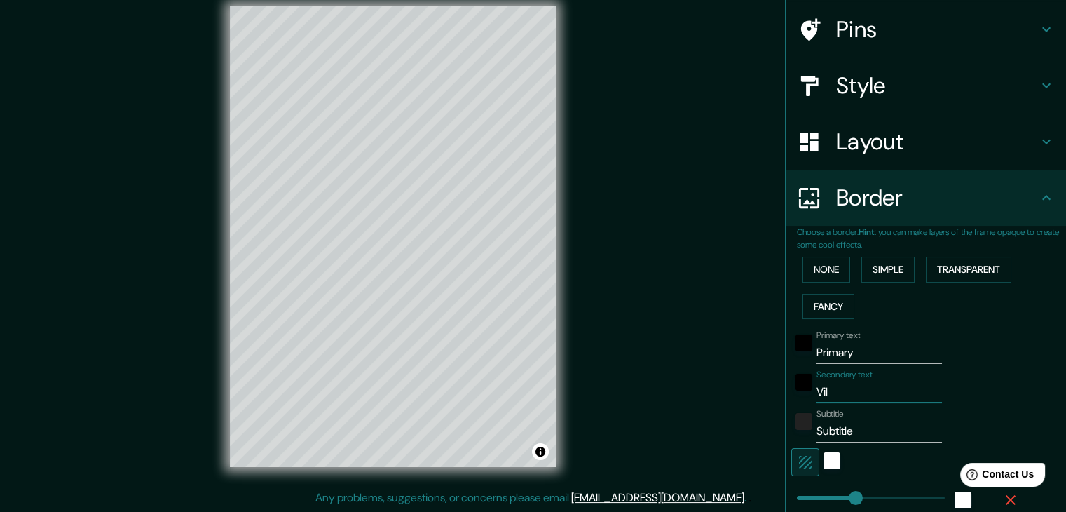
type input "Vill"
type input "37"
type input "19"
type input "Villa"
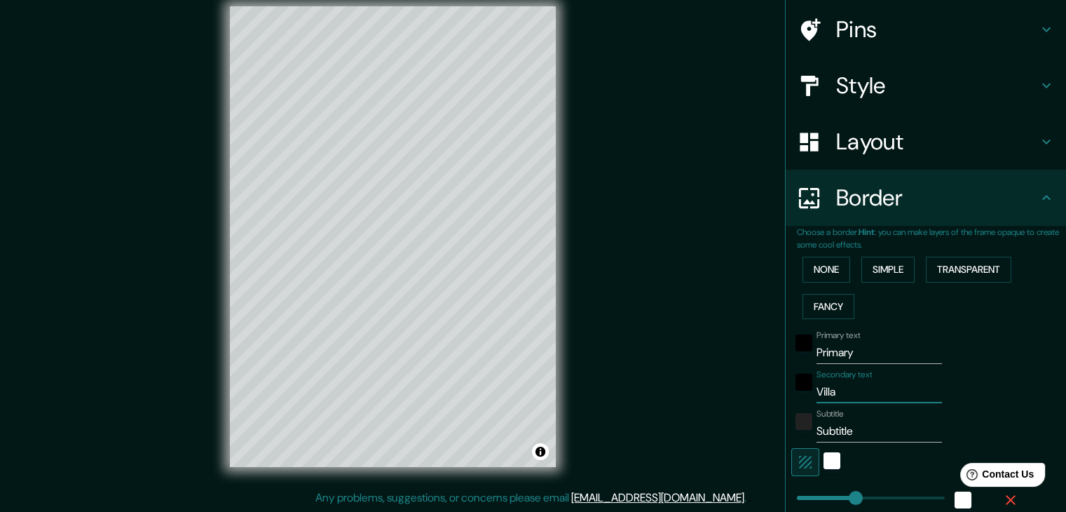
type input "37"
type input "19"
type input "Villar"
type input "37"
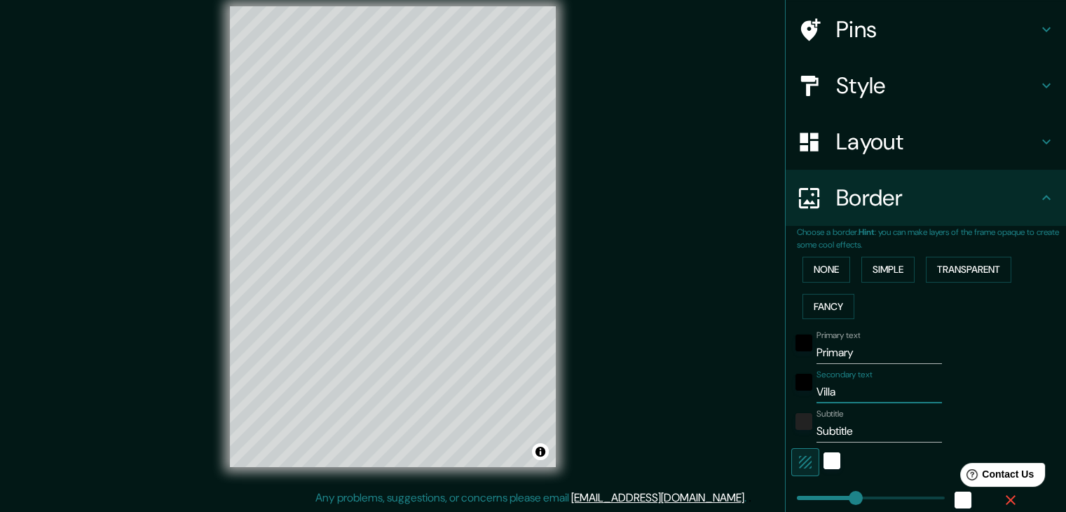
type input "37"
type input "19"
type input "Villar"
type input "37"
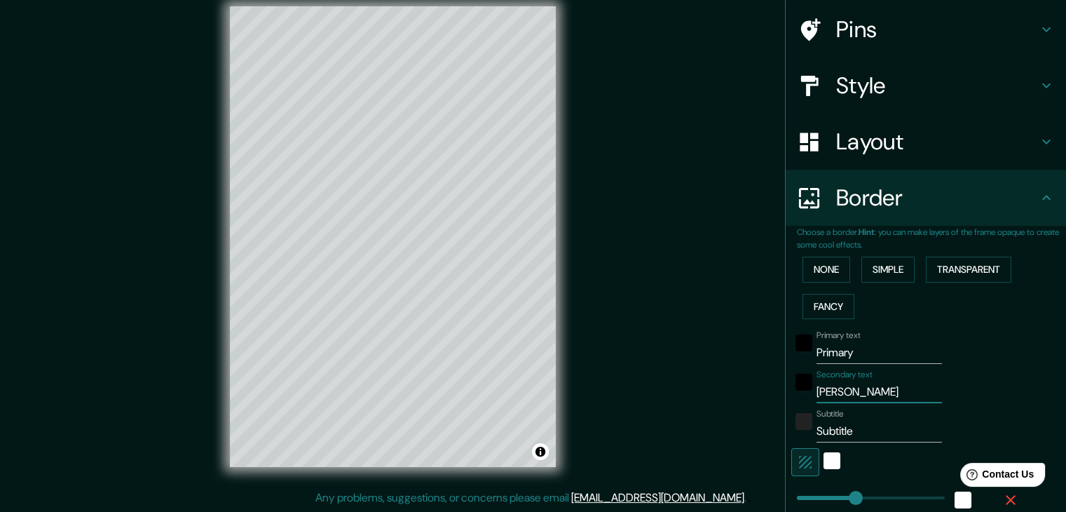
type input "19"
type input "Villar d"
type input "37"
type input "19"
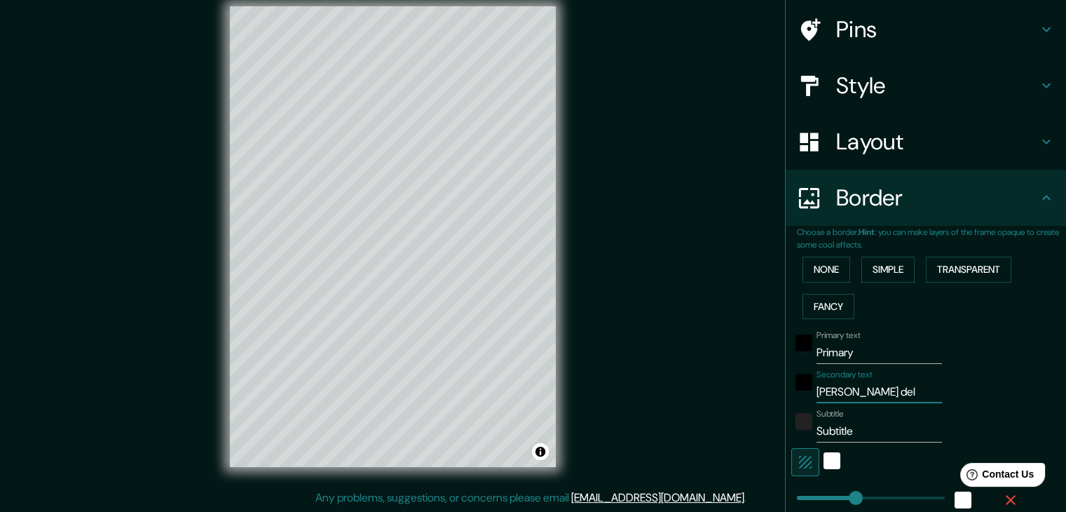
type input "Villar del"
type input "37"
type input "19"
type input "Villar del S"
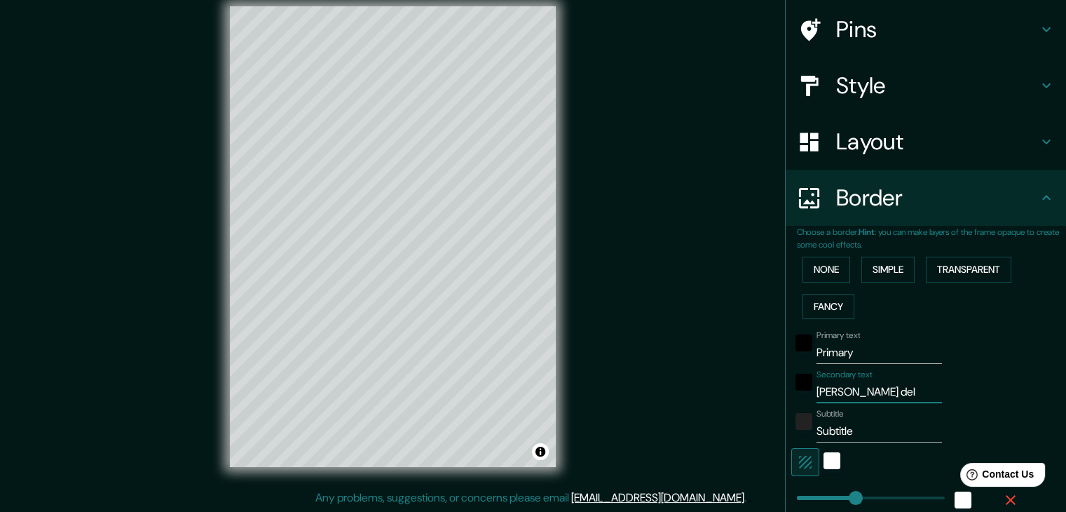
type input "37"
type input "19"
type input "Villar del Sa"
type input "37"
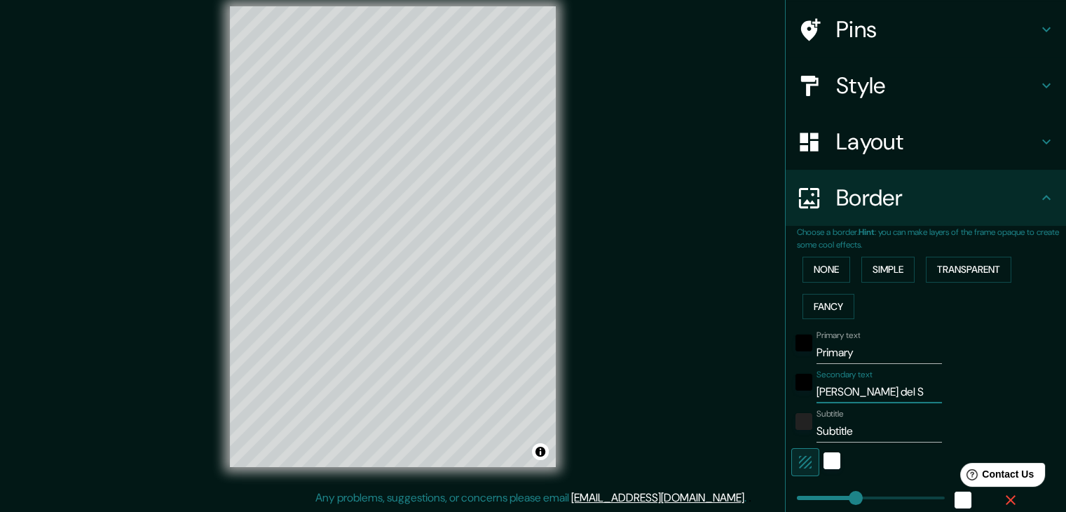
type input "37"
type input "19"
type input "Villar del Sal"
type input "37"
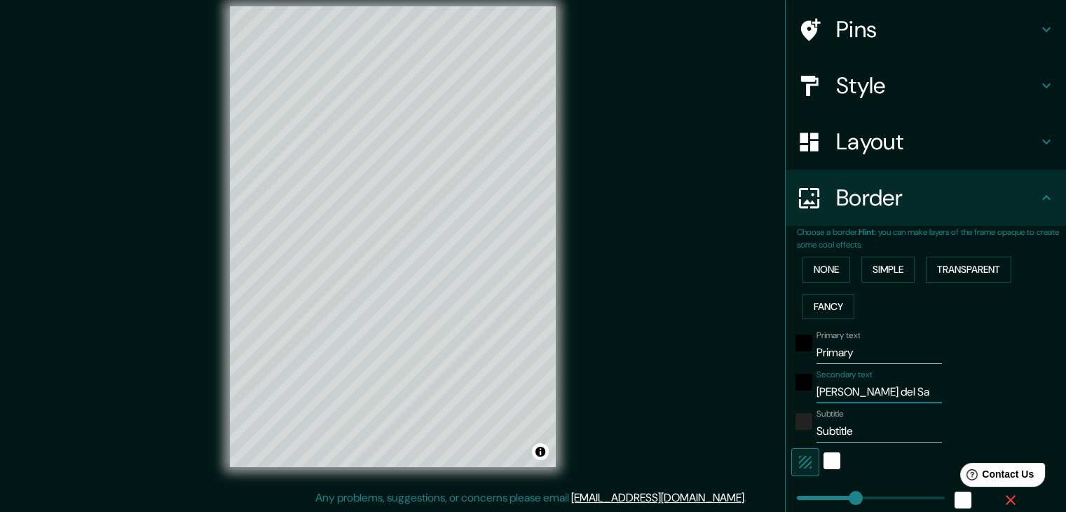
type input "19"
type input "Villar del Salz"
type input "37"
type input "19"
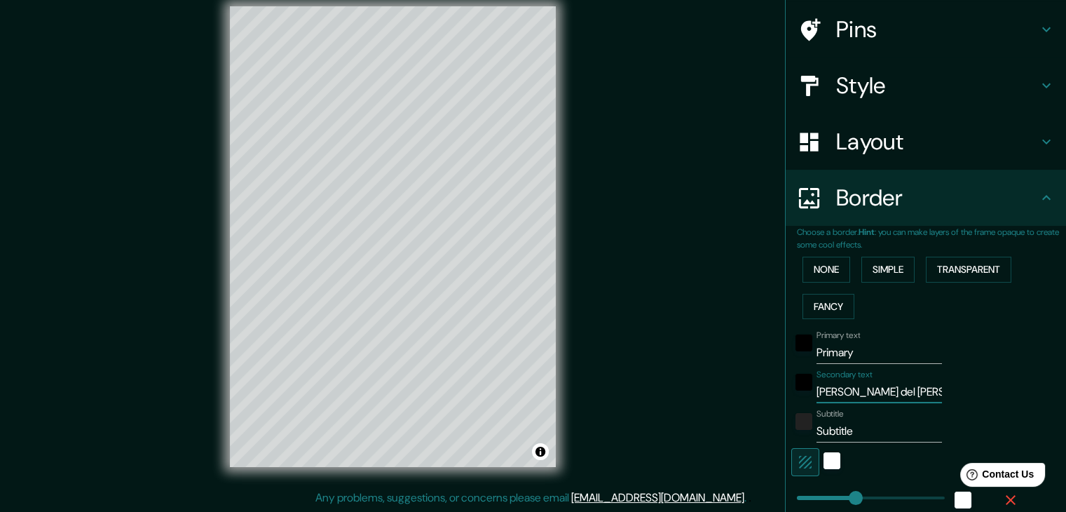
type input "Villar del Salz"
click at [841, 356] on input "Primary" at bounding box center [879, 352] width 125 height 22
drag, startPoint x: 845, startPoint y: 353, endPoint x: 792, endPoint y: 354, distance: 52.6
click at [792, 354] on div "Primary text Primary" at bounding box center [907, 347] width 230 height 34
type input "37"
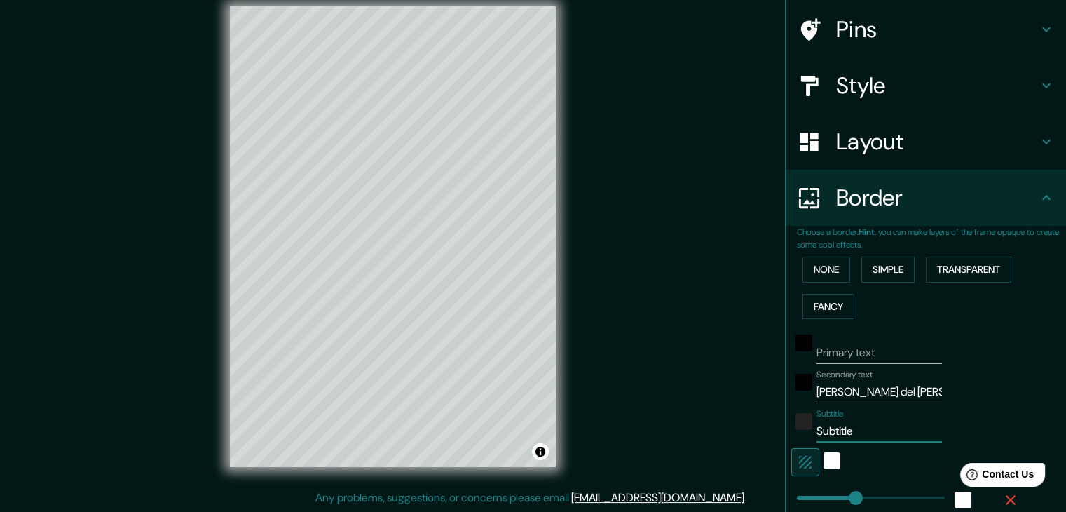
drag, startPoint x: 854, startPoint y: 437, endPoint x: 796, endPoint y: 440, distance: 58.3
click at [796, 440] on div "Subtitle Subtitle" at bounding box center [907, 426] width 230 height 34
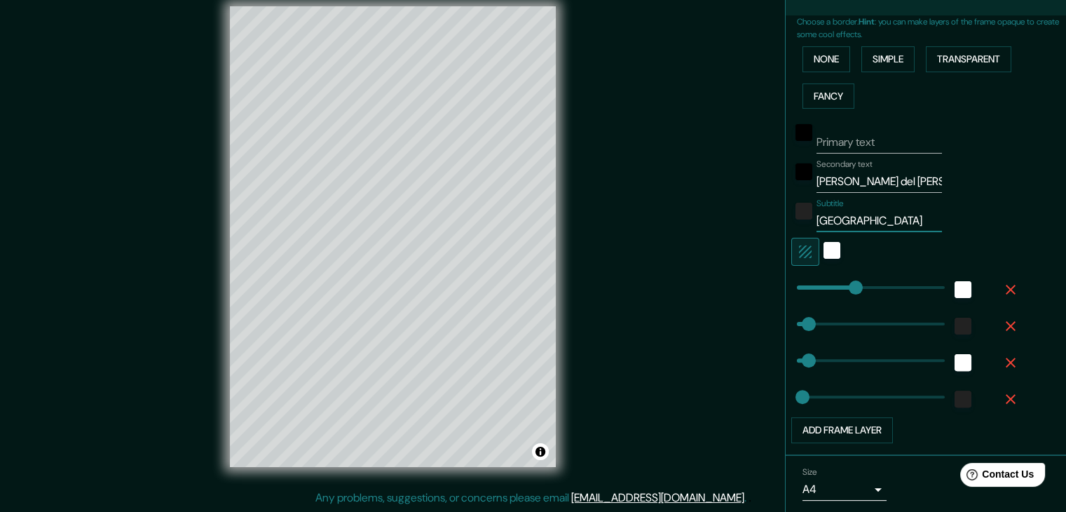
scroll to position [357, 0]
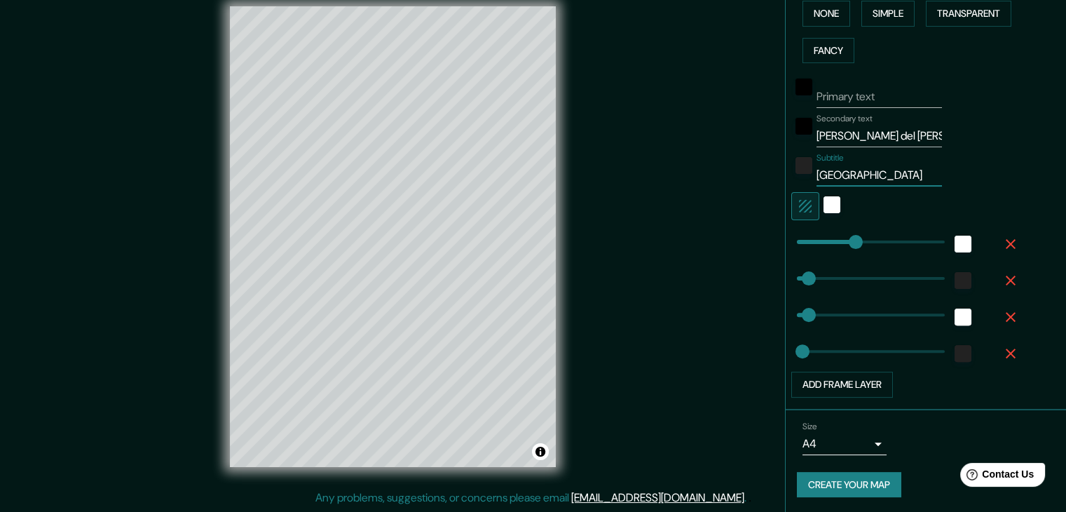
click at [832, 489] on button "Create your map" at bounding box center [849, 485] width 104 height 26
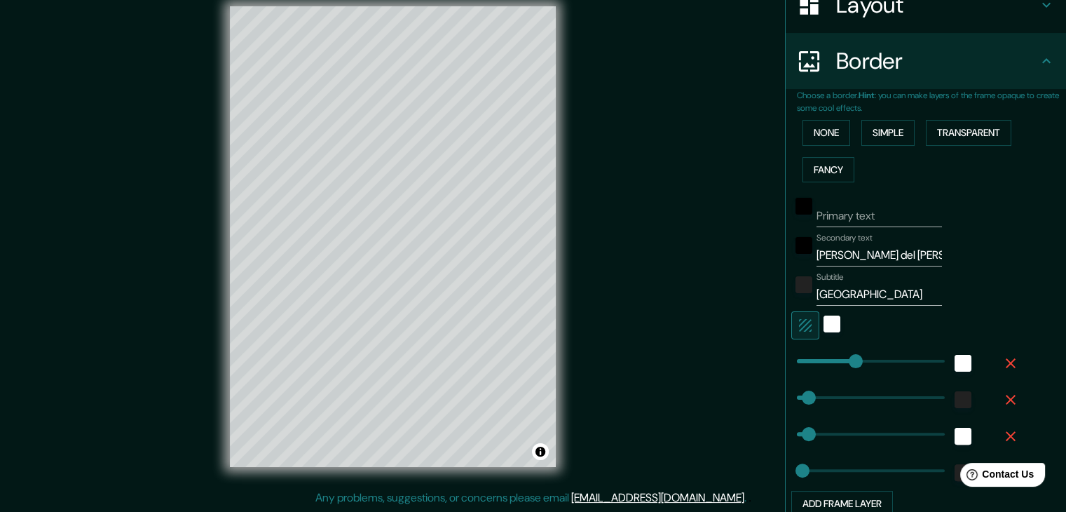
scroll to position [217, 0]
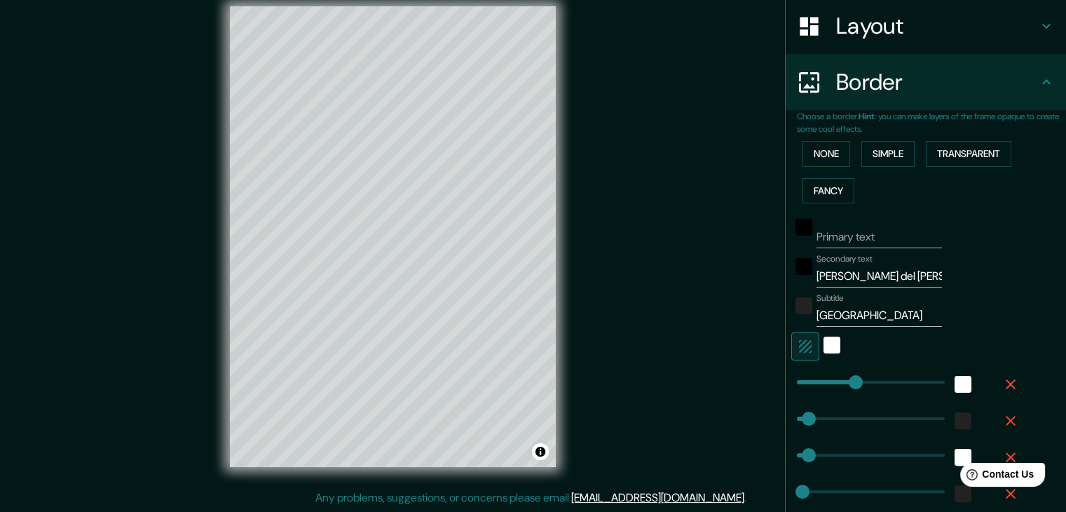
click at [817, 229] on input "Primary text" at bounding box center [879, 237] width 125 height 22
drag, startPoint x: 878, startPoint y: 238, endPoint x: 774, endPoint y: 238, distance: 103.8
click at [785, 238] on div "Mappin Location Villar del Salz, provincia de Teruel, España Pins Style Layout …" at bounding box center [925, 256] width 281 height 512
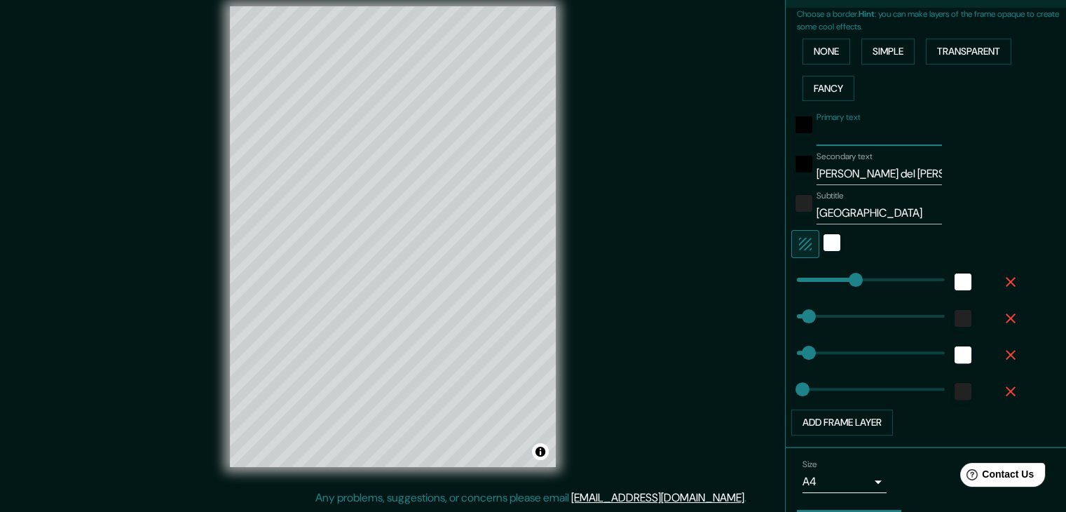
scroll to position [357, 0]
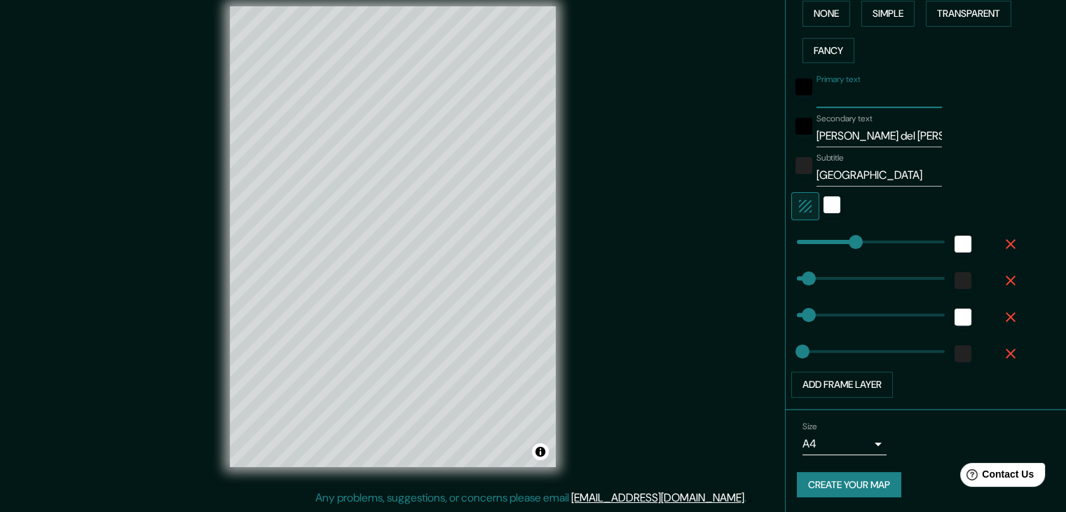
click at [805, 202] on button "button" at bounding box center [806, 206] width 28 height 28
click at [805, 203] on button "button" at bounding box center [806, 206] width 28 height 28
click at [864, 487] on button "Create your map" at bounding box center [849, 485] width 104 height 26
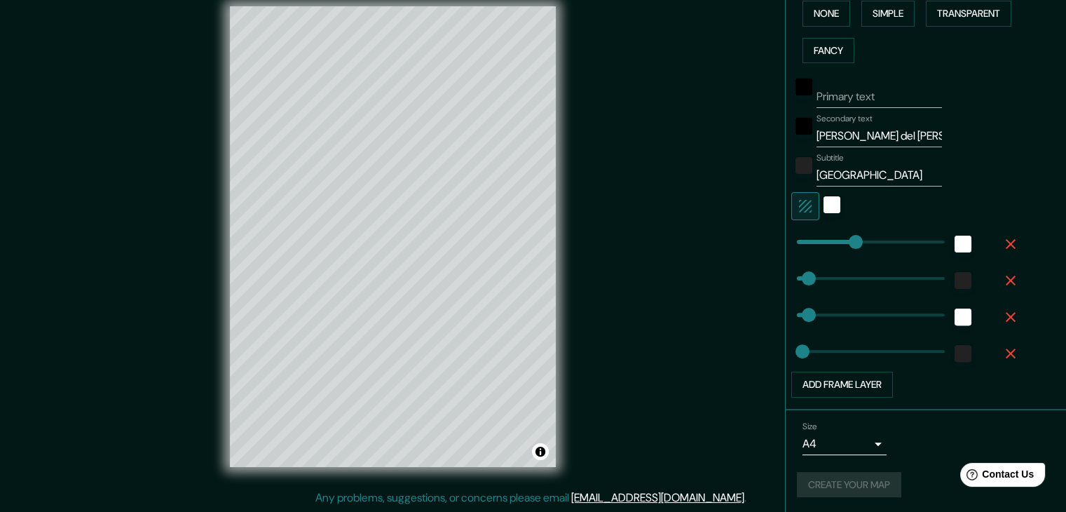
click at [835, 90] on input "Primary text" at bounding box center [879, 97] width 125 height 22
click at [830, 480] on button "Create your map" at bounding box center [849, 485] width 104 height 26
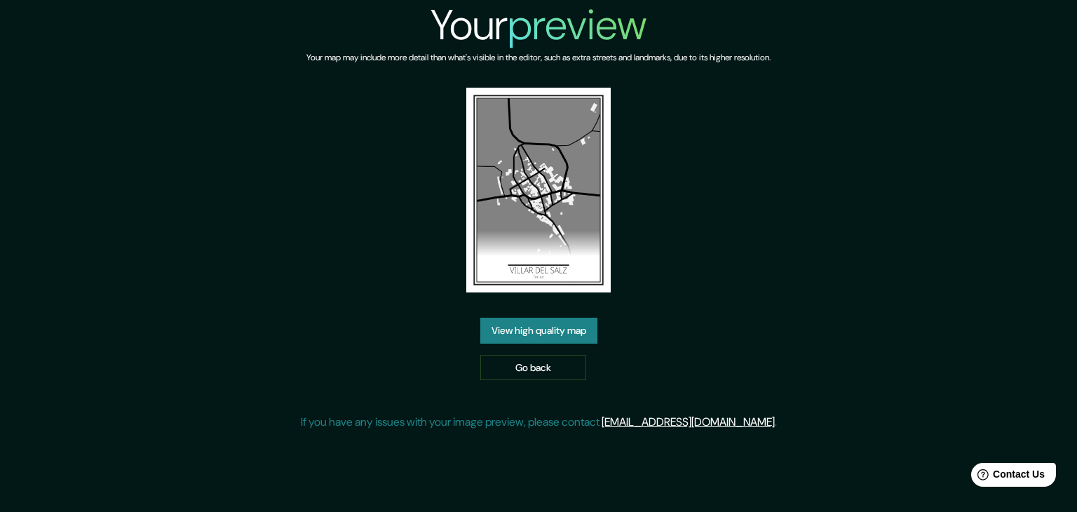
click at [544, 333] on link "View high quality map" at bounding box center [538, 331] width 117 height 26
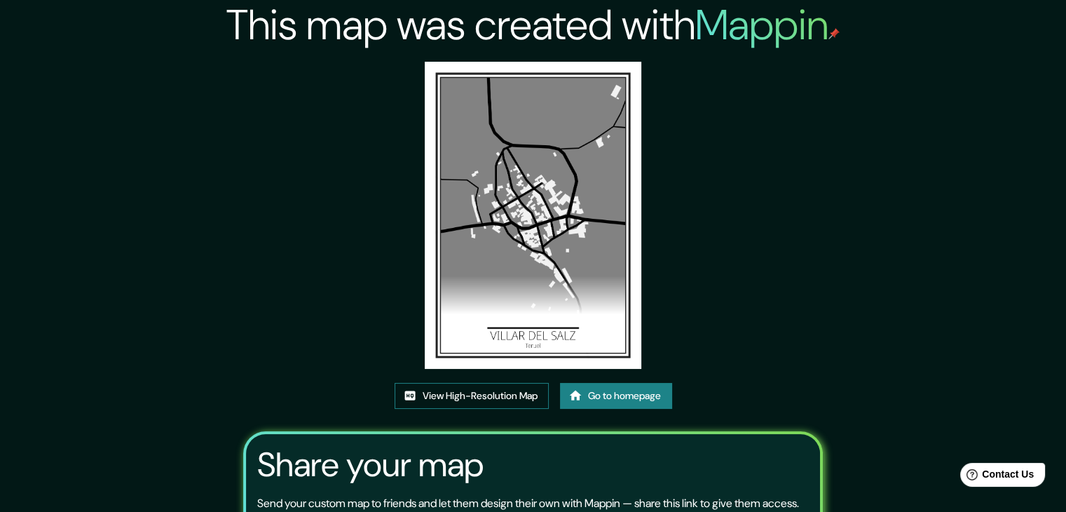
click at [498, 392] on link "View High-Resolution Map" at bounding box center [472, 396] width 154 height 26
click at [573, 402] on icon at bounding box center [576, 395] width 14 height 14
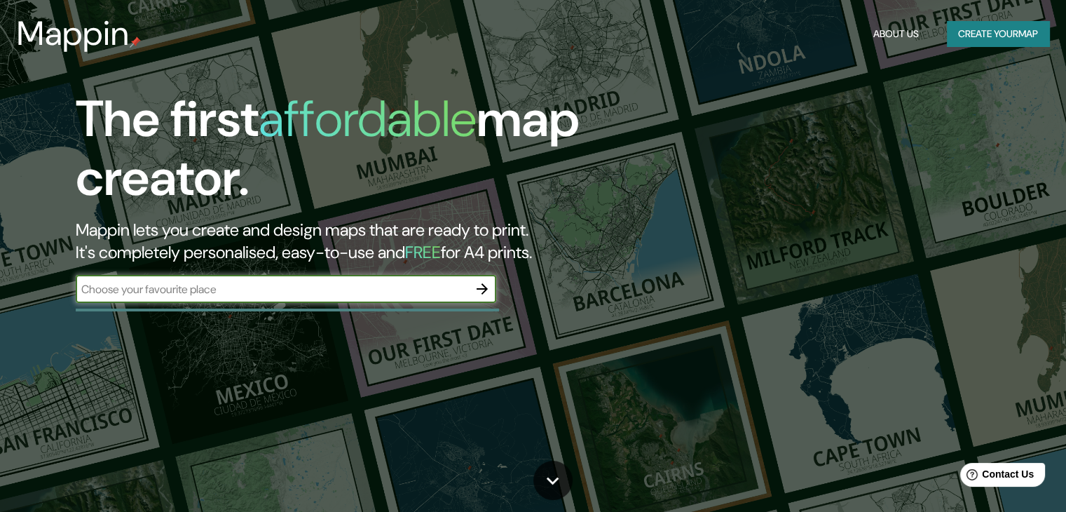
click at [406, 290] on input "text" at bounding box center [272, 289] width 393 height 16
type input "Villar del salz"
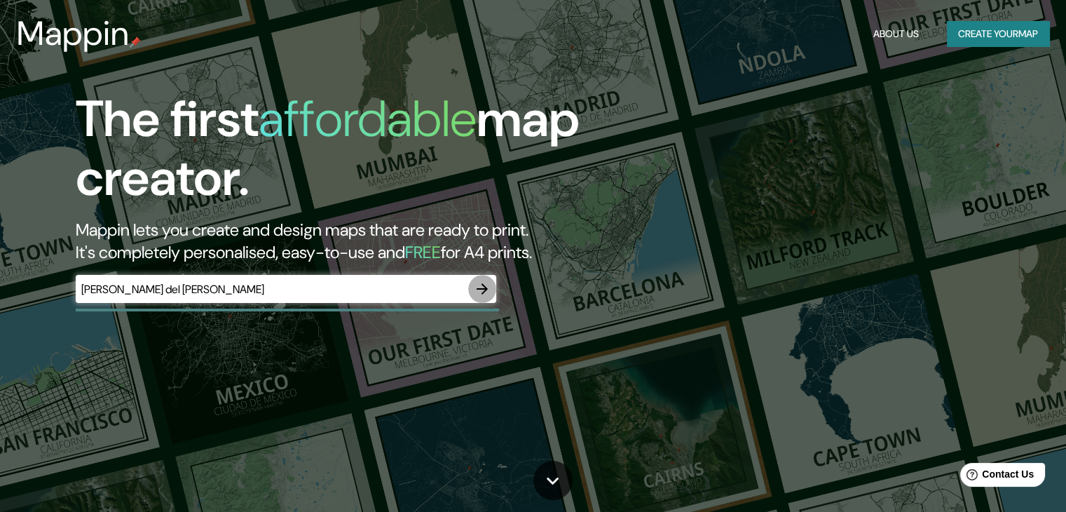
click at [494, 287] on button "button" at bounding box center [482, 289] width 28 height 28
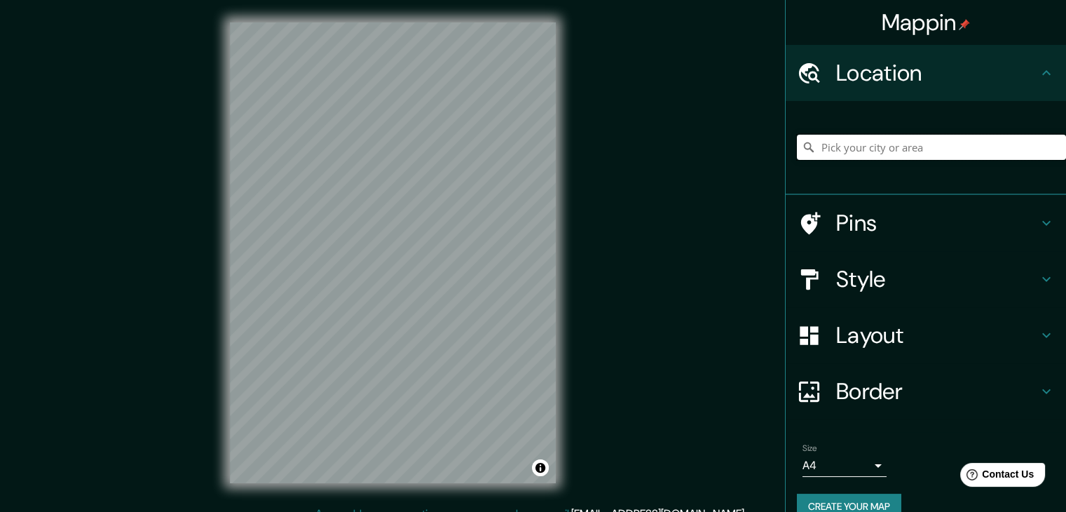
click at [816, 144] on input "Pick your city or area" at bounding box center [931, 147] width 269 height 25
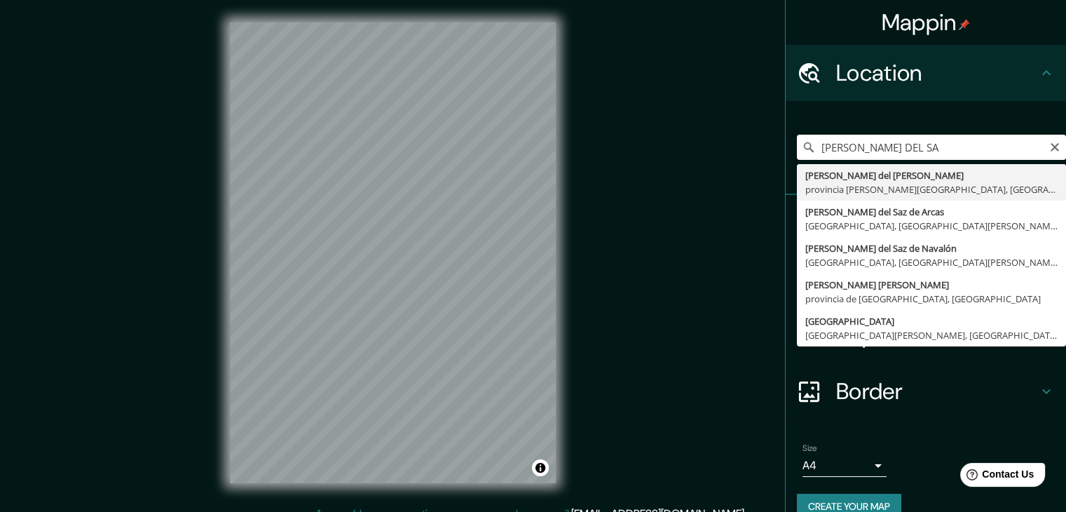
type input "Villar del Salz, provincia de Teruel, España"
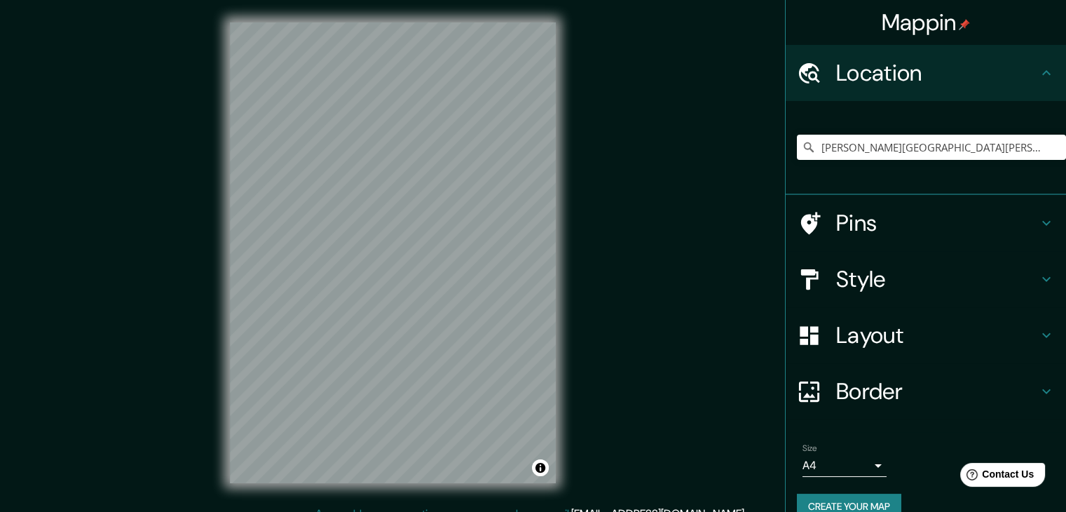
click at [1043, 278] on icon at bounding box center [1047, 279] width 8 height 5
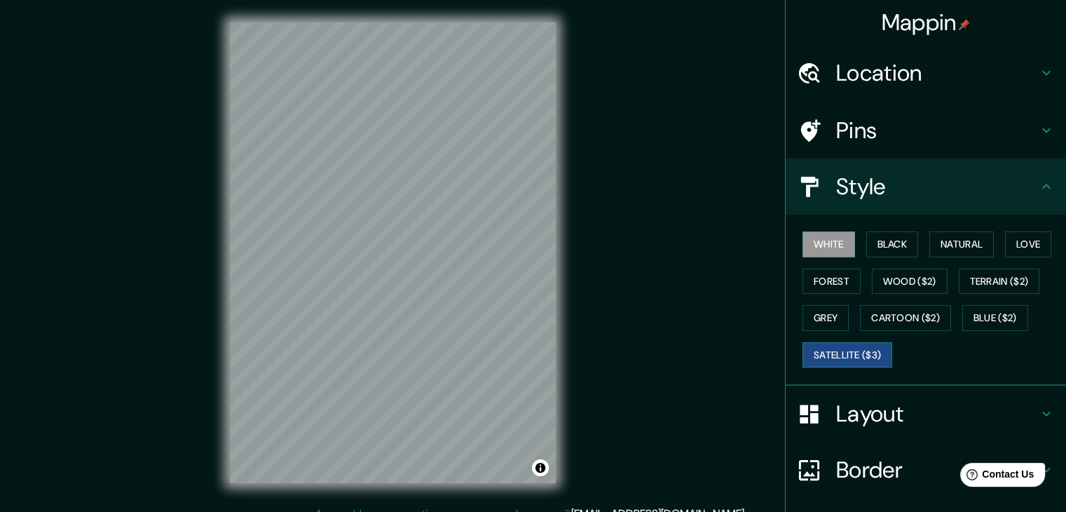
click at [824, 365] on button "Satellite ($3)" at bounding box center [848, 355] width 90 height 26
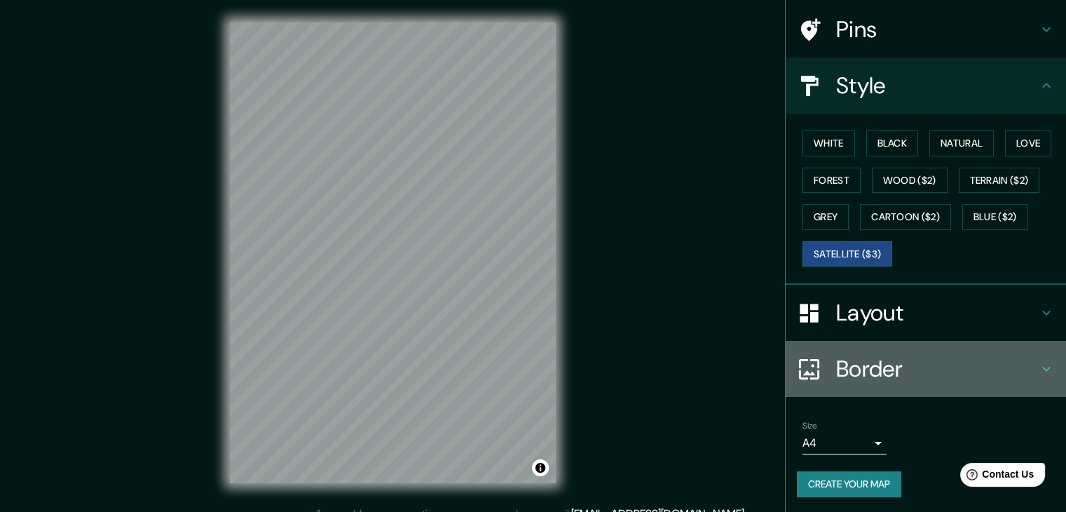
click at [1033, 357] on div "Border" at bounding box center [926, 369] width 280 height 56
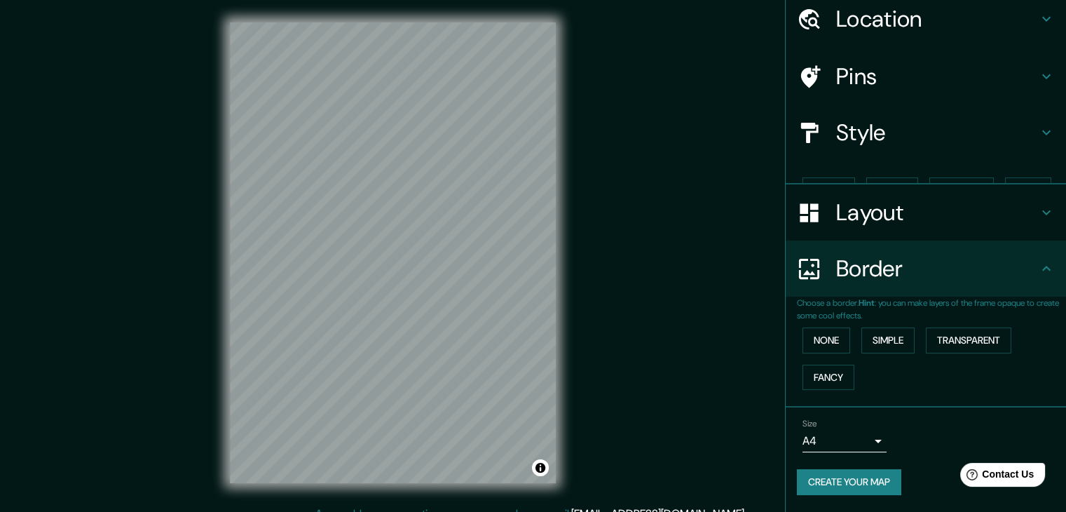
scroll to position [29, 0]
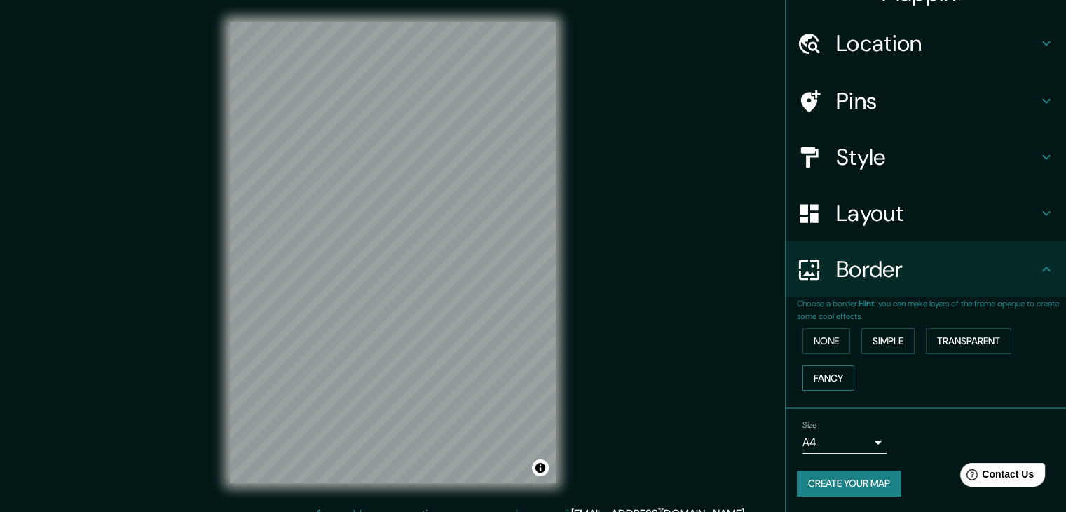
click at [821, 376] on button "Fancy" at bounding box center [829, 378] width 52 height 26
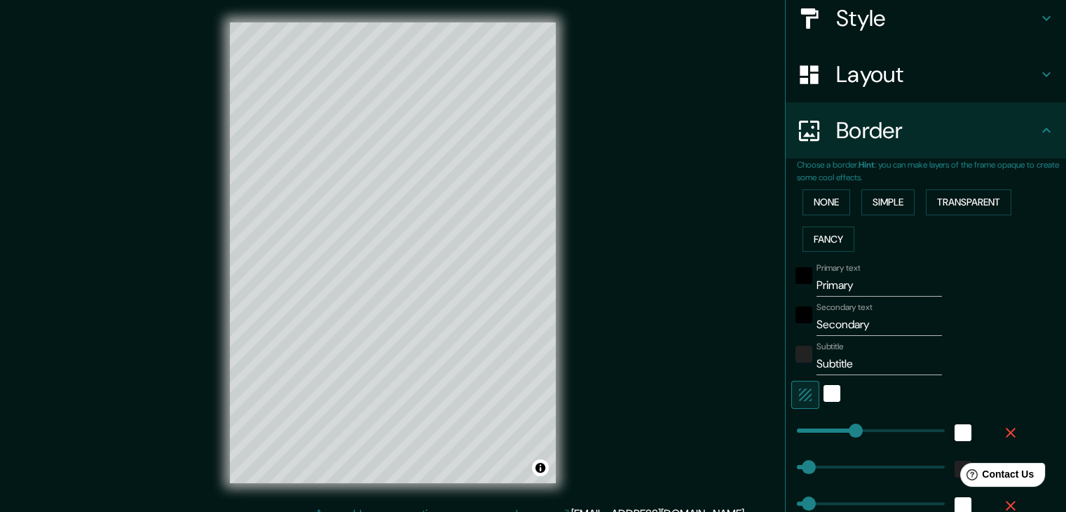
scroll to position [170, 0]
click at [865, 290] on input "Primary" at bounding box center [879, 284] width 125 height 22
drag, startPoint x: 867, startPoint y: 331, endPoint x: 777, endPoint y: 333, distance: 90.5
click at [786, 333] on div "Choose a border. Hint : you can make layers of the frame opaque to create some …" at bounding box center [926, 377] width 280 height 440
type input "v"
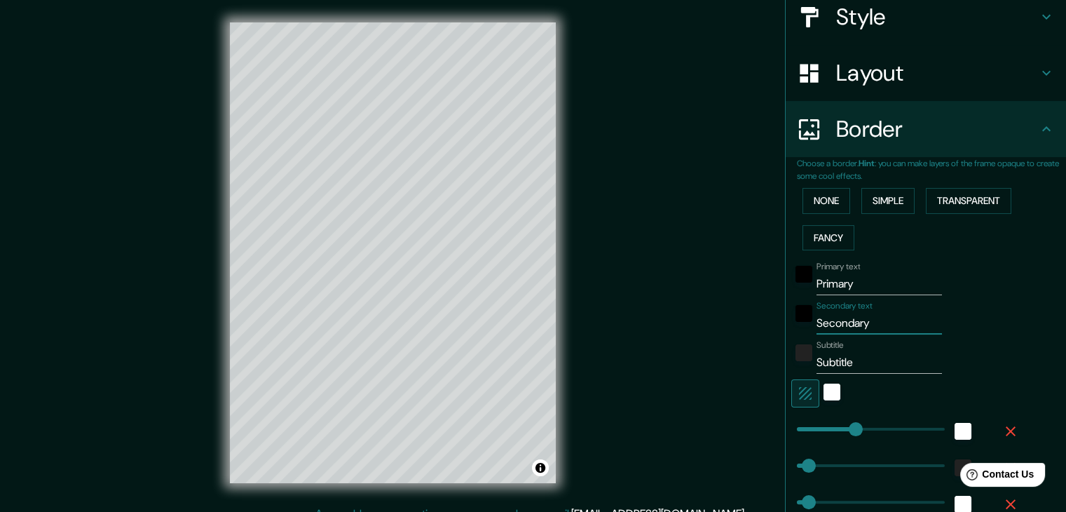
type input "37"
type input "19"
type input "vI"
type input "37"
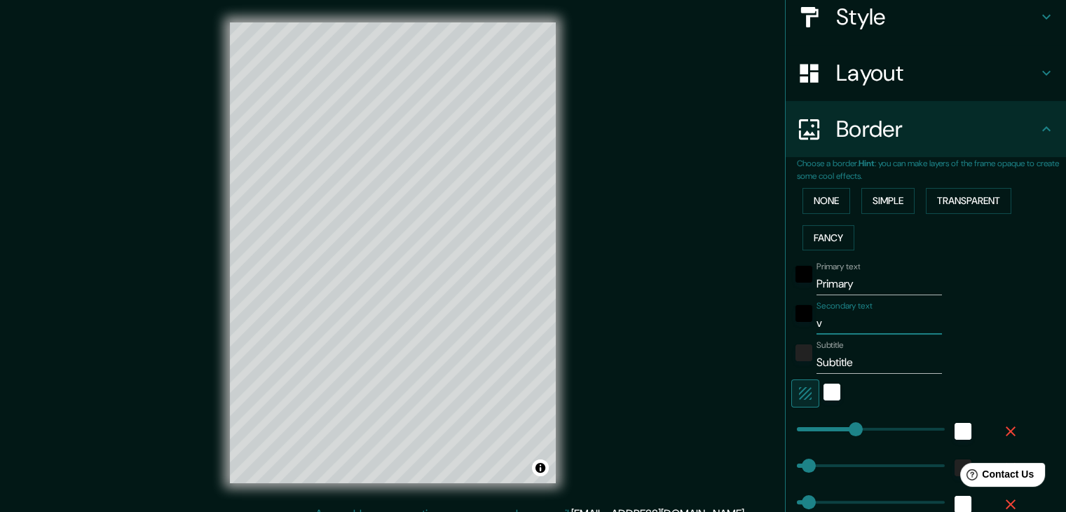
type input "37"
type input "19"
type input "vIL"
type input "37"
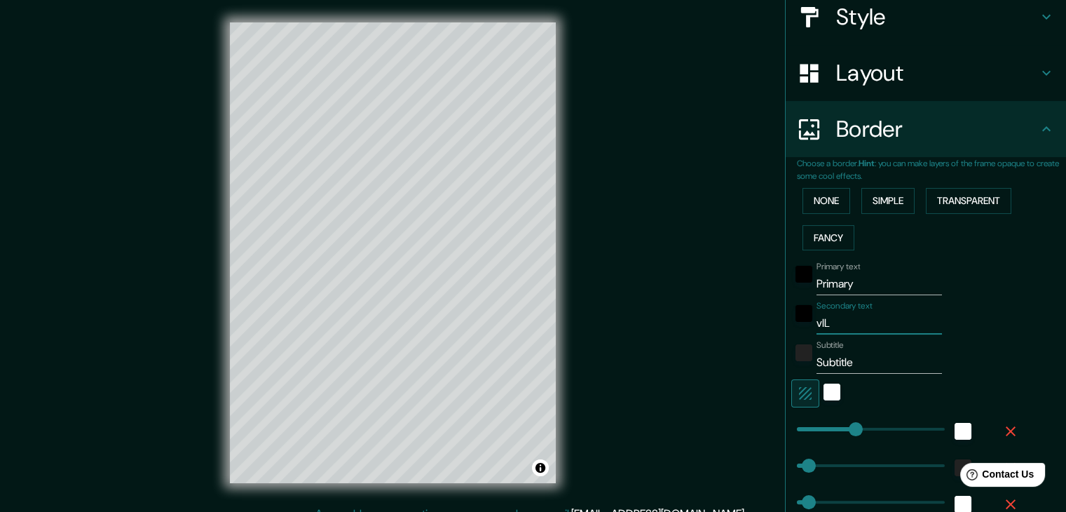
type input "19"
type input "vILLA"
type input "37"
type input "19"
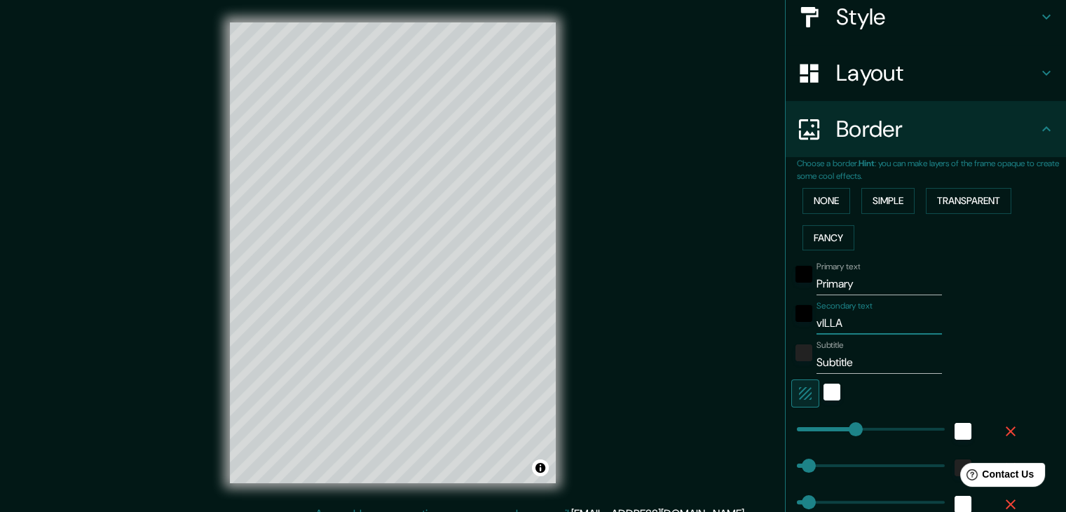
type input "vILLAR"
type input "37"
type input "19"
type input "vILLAR"
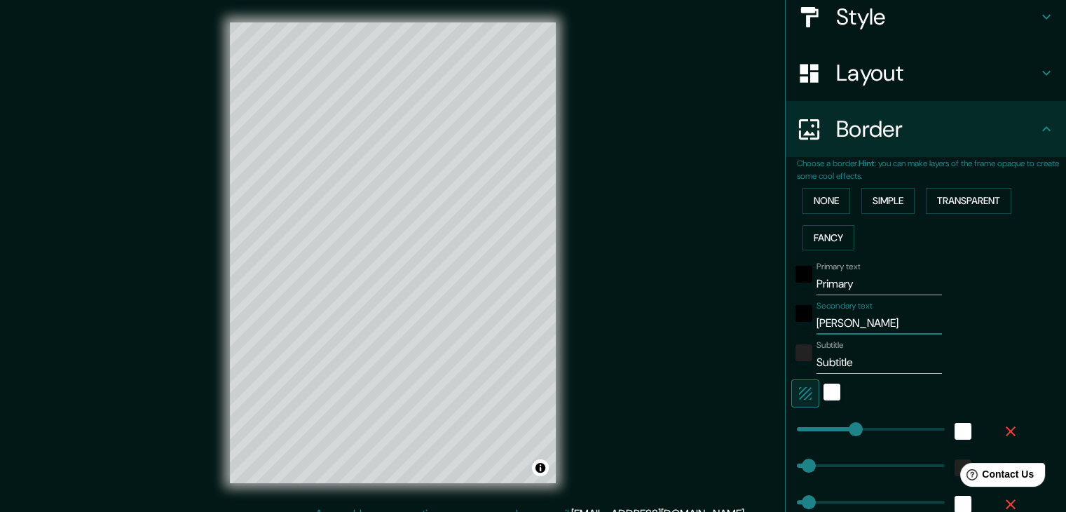
type input "37"
type input "19"
type input "vILLAR D"
type input "37"
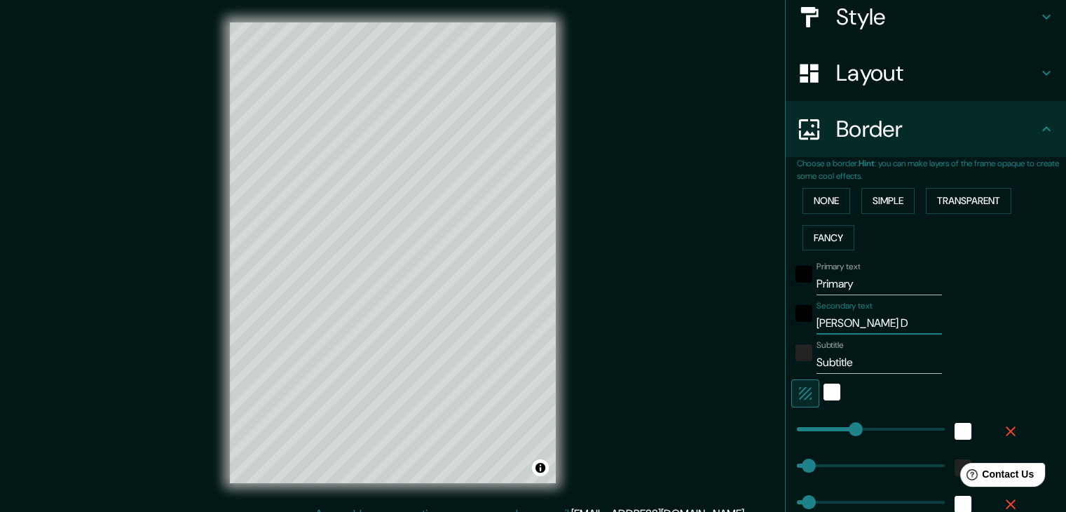
type input "37"
type input "19"
type input "vILLAR DE"
type input "37"
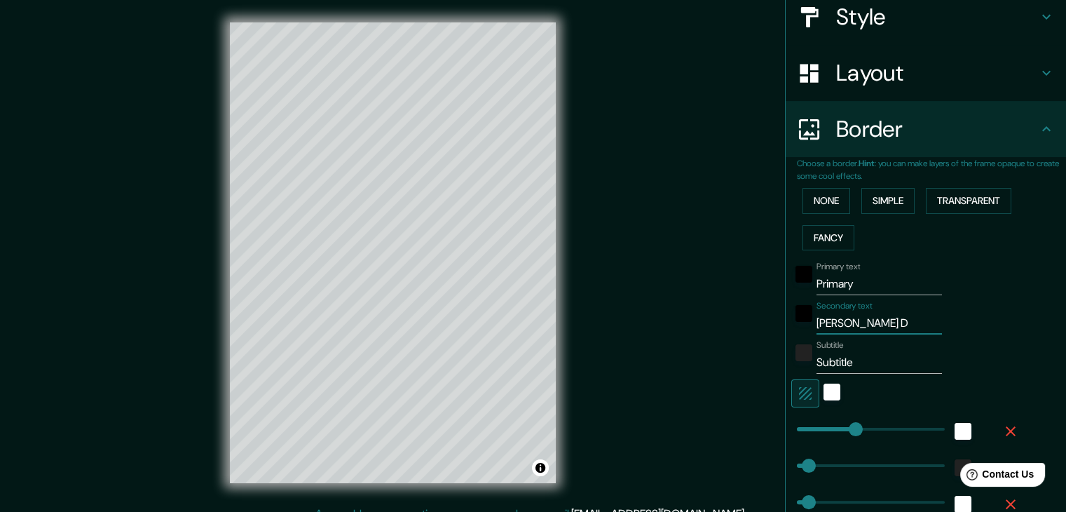
type input "19"
type input "vILLAR DEL"
type input "37"
type input "19"
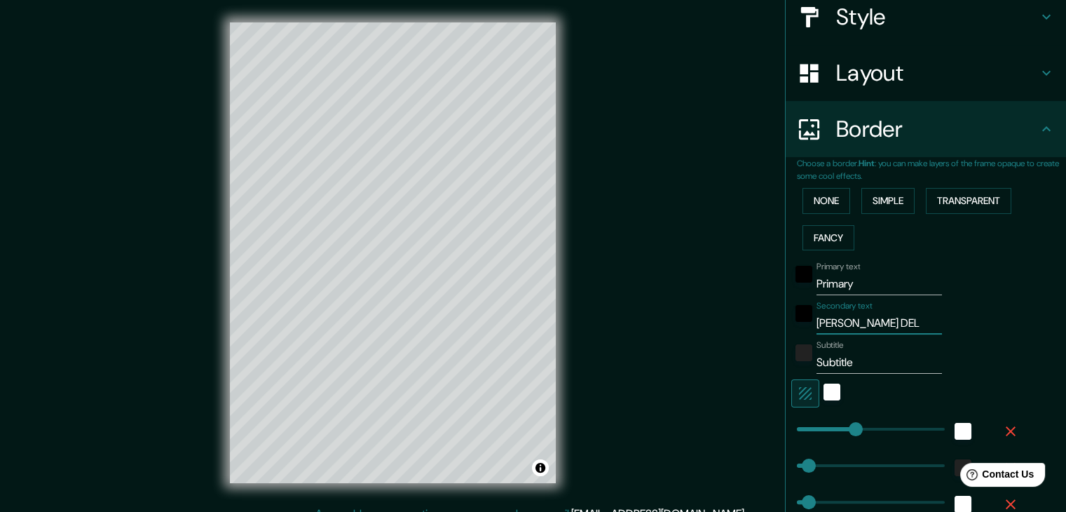
type input "vILLAR DEL"
type input "37"
type input "19"
type input "vILLAR DEL S"
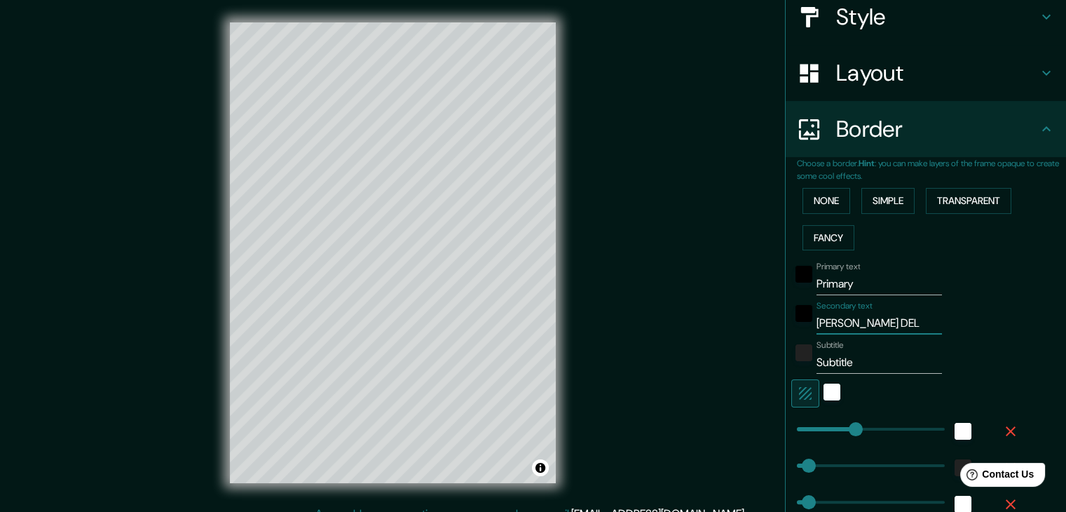
type input "37"
type input "19"
type input "vILLAR DEL SAL"
type input "37"
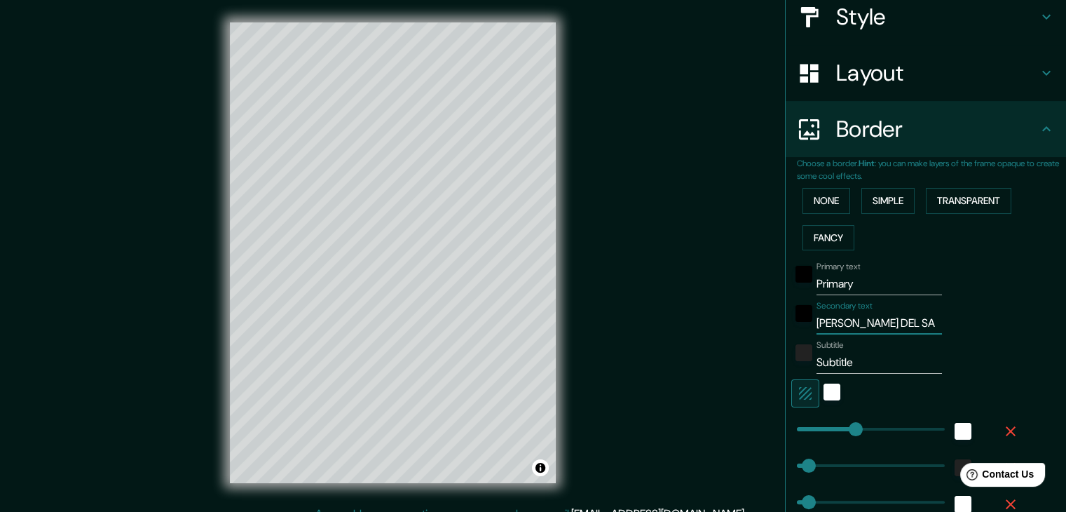
type input "37"
type input "19"
type input "vILLAR DEL SALZ"
type input "37"
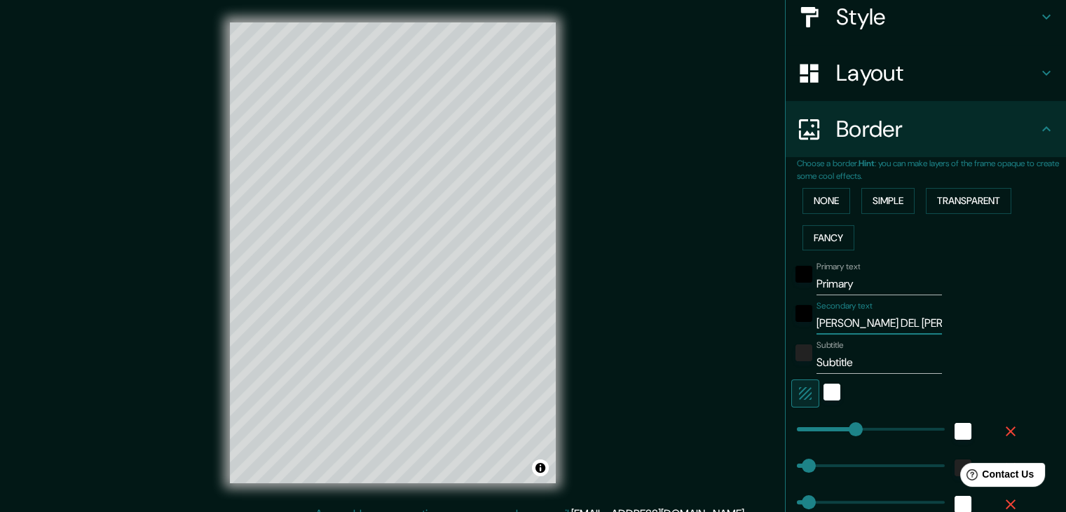
type input "19"
type input "vILLAR DEL SALZ"
drag, startPoint x: 853, startPoint y: 366, endPoint x: 787, endPoint y: 366, distance: 65.9
click at [792, 366] on div "Subtitle Subtitle" at bounding box center [907, 357] width 230 height 34
type input "t"
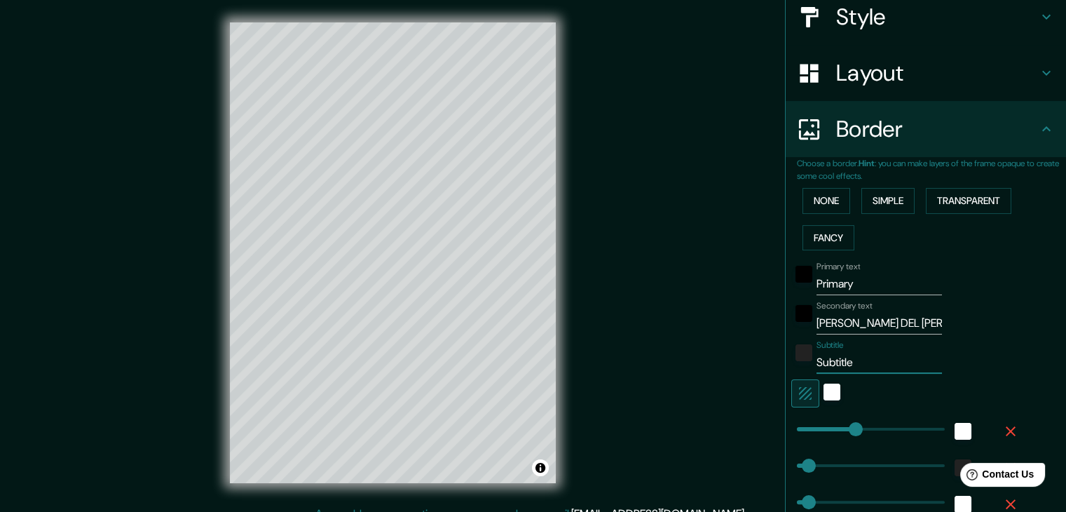
type input "37"
type input "19"
type input "tE"
type input "37"
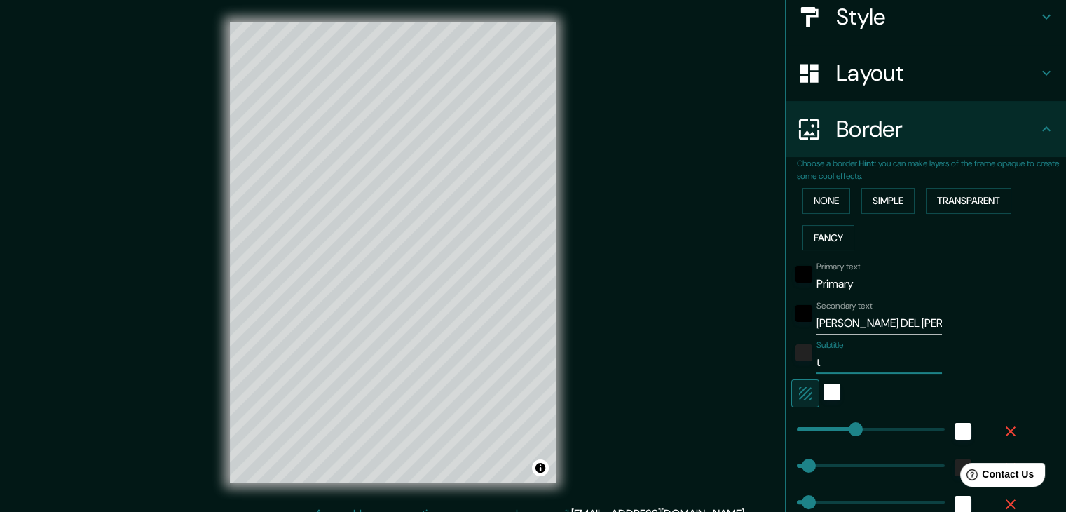
type input "37"
type input "19"
type input "tERU"
type input "37"
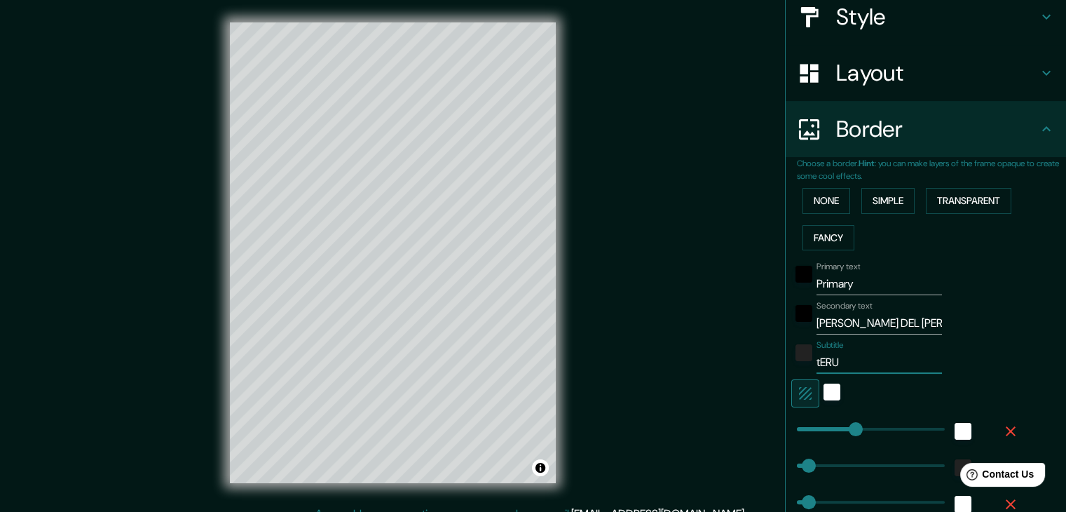
type input "19"
type input "tERUEL"
type input "37"
type input "19"
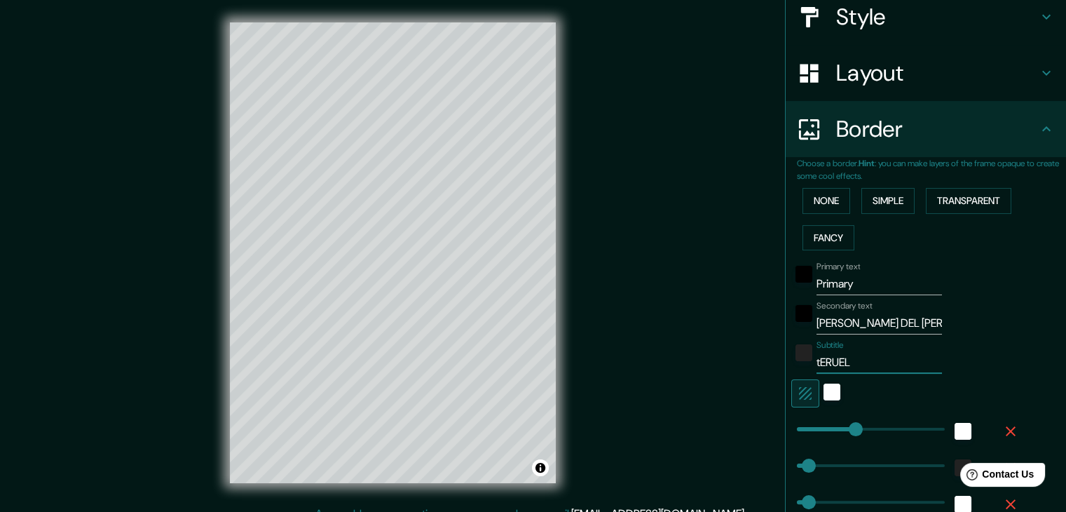
type input "tERUE"
type input "37"
type input "19"
type input "tERU"
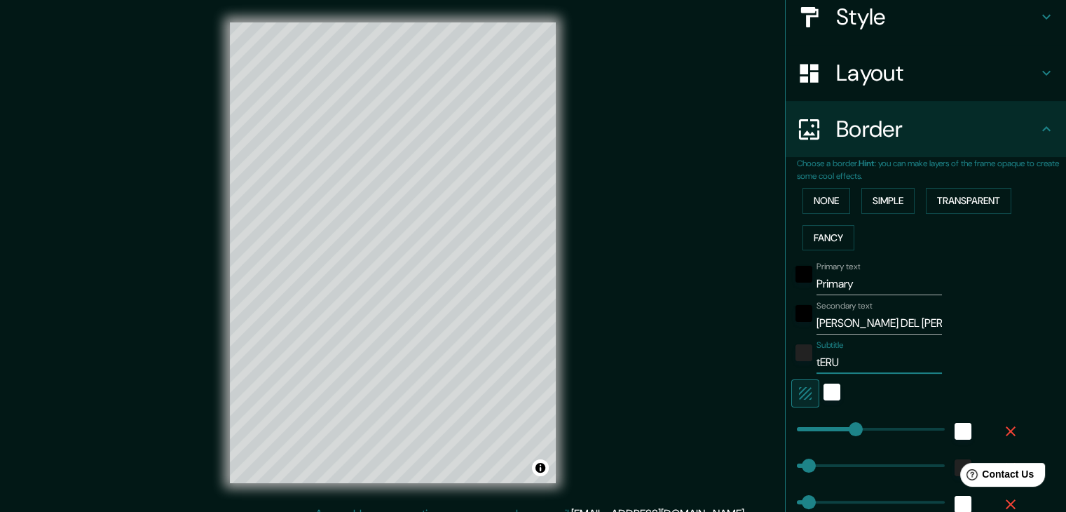
type input "37"
type input "19"
type input "tER"
type input "37"
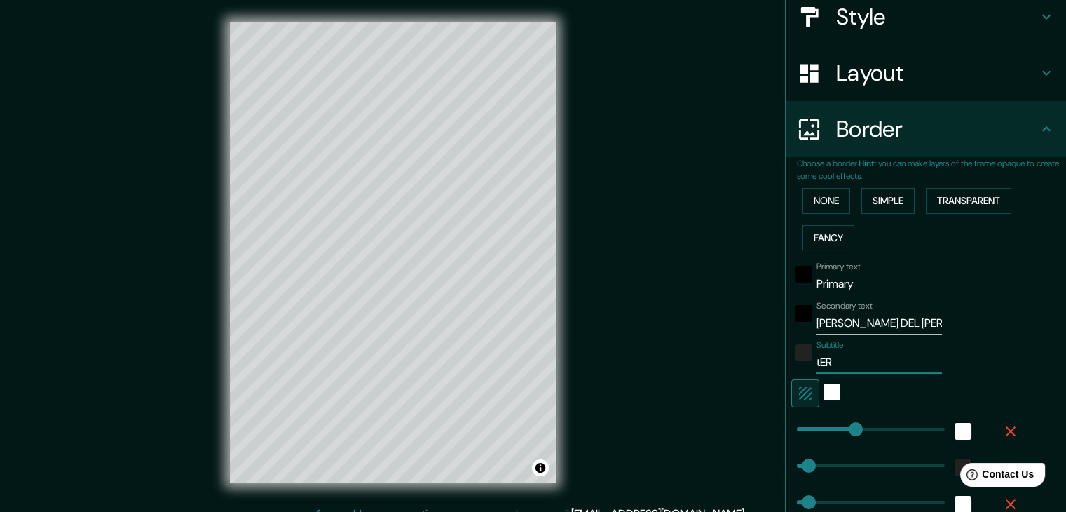
type input "37"
type input "19"
type input "tE"
type input "37"
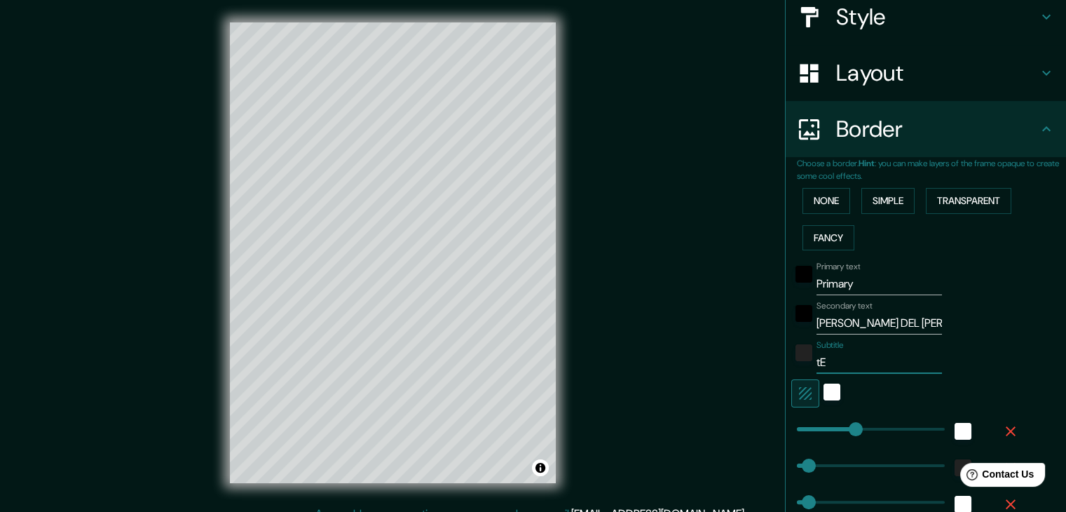
type input "19"
type input "t"
type input "37"
type input "19"
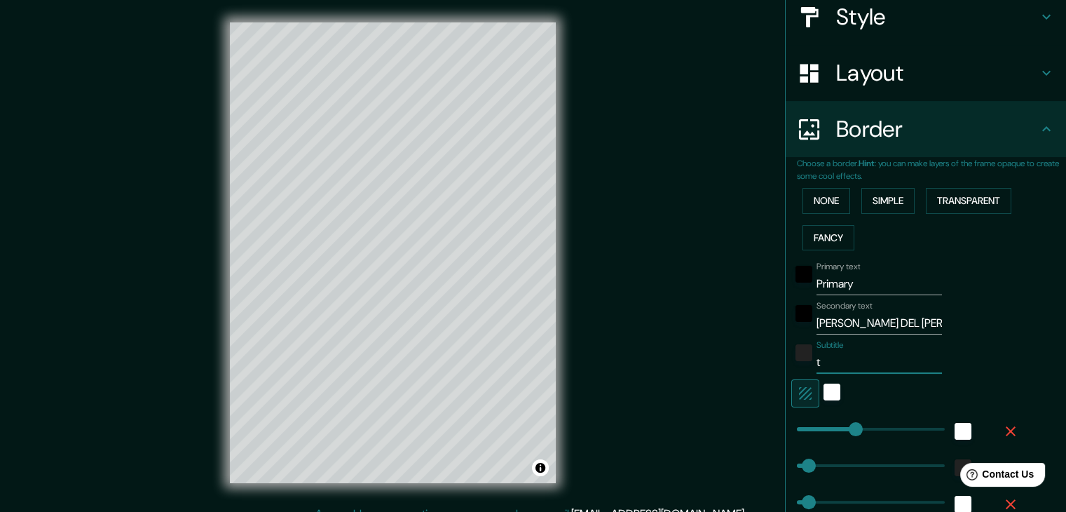
type input "37"
type input "19"
type input "T"
type input "37"
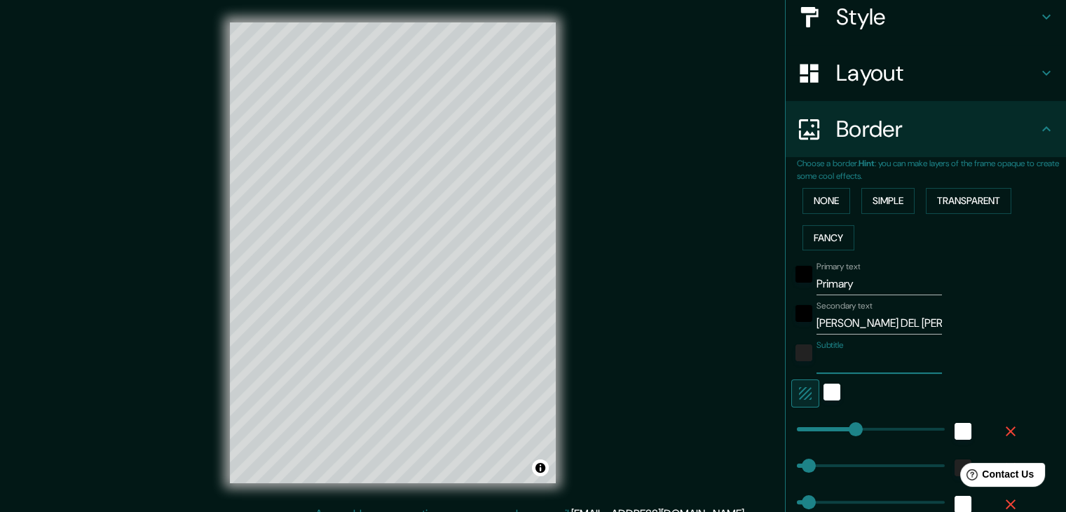
type input "37"
type input "19"
type input "Te"
type input "37"
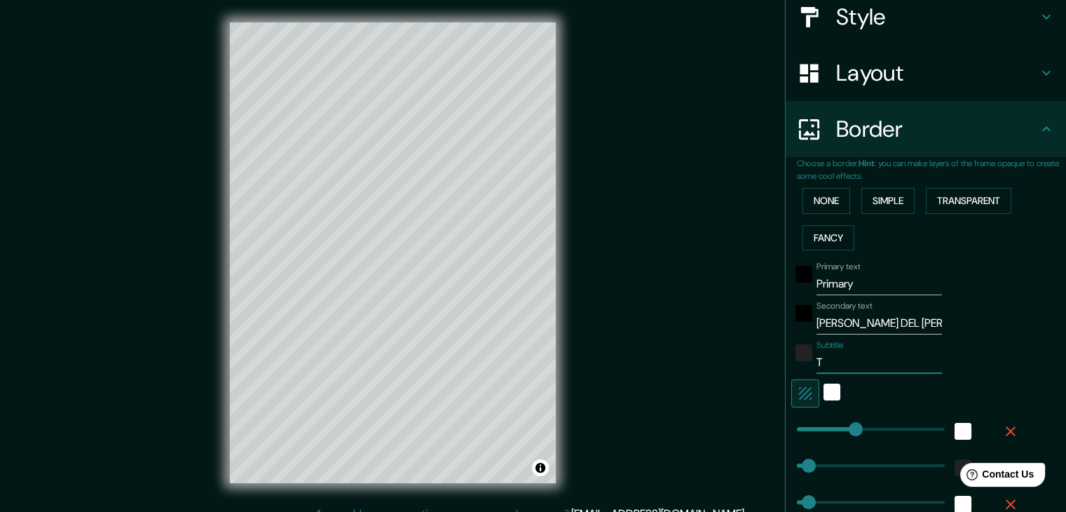
type input "19"
type input "Ter"
type input "37"
type input "19"
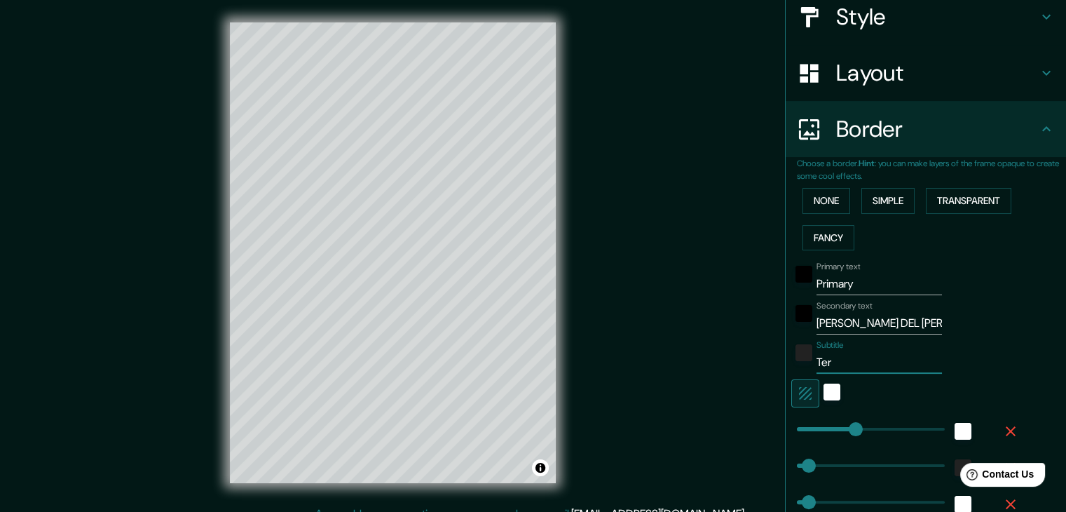
type input "Te"
type input "37"
type input "19"
type input "T"
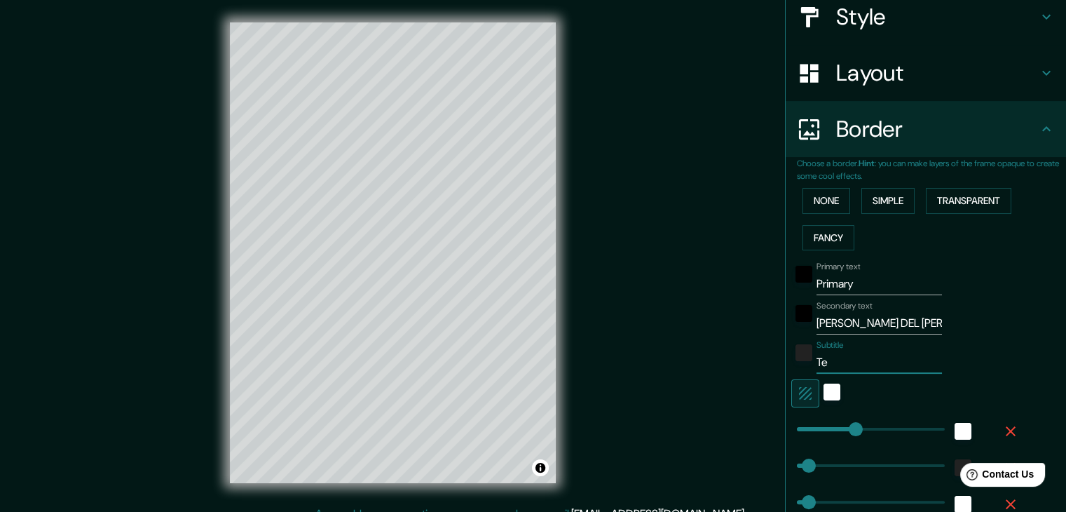
type input "37"
type input "19"
type input "TE"
type input "37"
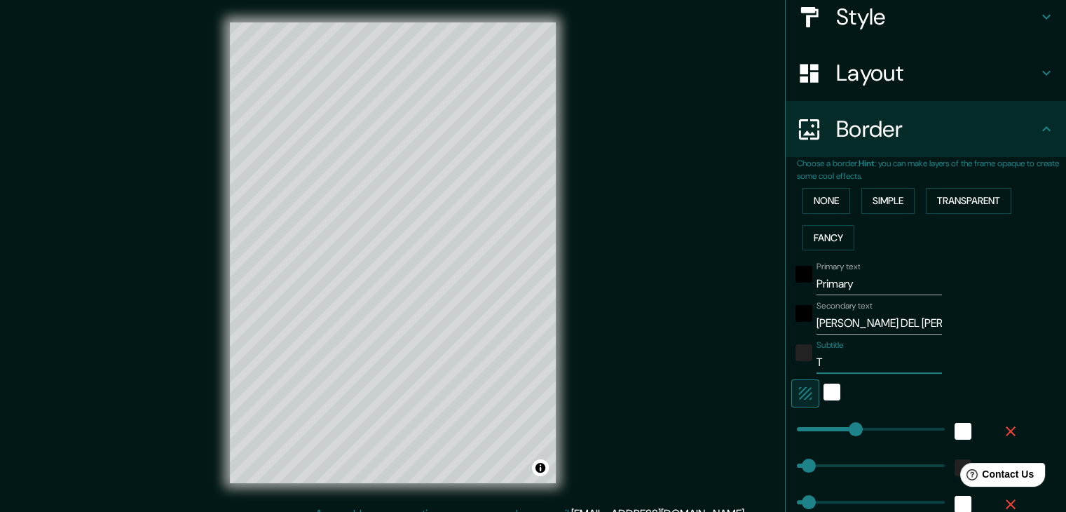
type input "37"
type input "19"
type input "TER"
type input "37"
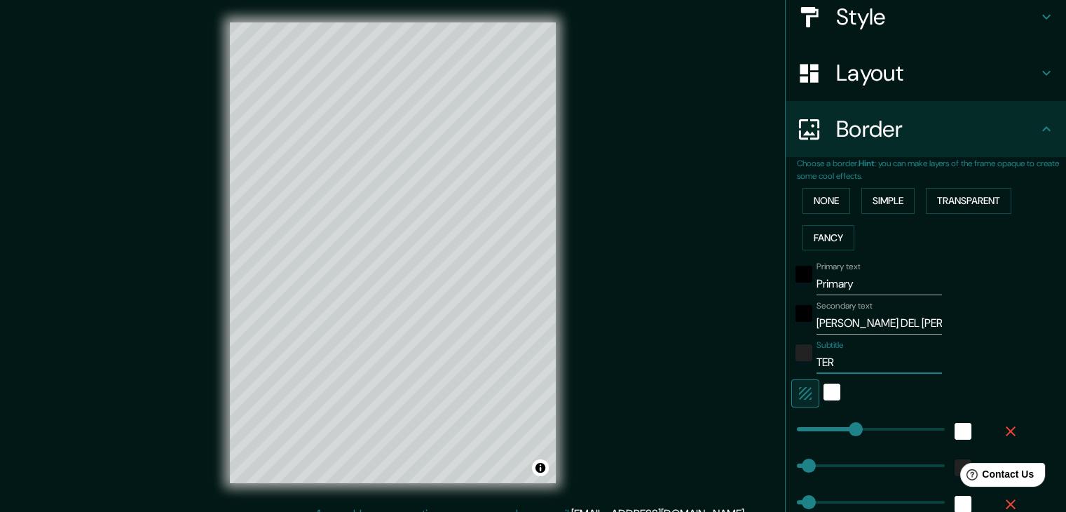
type input "19"
type input "TERU"
type input "37"
type input "19"
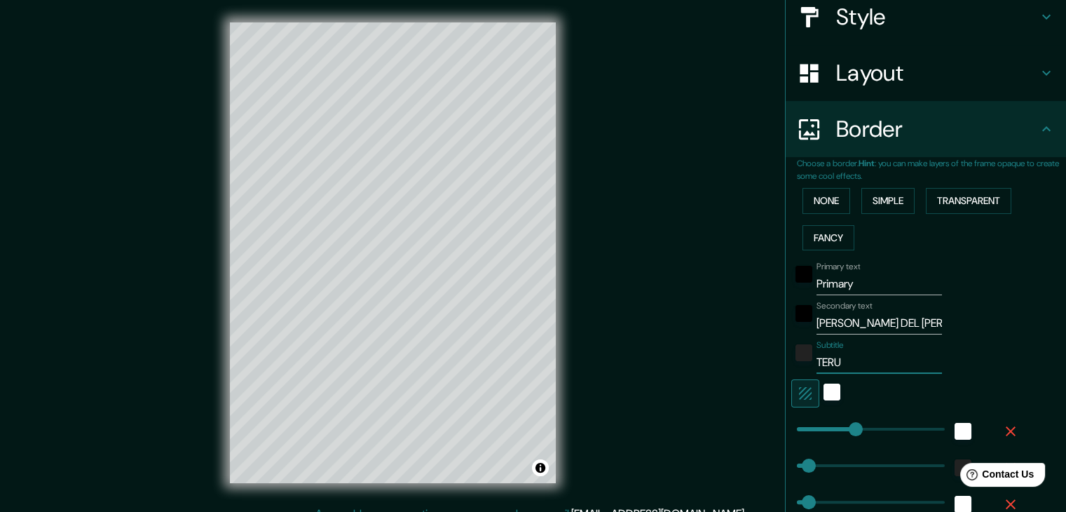
type input "TERUE"
type input "37"
type input "19"
type input "TERUEL"
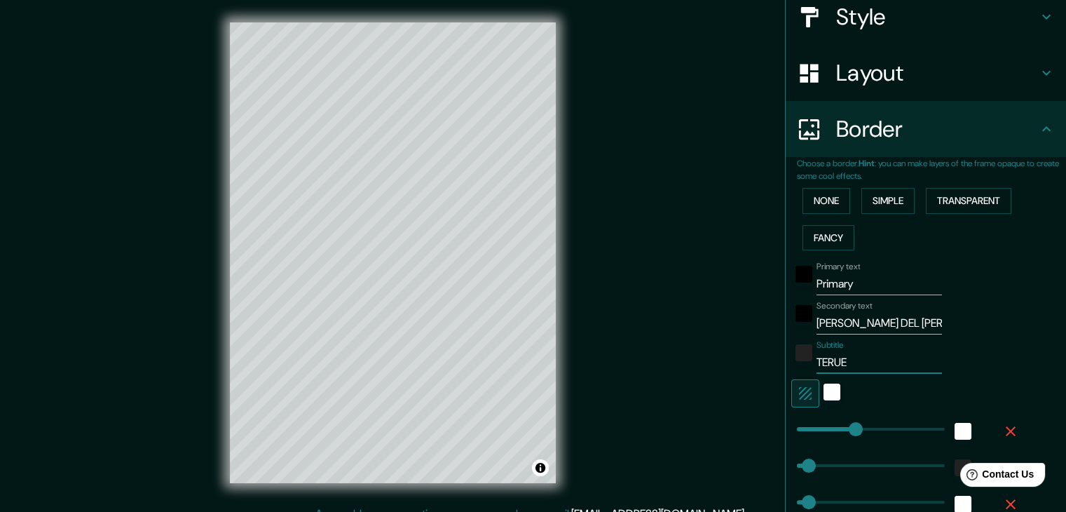
type input "37"
type input "19"
type input "TERUEL"
click at [806, 324] on div "Secondary text vILLAR DEL SALZ" at bounding box center [907, 318] width 230 height 34
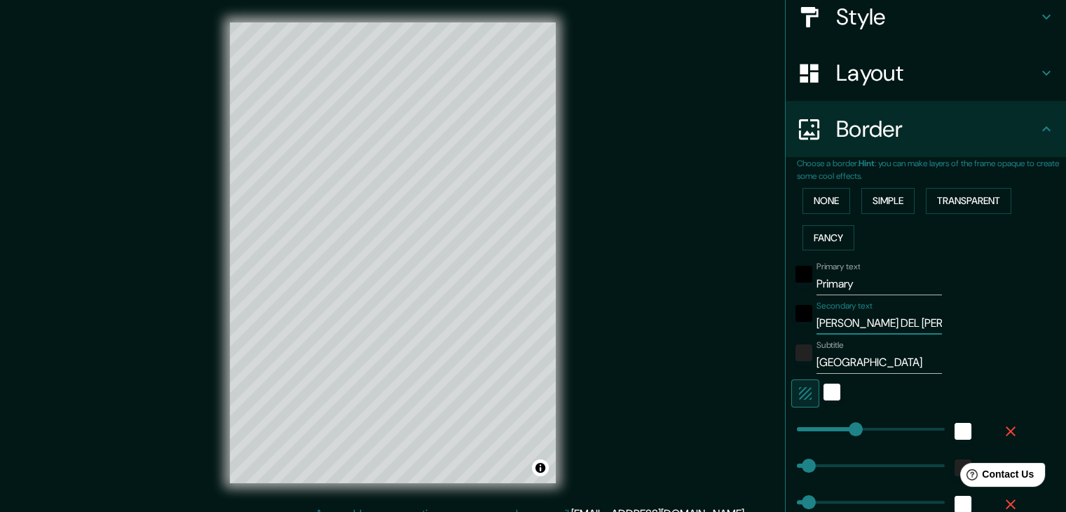
click at [817, 324] on input "vILLAR DEL SALZ" at bounding box center [879, 323] width 125 height 22
type input "ILLAR DEL SALZ"
type input "37"
type input "19"
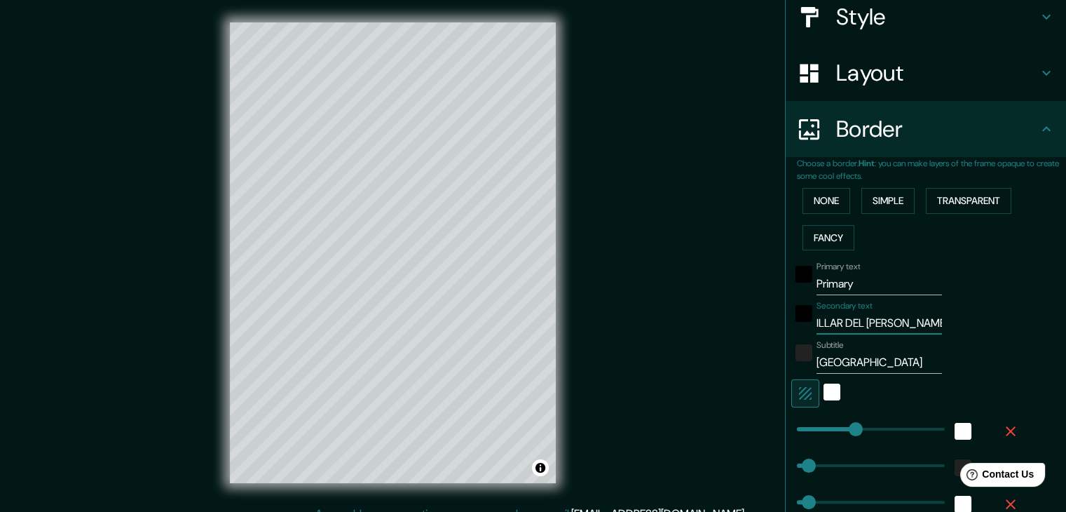
type input "VILLAR DEL SALZ"
type input "37"
type input "19"
type input "VILLAR DEL SALZ"
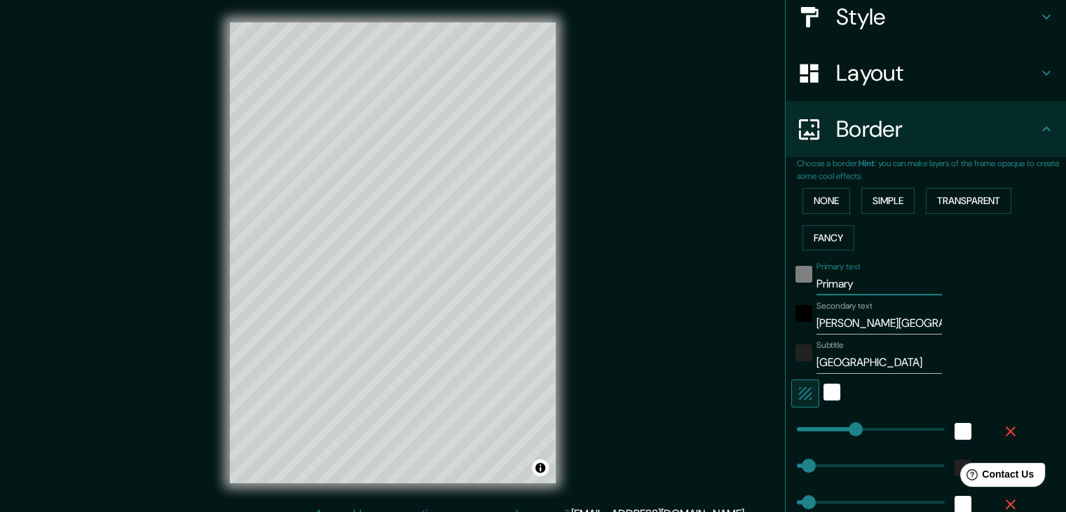
drag, startPoint x: 850, startPoint y: 280, endPoint x: 793, endPoint y: 280, distance: 57.5
click at [793, 280] on div "Primary text Primary" at bounding box center [907, 279] width 230 height 34
type input "_"
type input "37"
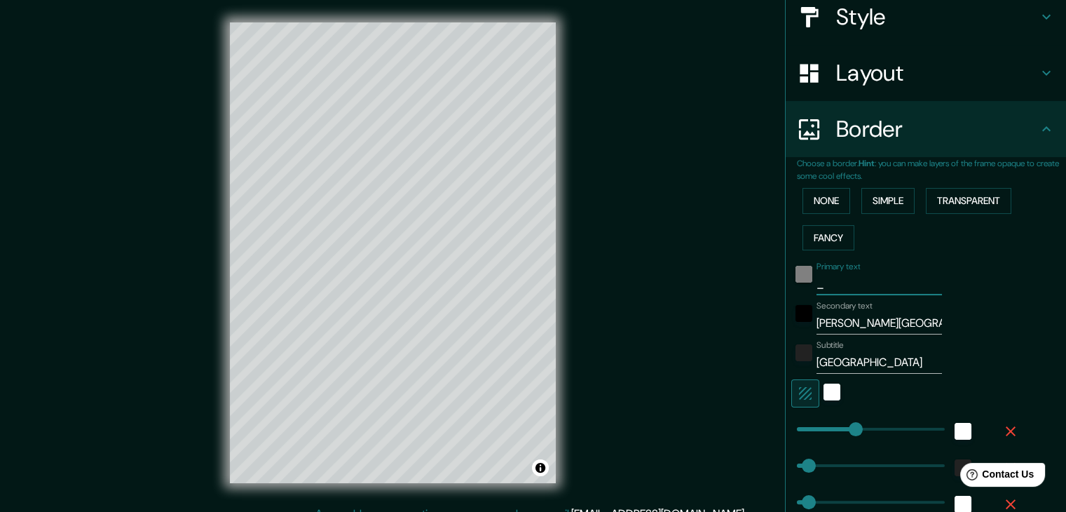
type input "19"
type input "__"
type input "37"
type input "19"
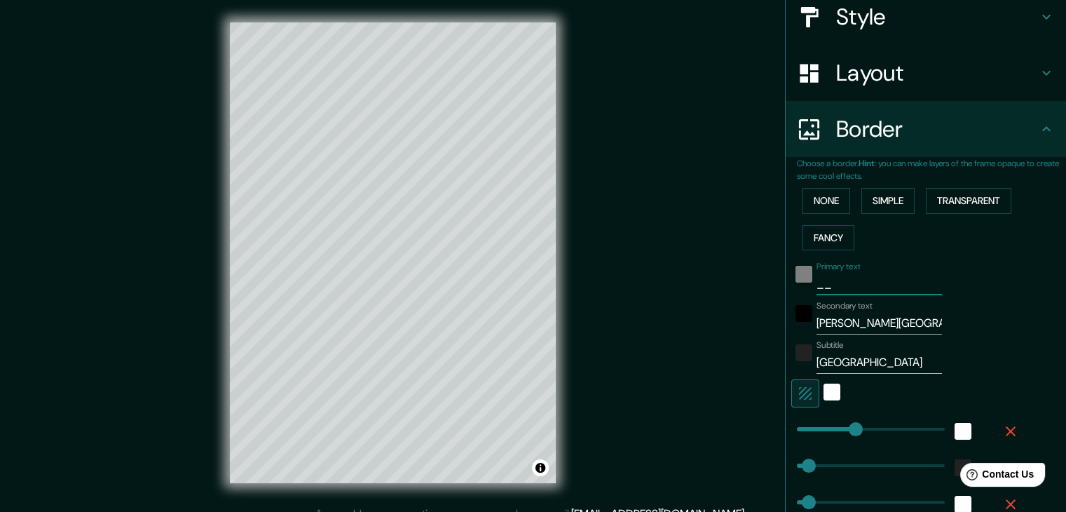
type input "___"
type input "37"
type input "19"
type input "____"
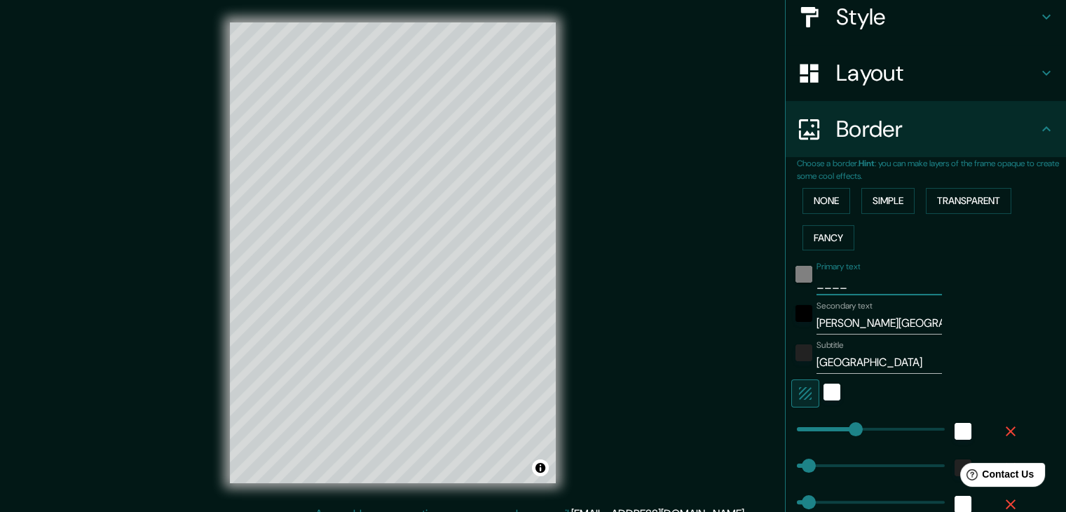
type input "37"
type input "19"
type input "_____"
type input "37"
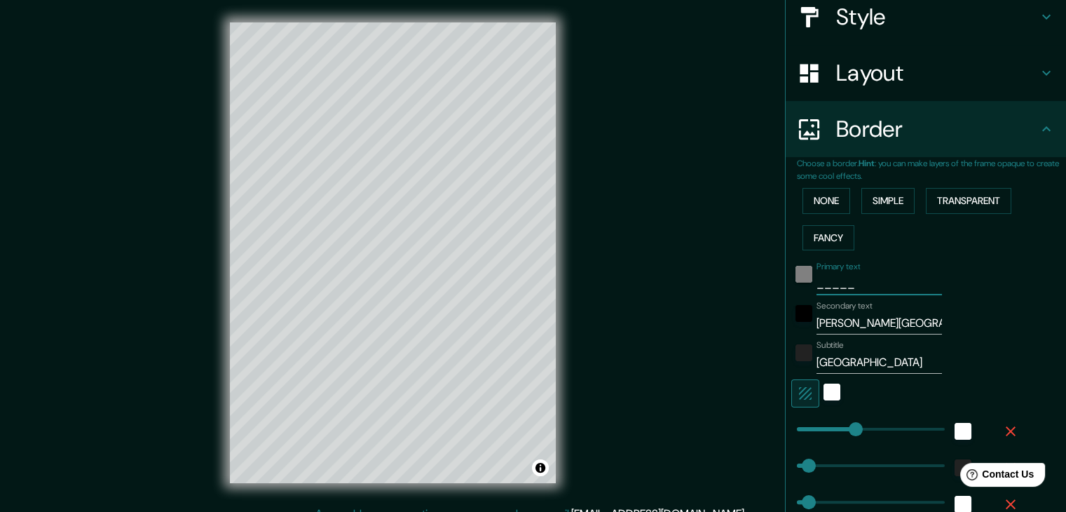
type input "37"
type input "19"
type input "______"
type input "37"
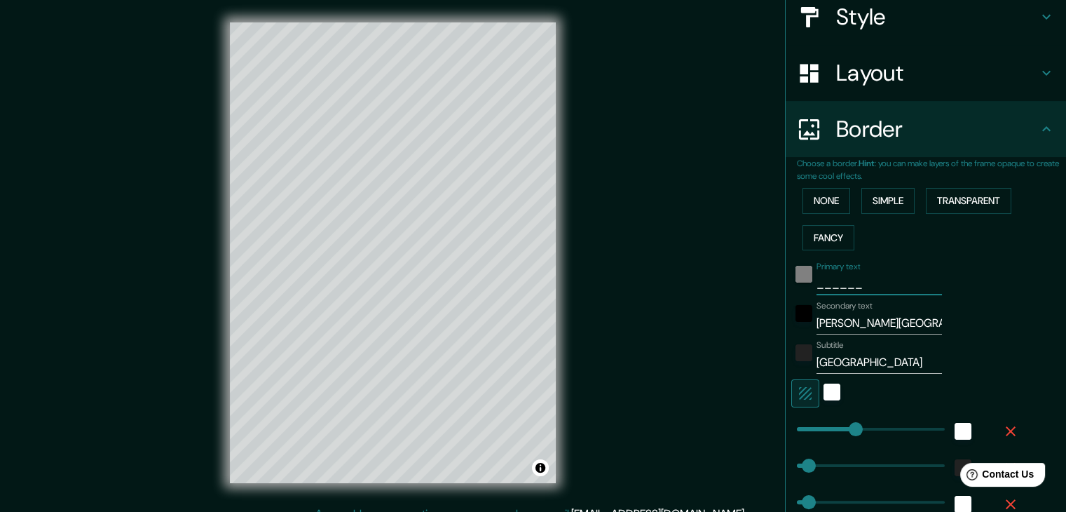
type input "19"
type input "_______"
type input "37"
type input "19"
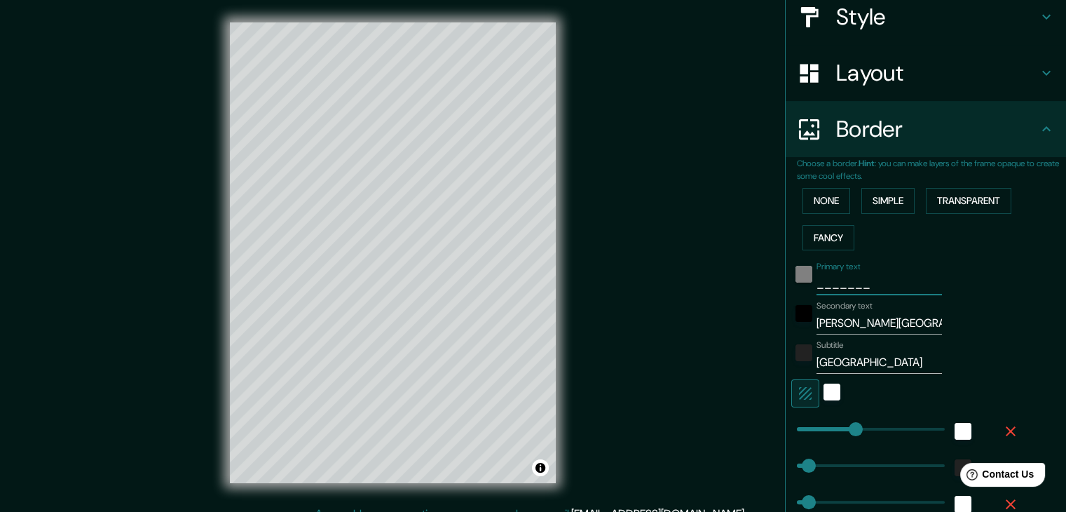
type input "________"
type input "37"
type input "19"
type input "_________"
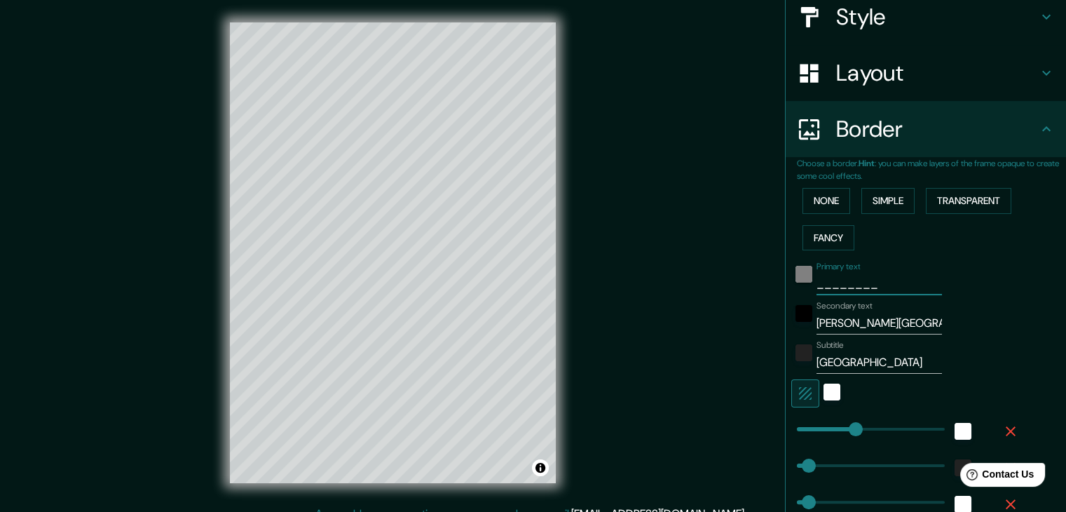
type input "37"
type input "19"
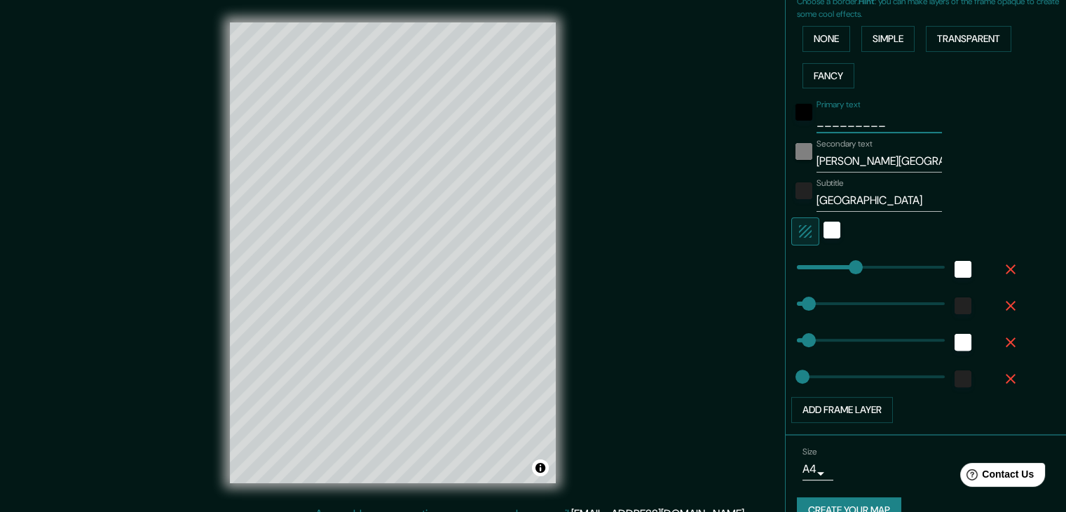
scroll to position [357, 0]
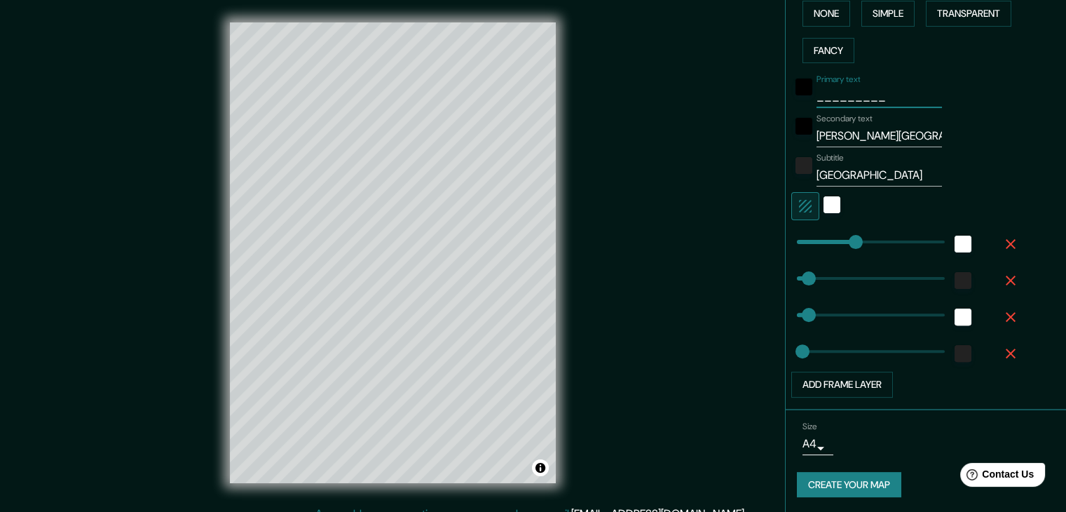
type input "37"
type input "19"
type input "37"
type input "19"
type input "37"
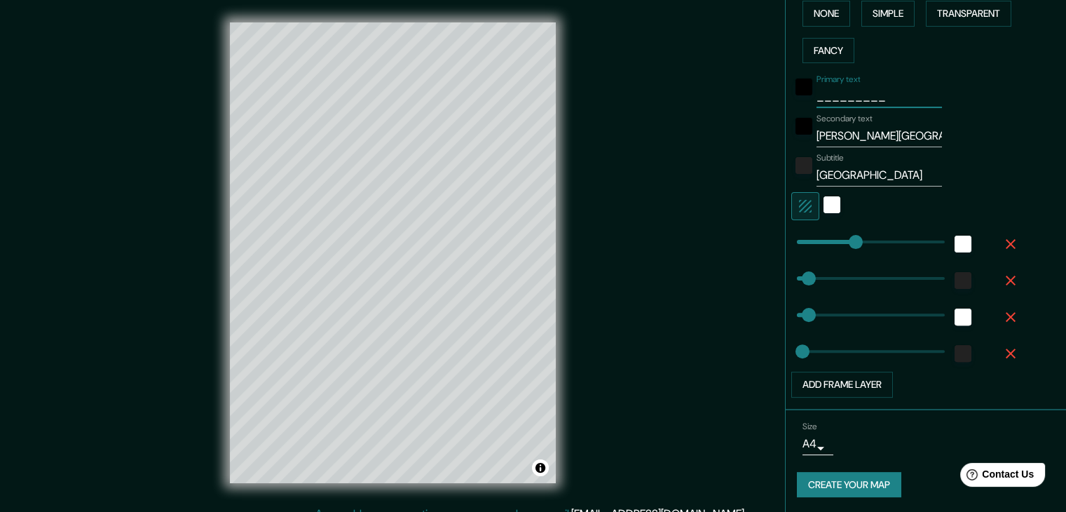
type input "37"
type input "_________"
type input "215"
drag, startPoint x: 801, startPoint y: 281, endPoint x: 855, endPoint y: 276, distance: 54.2
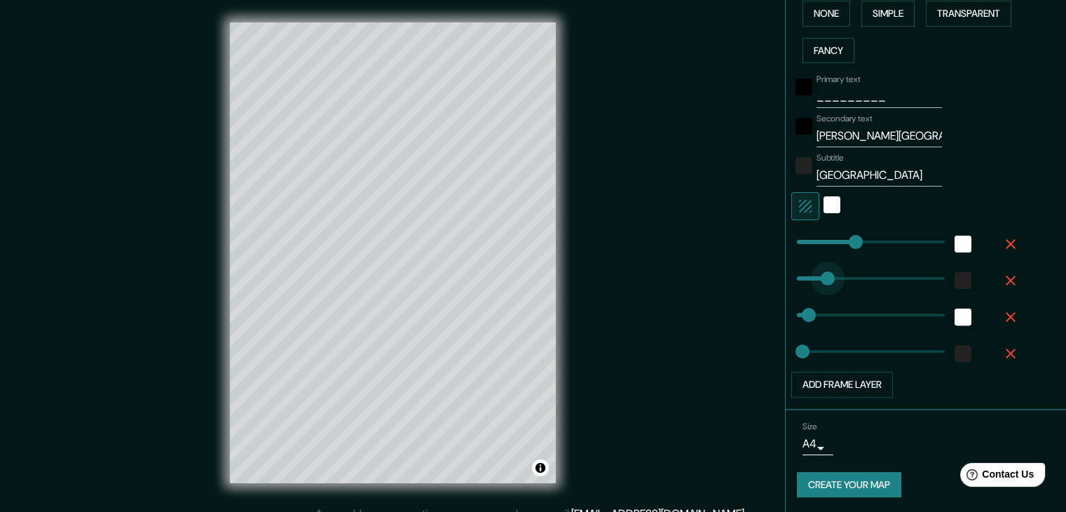
type input "37"
type input "19"
type input "91"
drag, startPoint x: 855, startPoint y: 276, endPoint x: 815, endPoint y: 278, distance: 39.3
type input "37"
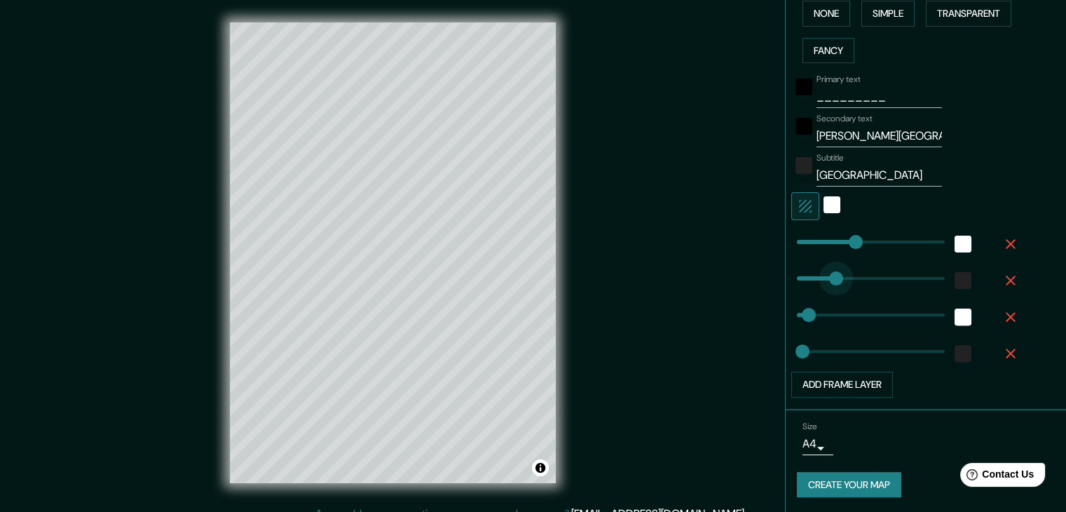
type input "19"
type input "0"
drag, startPoint x: 815, startPoint y: 278, endPoint x: 785, endPoint y: 281, distance: 31.0
type input "37"
type input "19"
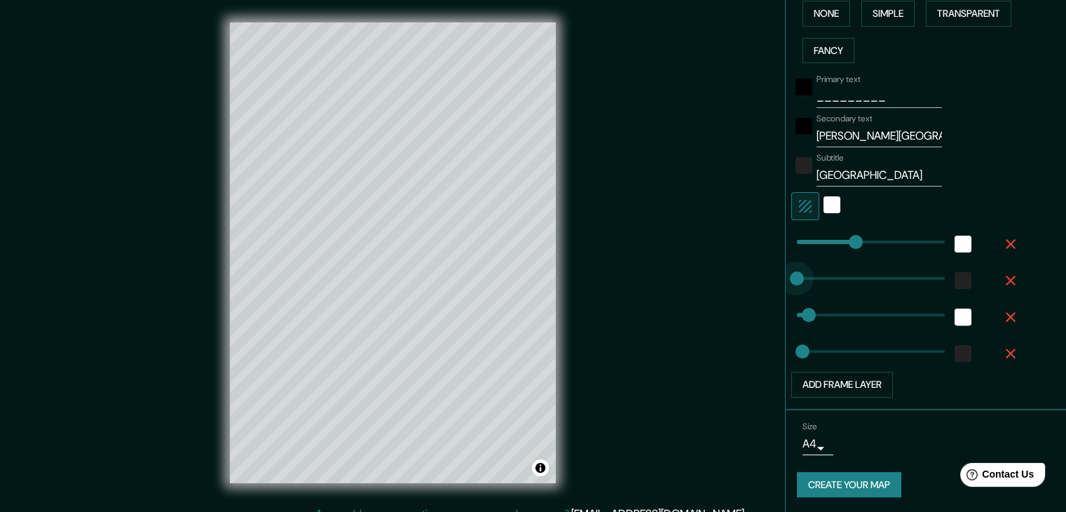
type input "27"
drag, startPoint x: 786, startPoint y: 283, endPoint x: 795, endPoint y: 282, distance: 9.2
type input "37"
drag, startPoint x: 846, startPoint y: 231, endPoint x: 827, endPoint y: 233, distance: 18.3
drag, startPoint x: 827, startPoint y: 234, endPoint x: 836, endPoint y: 234, distance: 8.4
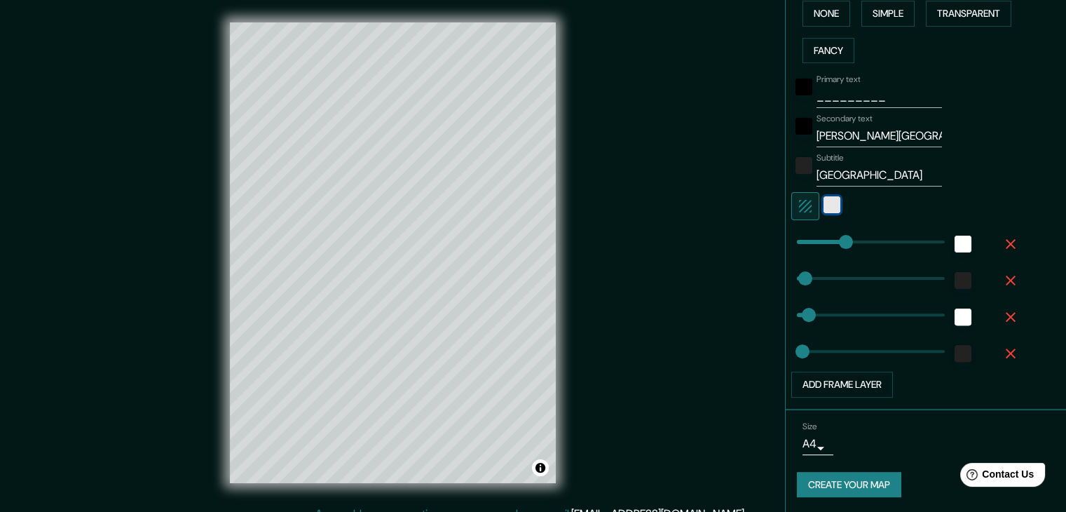
click at [824, 208] on div "white" at bounding box center [832, 204] width 17 height 17
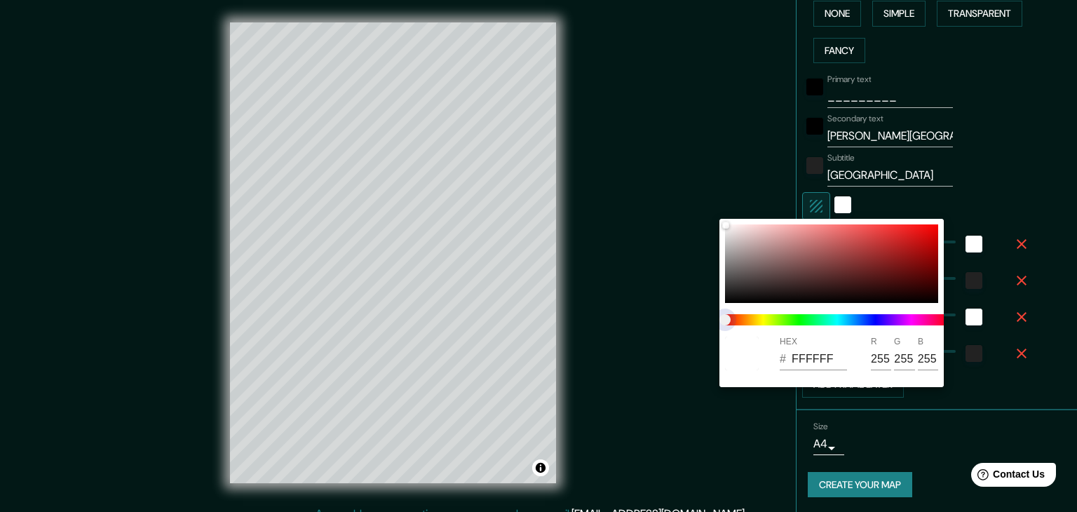
drag, startPoint x: 759, startPoint y: 317, endPoint x: 803, endPoint y: 317, distance: 44.2
click at [803, 317] on span at bounding box center [837, 319] width 224 height 11
click at [773, 271] on div at bounding box center [831, 263] width 213 height 79
click at [728, 225] on div at bounding box center [831, 263] width 213 height 79
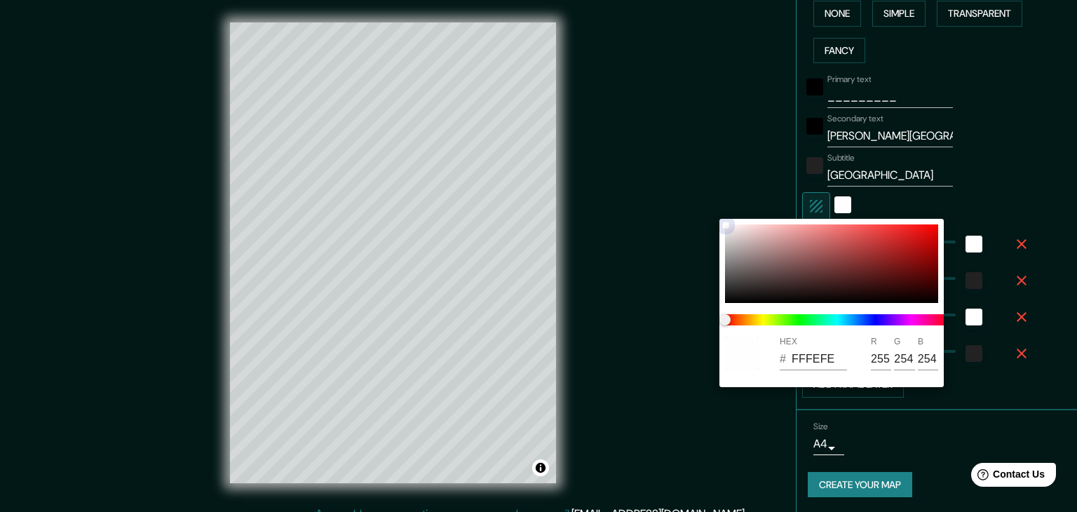
click at [725, 222] on div at bounding box center [726, 225] width 6 height 6
click at [970, 168] on div at bounding box center [538, 256] width 1077 height 512
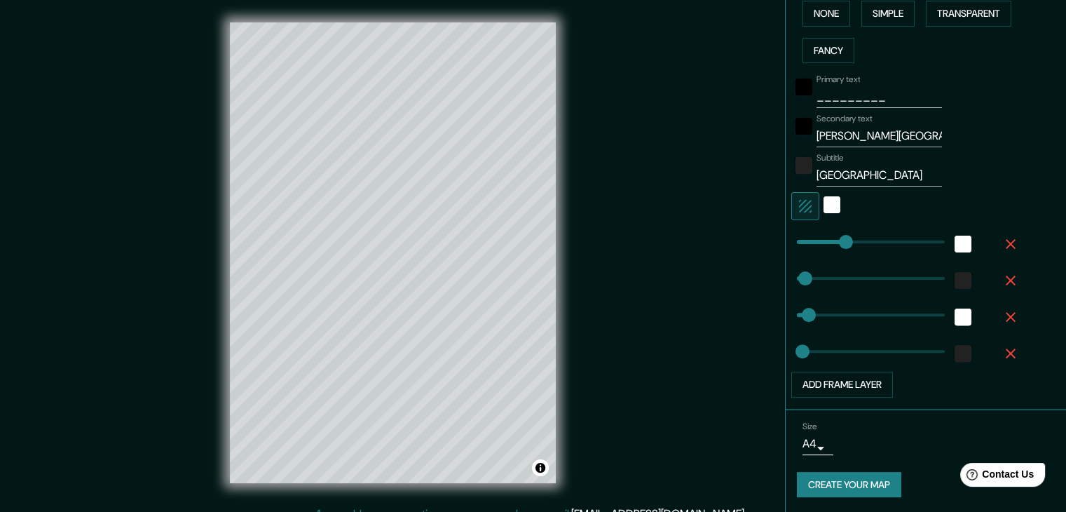
click at [852, 474] on button "Create your map" at bounding box center [849, 485] width 104 height 26
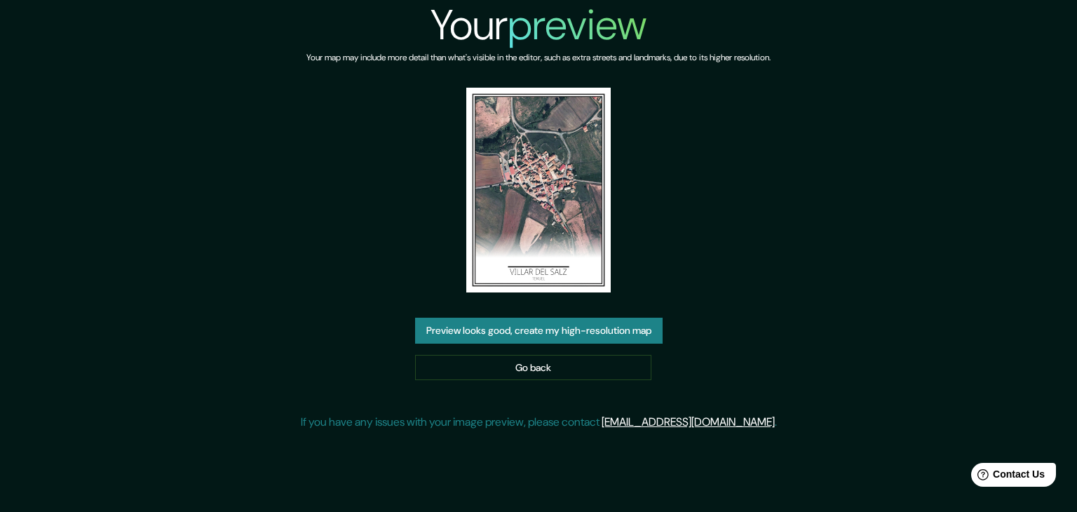
click at [529, 334] on button "Preview looks good, create my high-resolution map" at bounding box center [538, 331] width 247 height 26
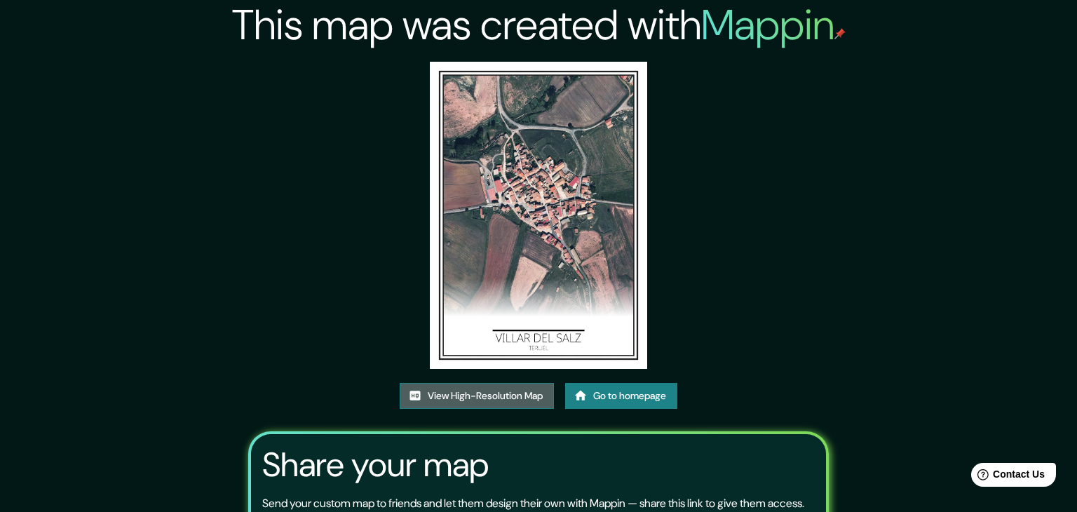
click at [487, 383] on link "View High-Resolution Map" at bounding box center [477, 396] width 154 height 26
